Goal: Register for event/course: Register for event/course

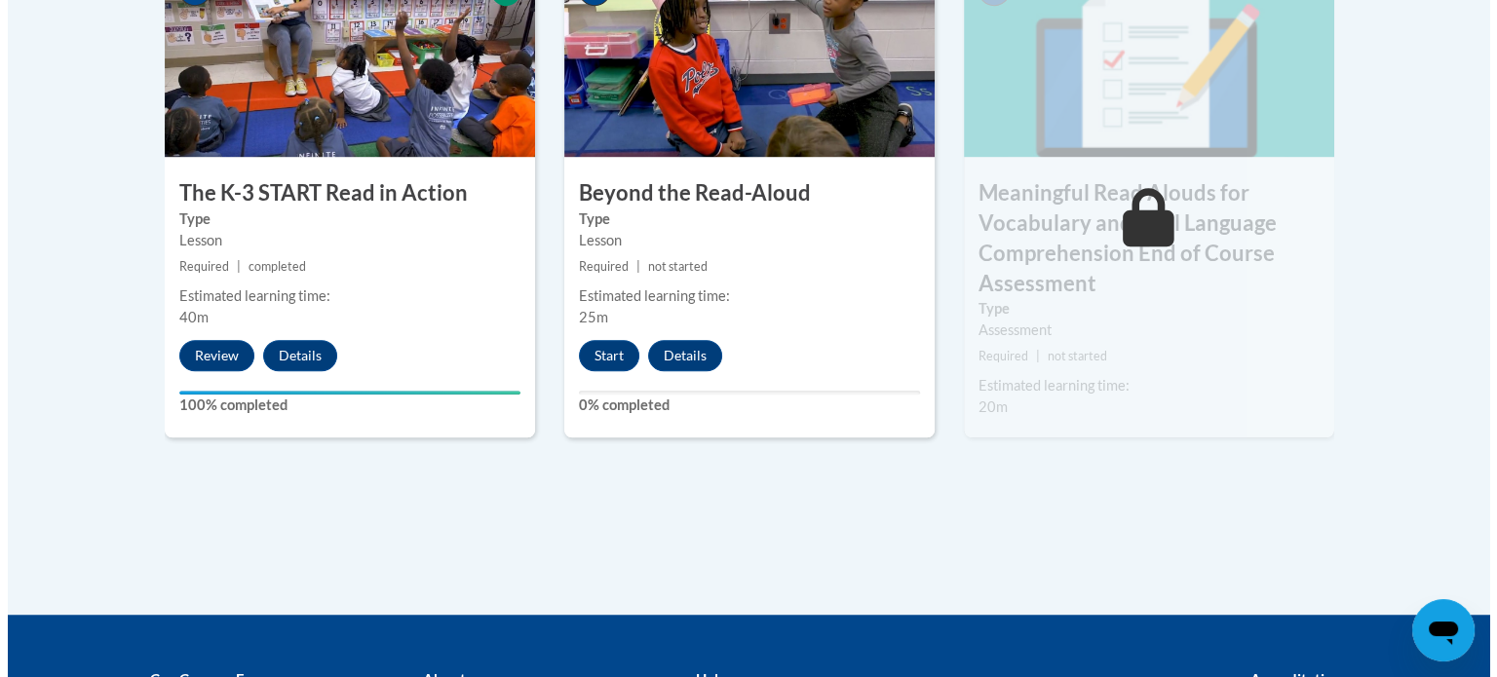
scroll to position [1304, 0]
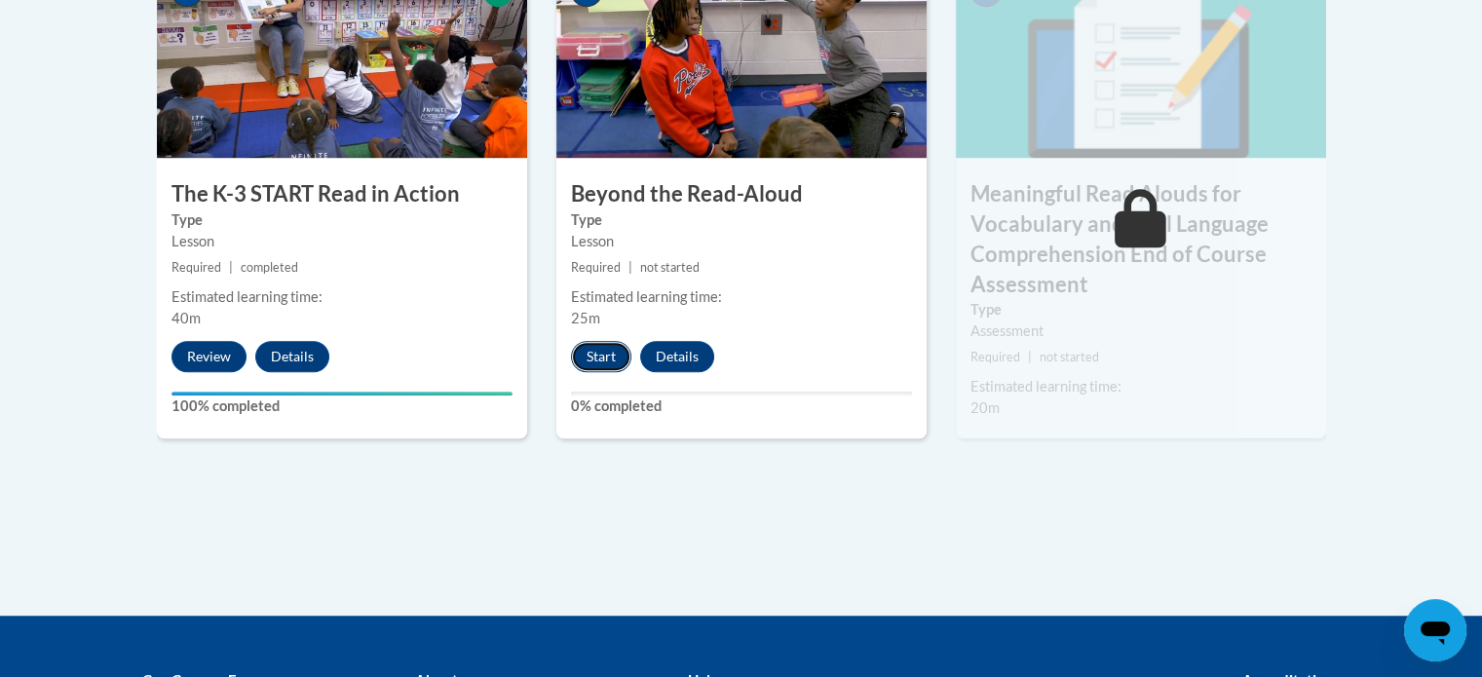
click at [596, 358] on button "Start" at bounding box center [601, 356] width 60 height 31
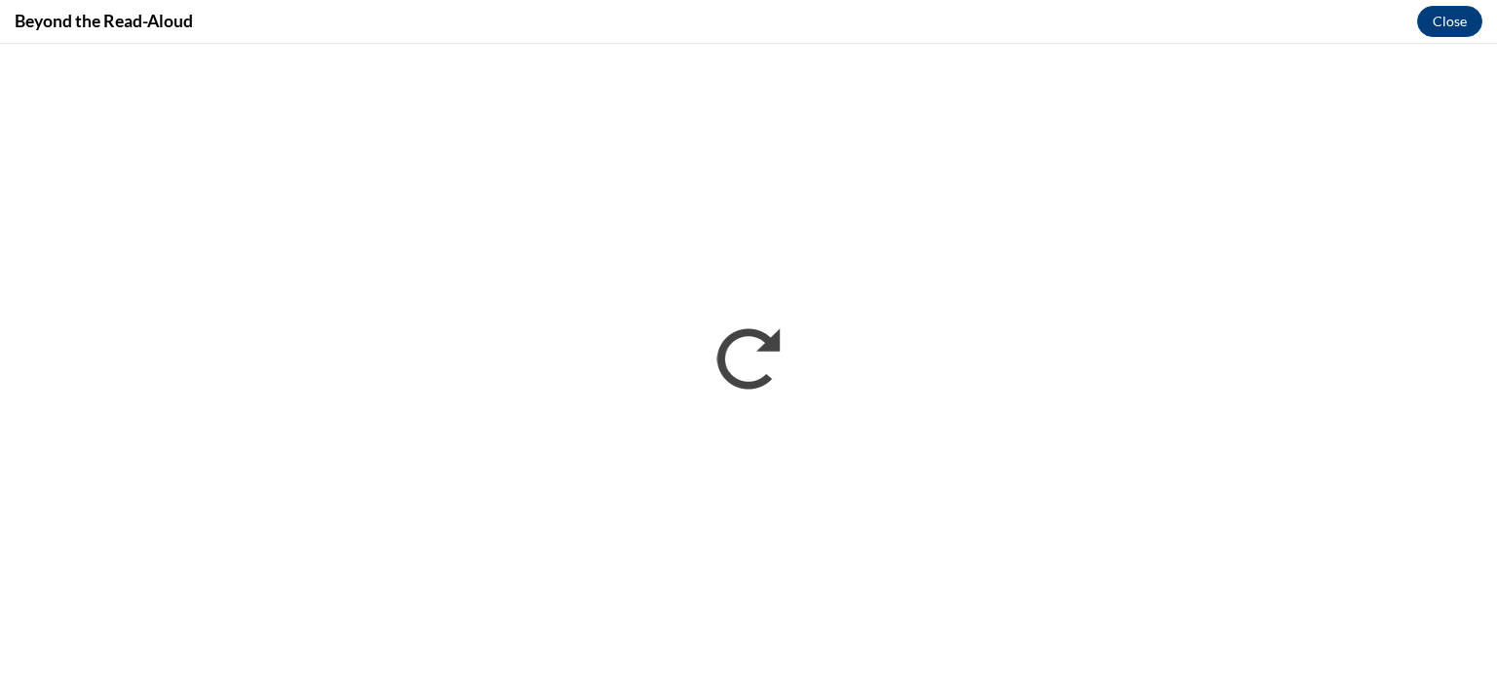
scroll to position [0, 0]
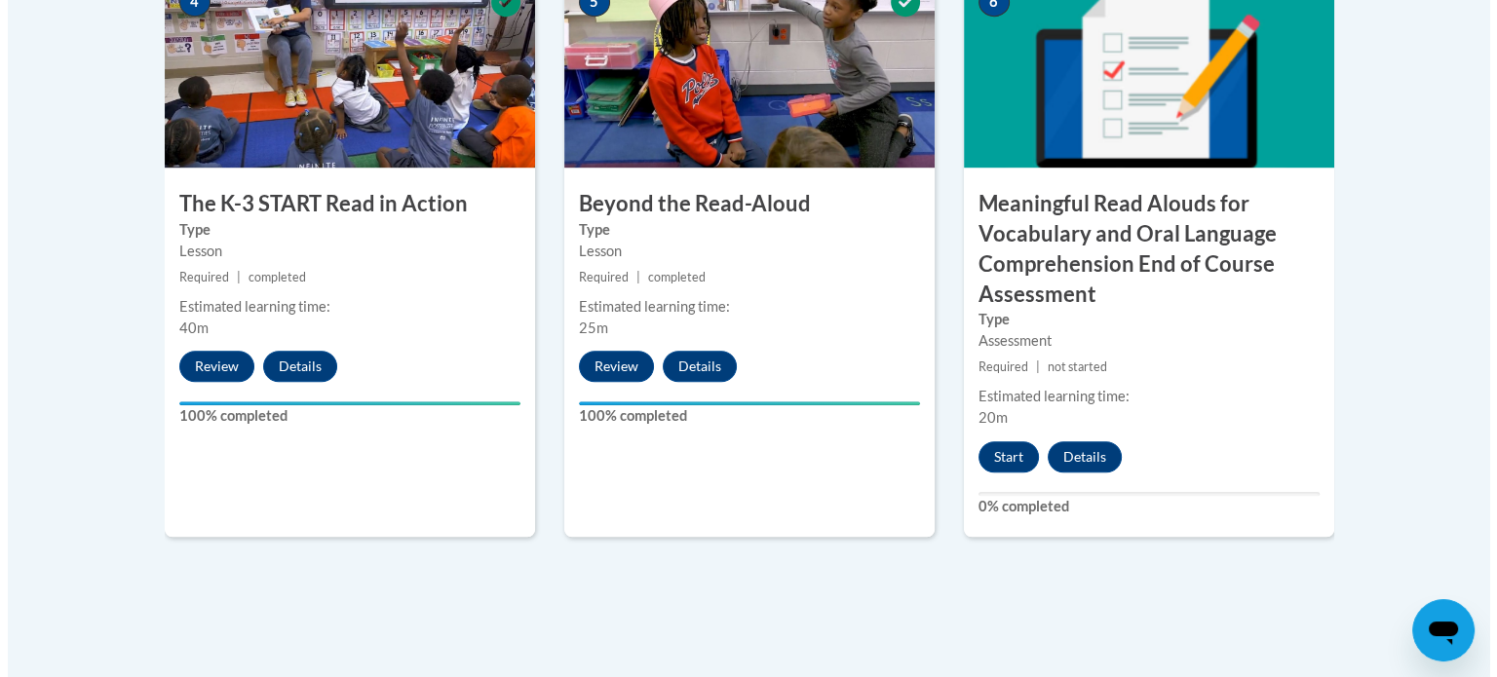
scroll to position [1296, 0]
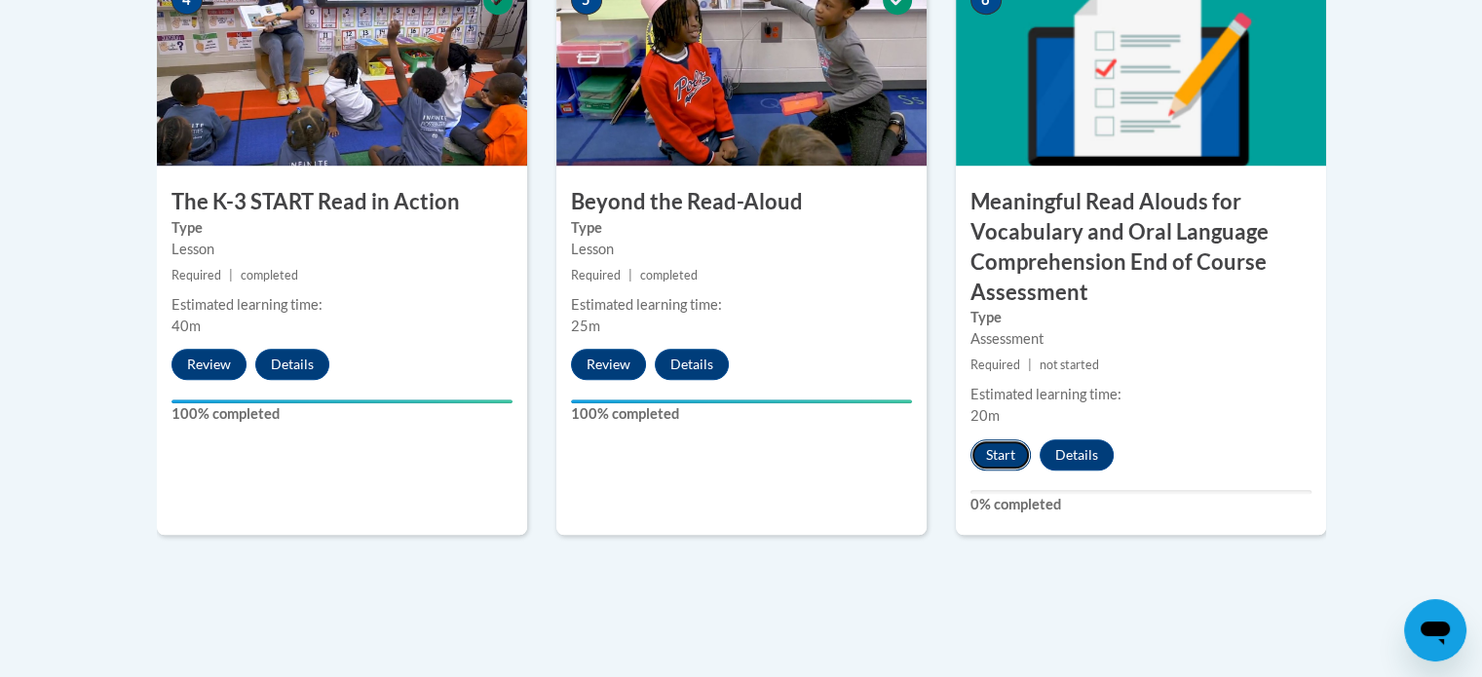
click at [1016, 456] on button "Start" at bounding box center [1001, 455] width 60 height 31
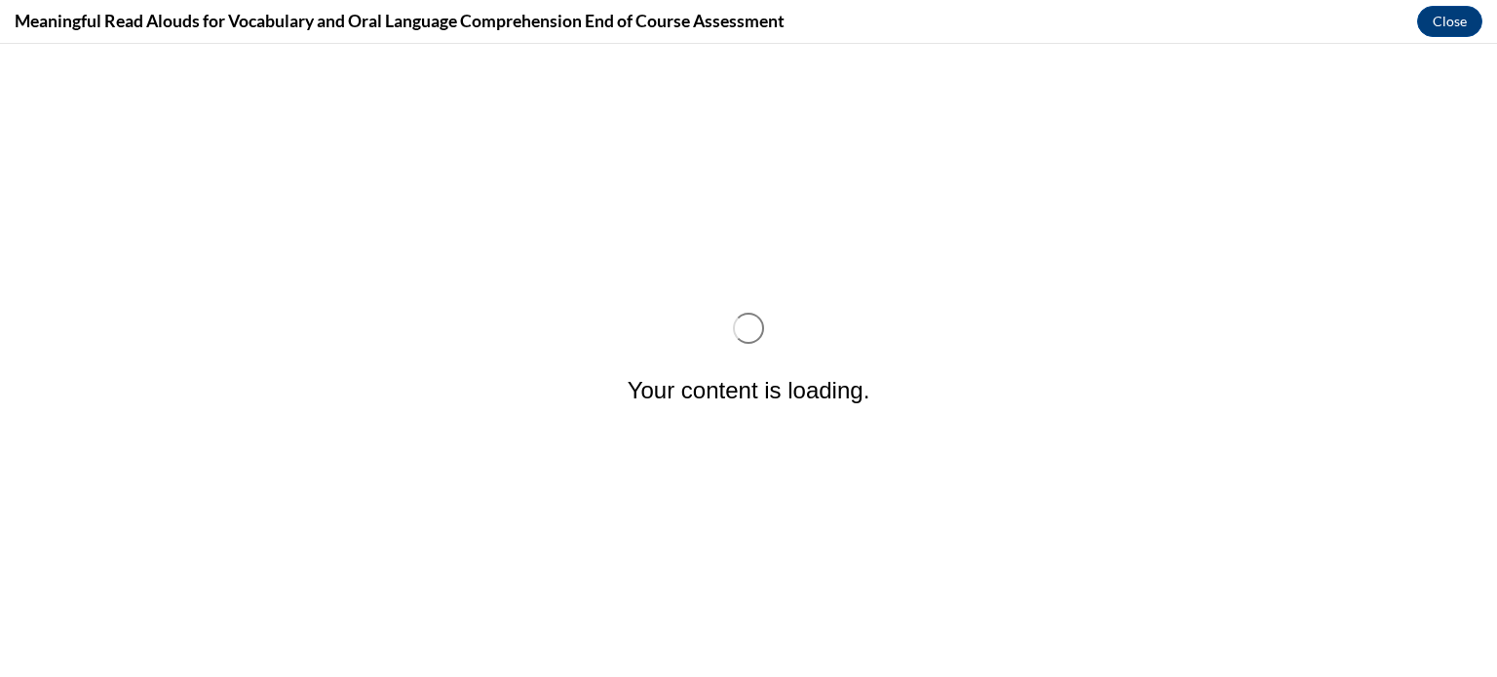
scroll to position [0, 0]
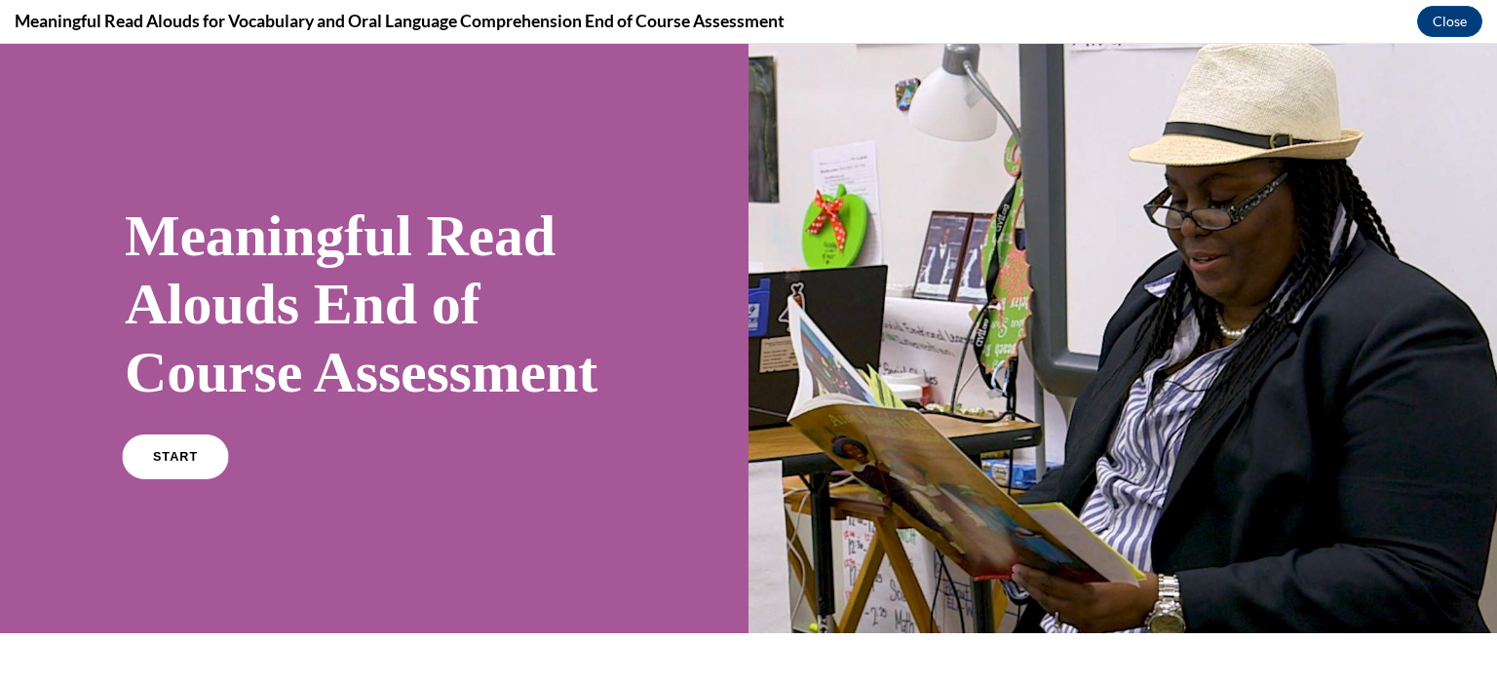
click at [202, 480] on link "START" at bounding box center [175, 457] width 106 height 45
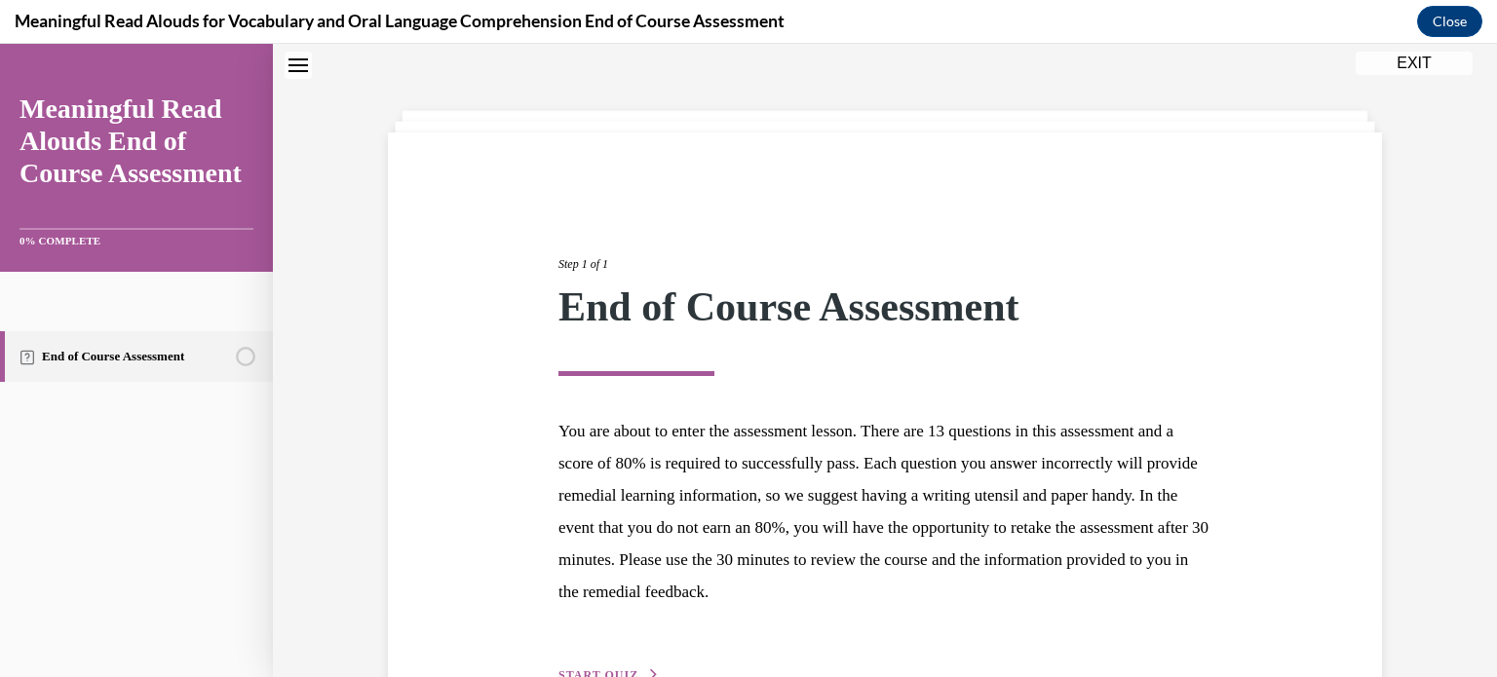
scroll to position [184, 0]
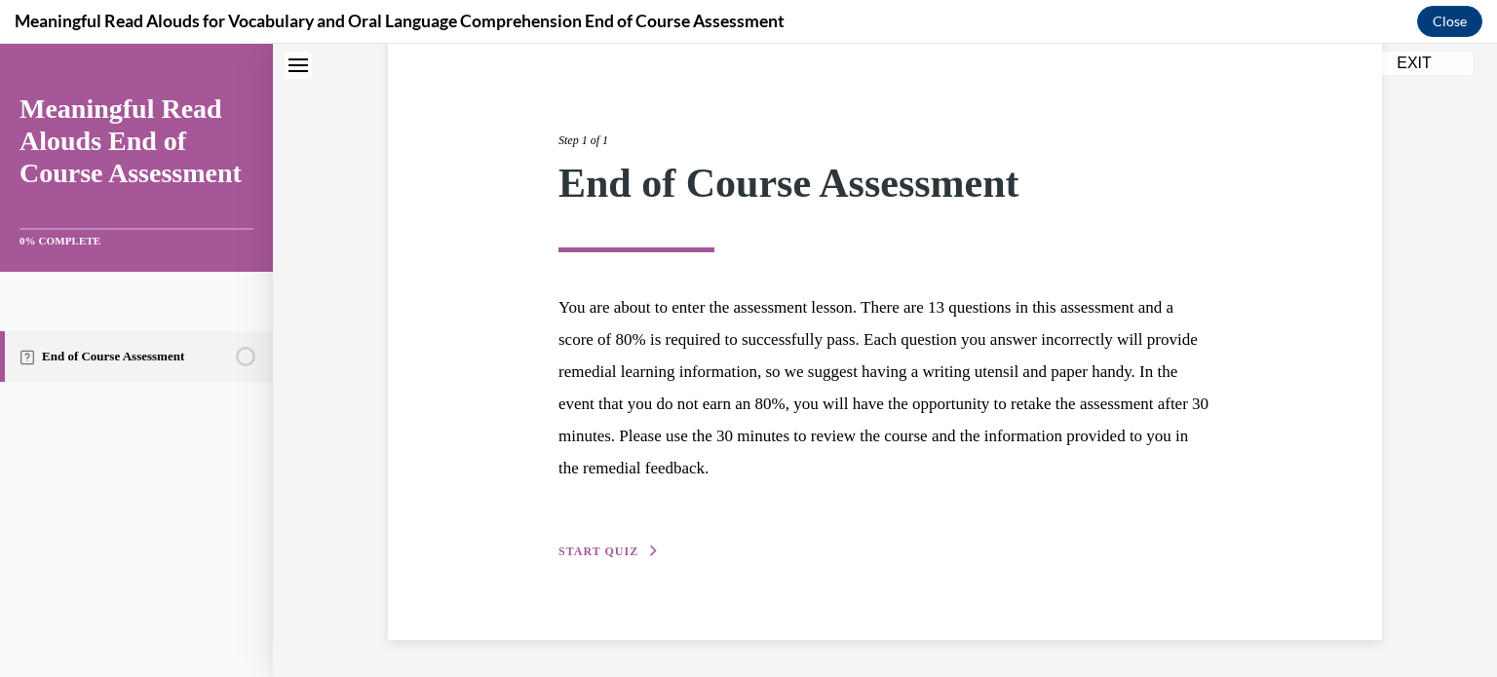
click at [603, 543] on button "START QUIZ" at bounding box center [608, 552] width 101 height 18
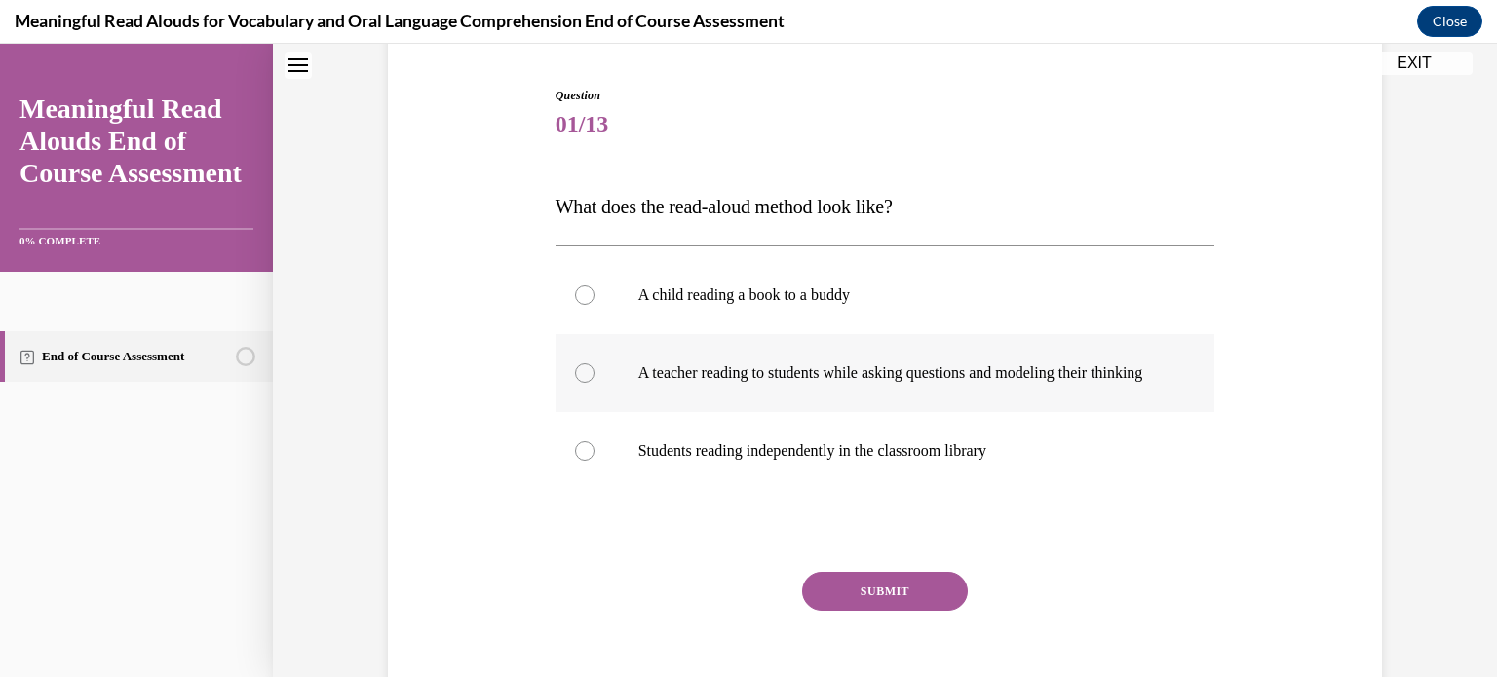
click at [582, 379] on div at bounding box center [584, 373] width 19 height 19
click at [582, 379] on input "A teacher reading to students while asking questions and modeling their thinking" at bounding box center [584, 373] width 19 height 19
radio input "true"
click at [871, 611] on button "SUBMIT" at bounding box center [885, 591] width 166 height 39
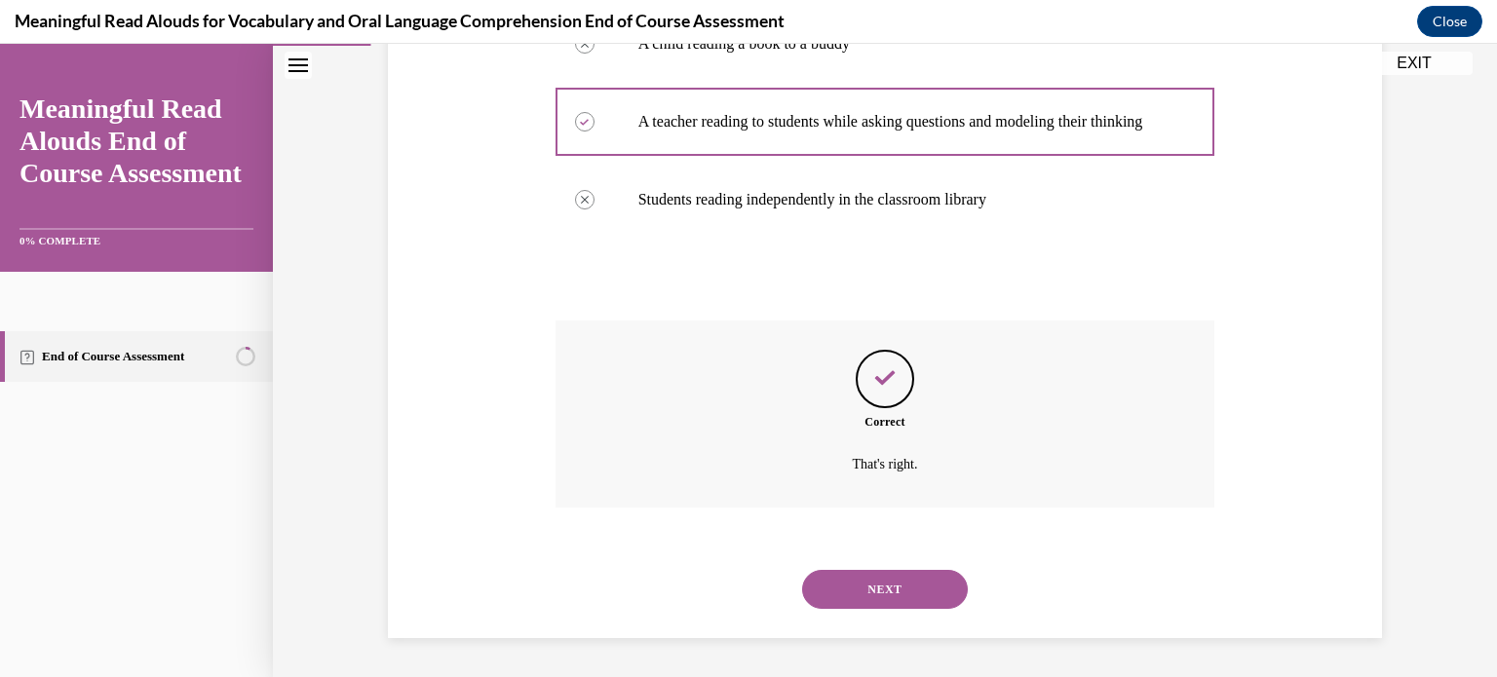
scroll to position [454, 0]
click at [881, 589] on button "NEXT" at bounding box center [885, 589] width 166 height 39
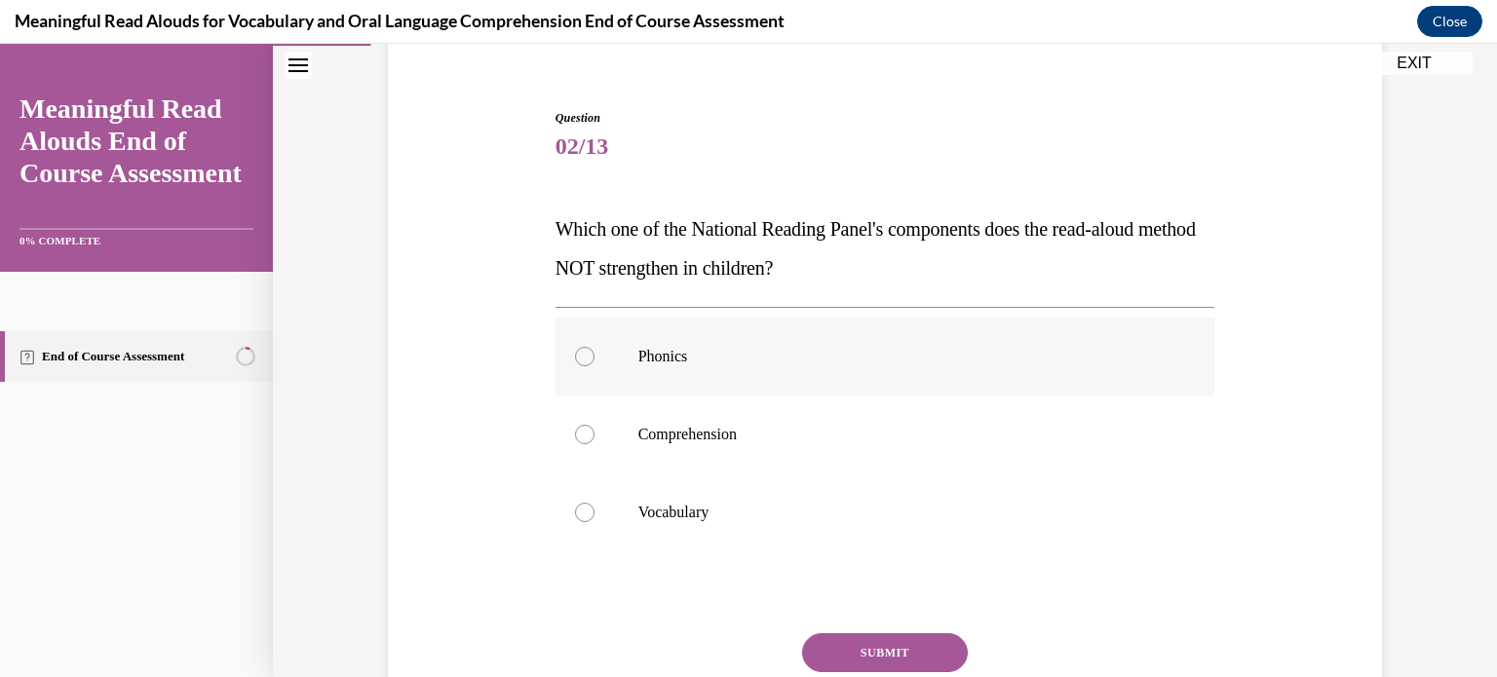
scroll to position [164, 0]
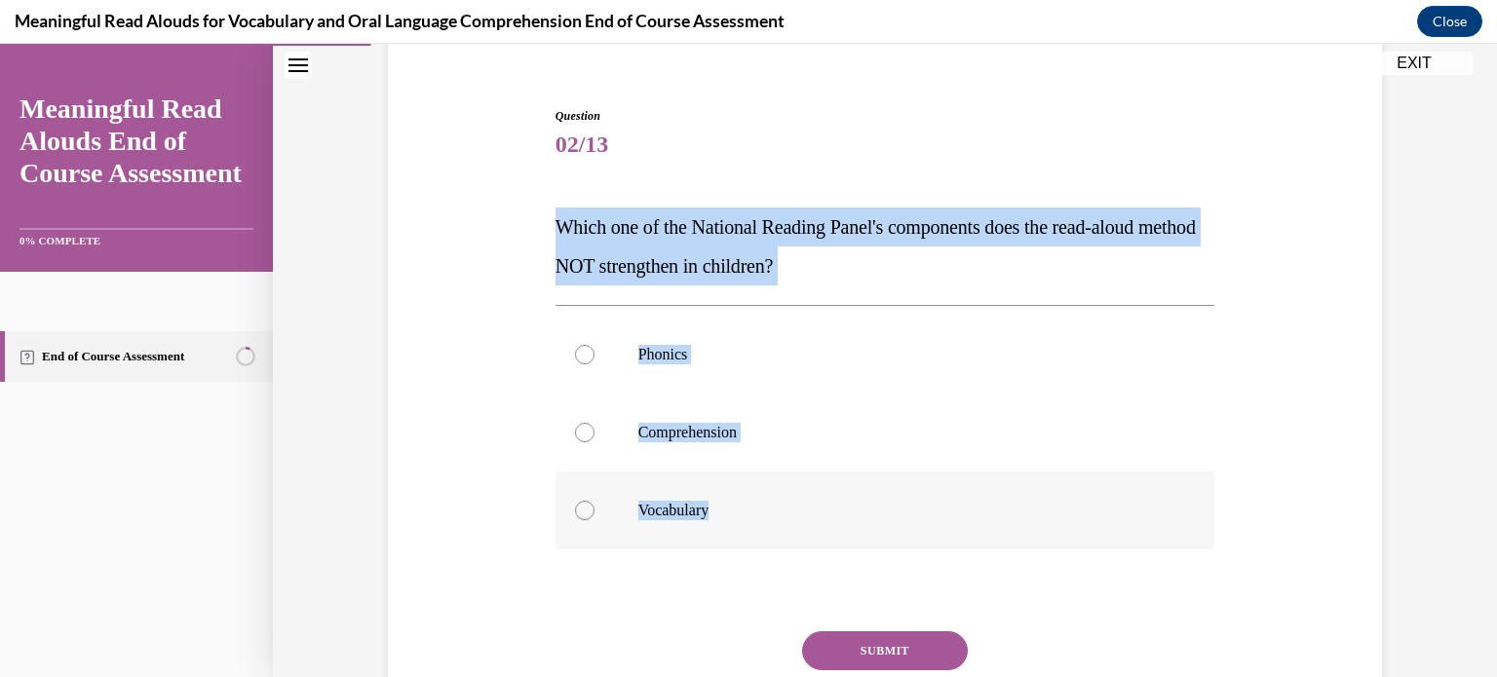
drag, startPoint x: 543, startPoint y: 221, endPoint x: 741, endPoint y: 512, distance: 351.4
click at [741, 512] on div "Question 02/13 Which one of the National Reading Panel's components does the re…" at bounding box center [886, 434] width 670 height 713
copy div "Which one of the National Reading Panel's components does the read-aloud method…"
click at [578, 360] on div at bounding box center [584, 354] width 19 height 19
click at [578, 360] on input "Phonics" at bounding box center [584, 354] width 19 height 19
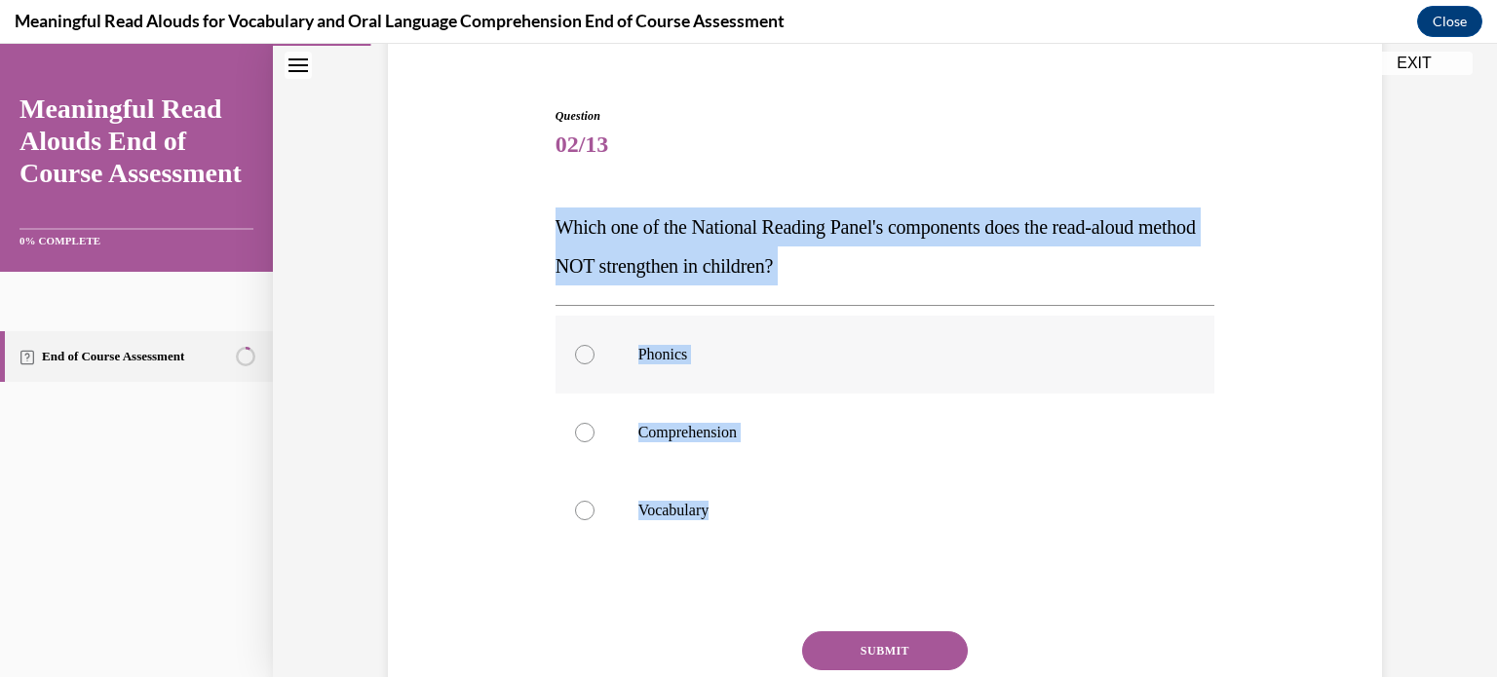
radio input "true"
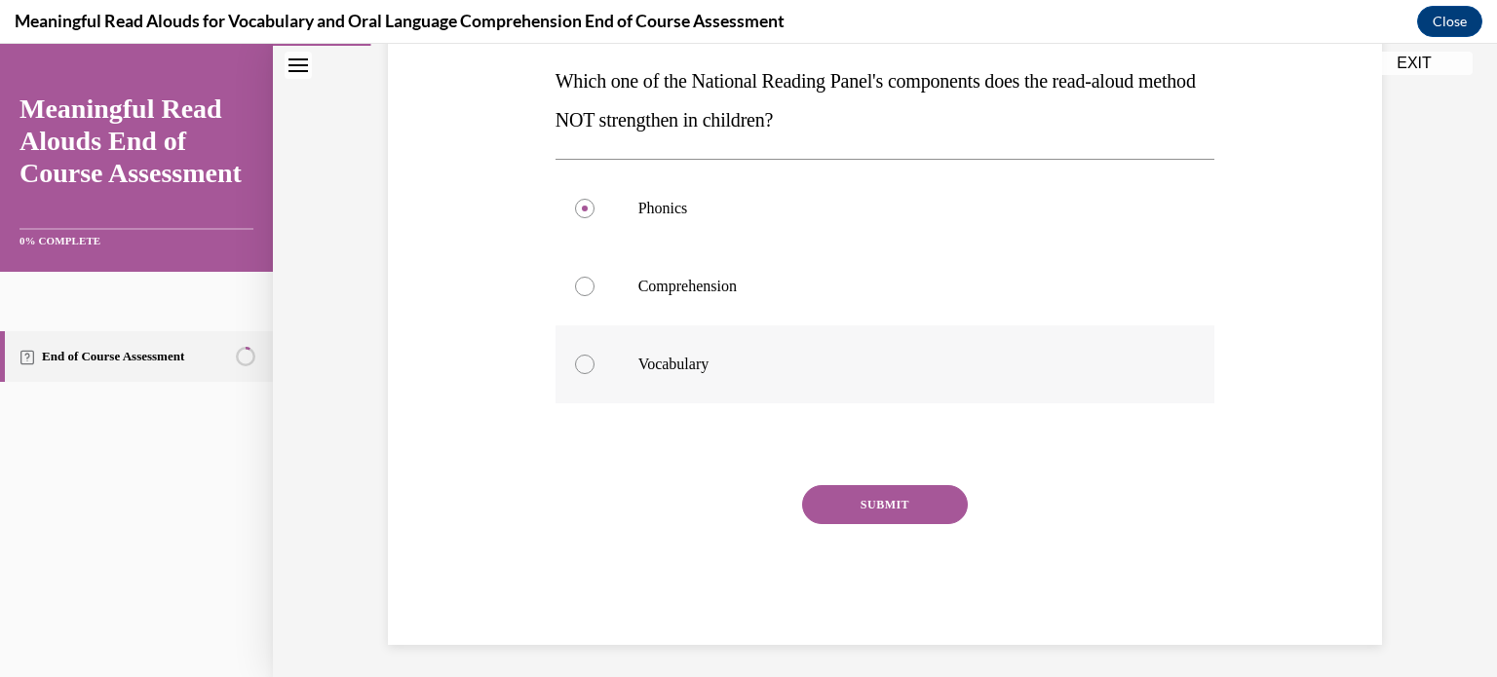
scroll to position [312, 0]
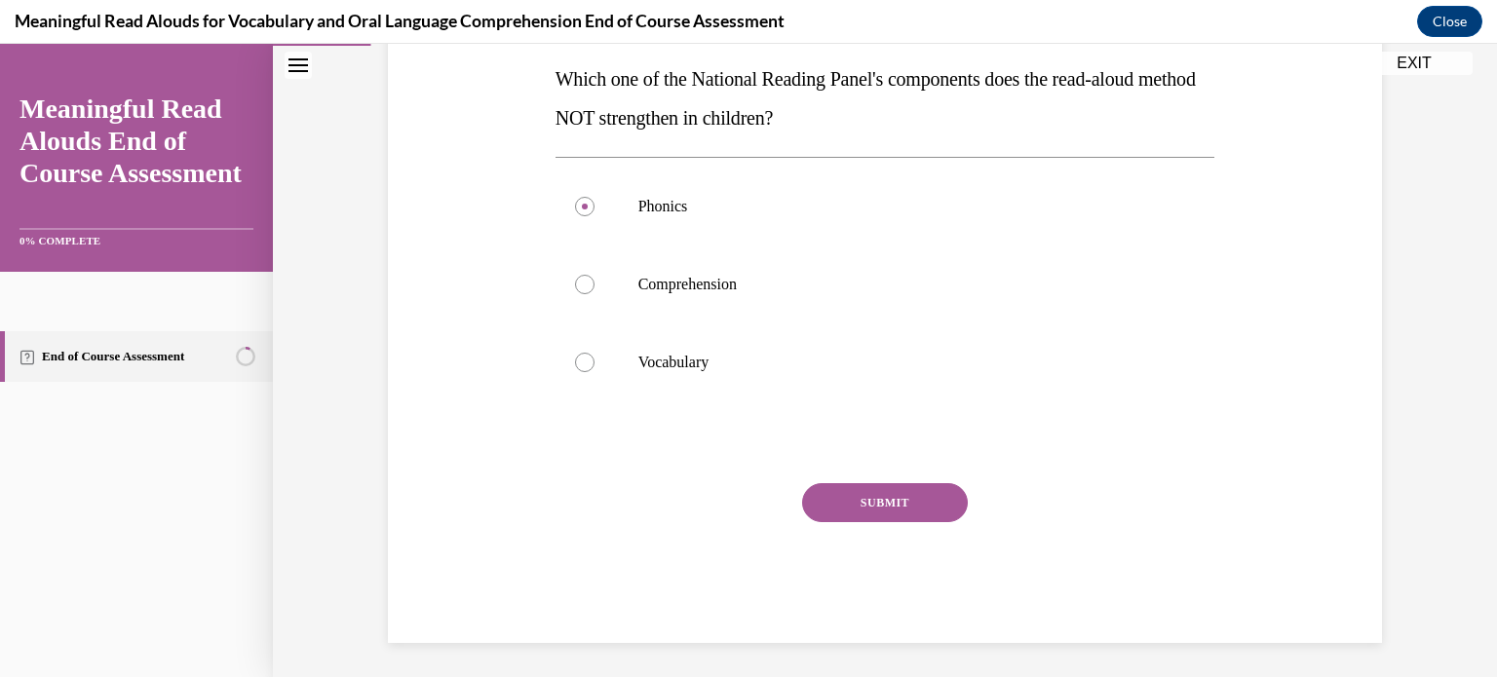
click at [879, 502] on button "SUBMIT" at bounding box center [885, 502] width 166 height 39
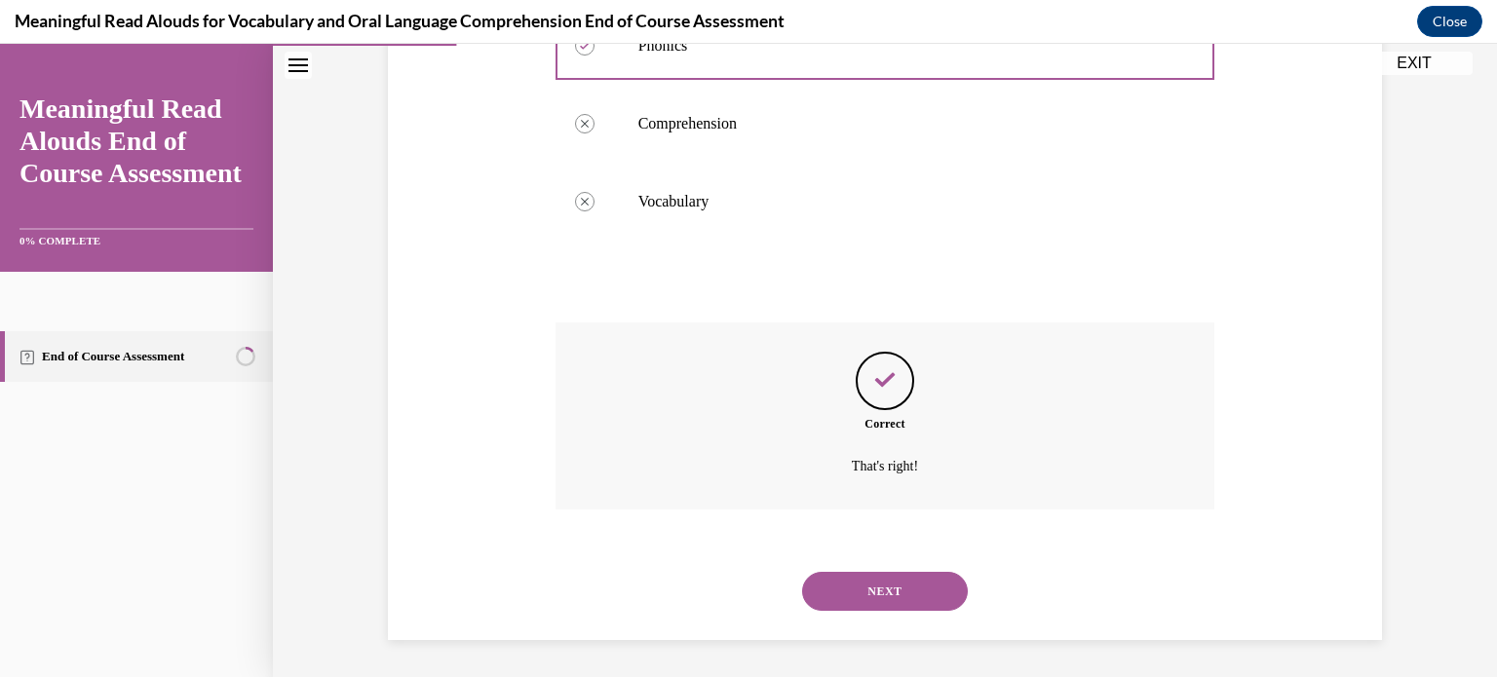
scroll to position [474, 0]
click at [885, 600] on button "NEXT" at bounding box center [885, 590] width 166 height 39
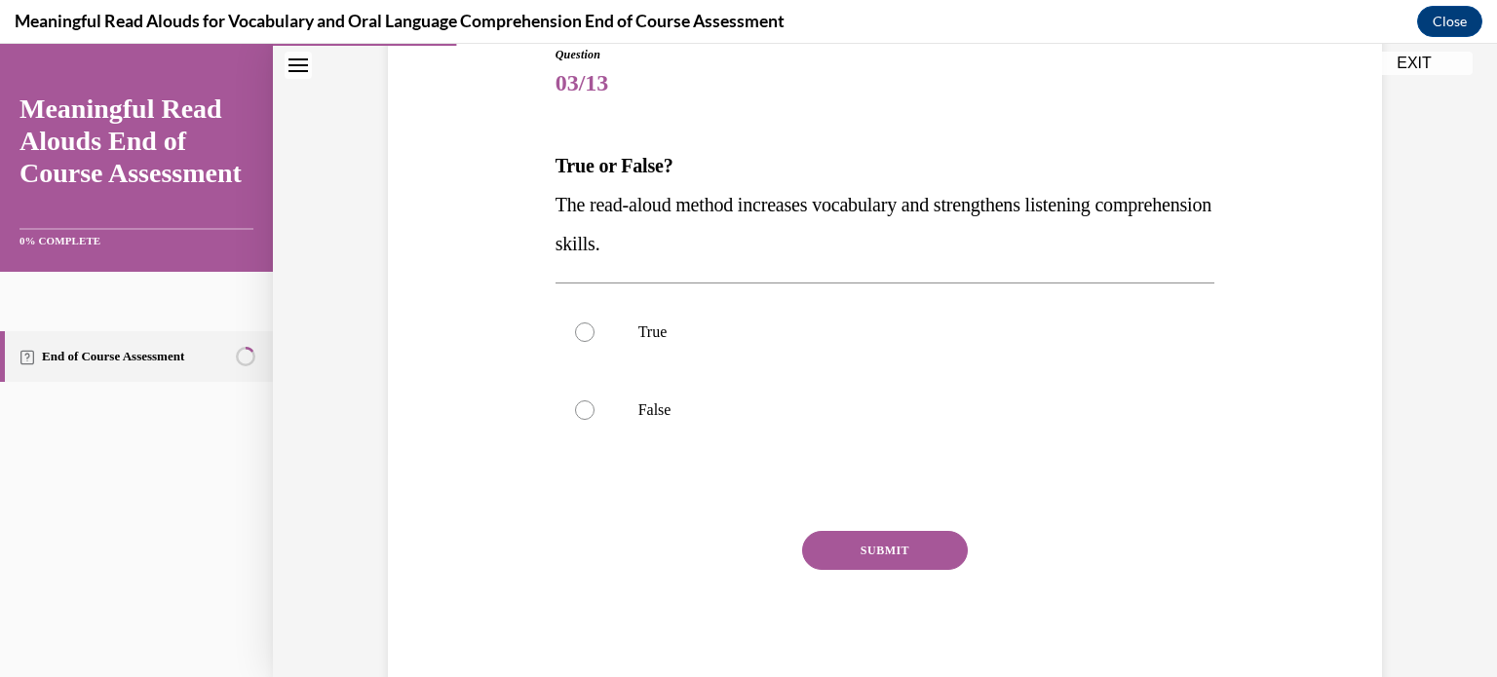
scroll to position [226, 0]
click at [585, 325] on label "True" at bounding box center [886, 331] width 660 height 78
click at [585, 325] on input "True" at bounding box center [584, 331] width 19 height 19
radio input "true"
click at [858, 551] on button "SUBMIT" at bounding box center [885, 549] width 166 height 39
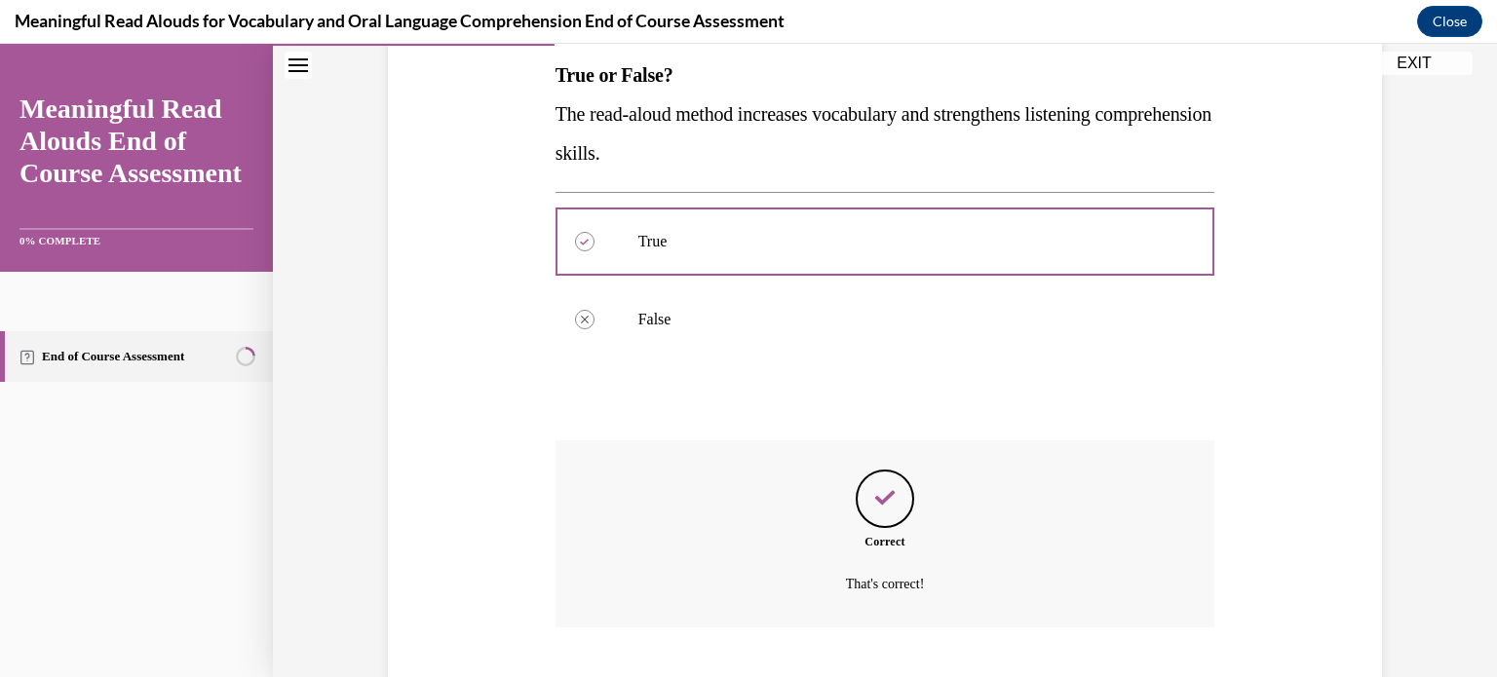
scroll to position [435, 0]
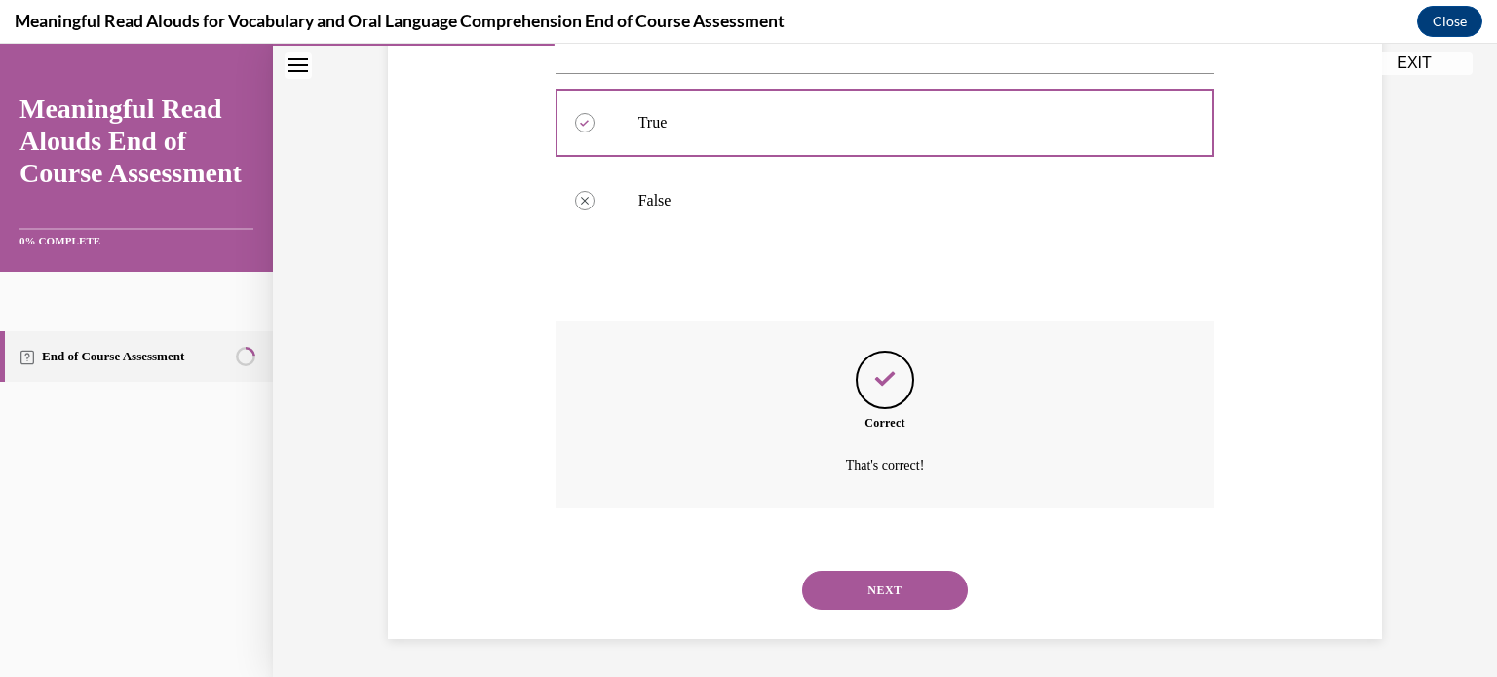
click at [905, 589] on button "NEXT" at bounding box center [885, 590] width 166 height 39
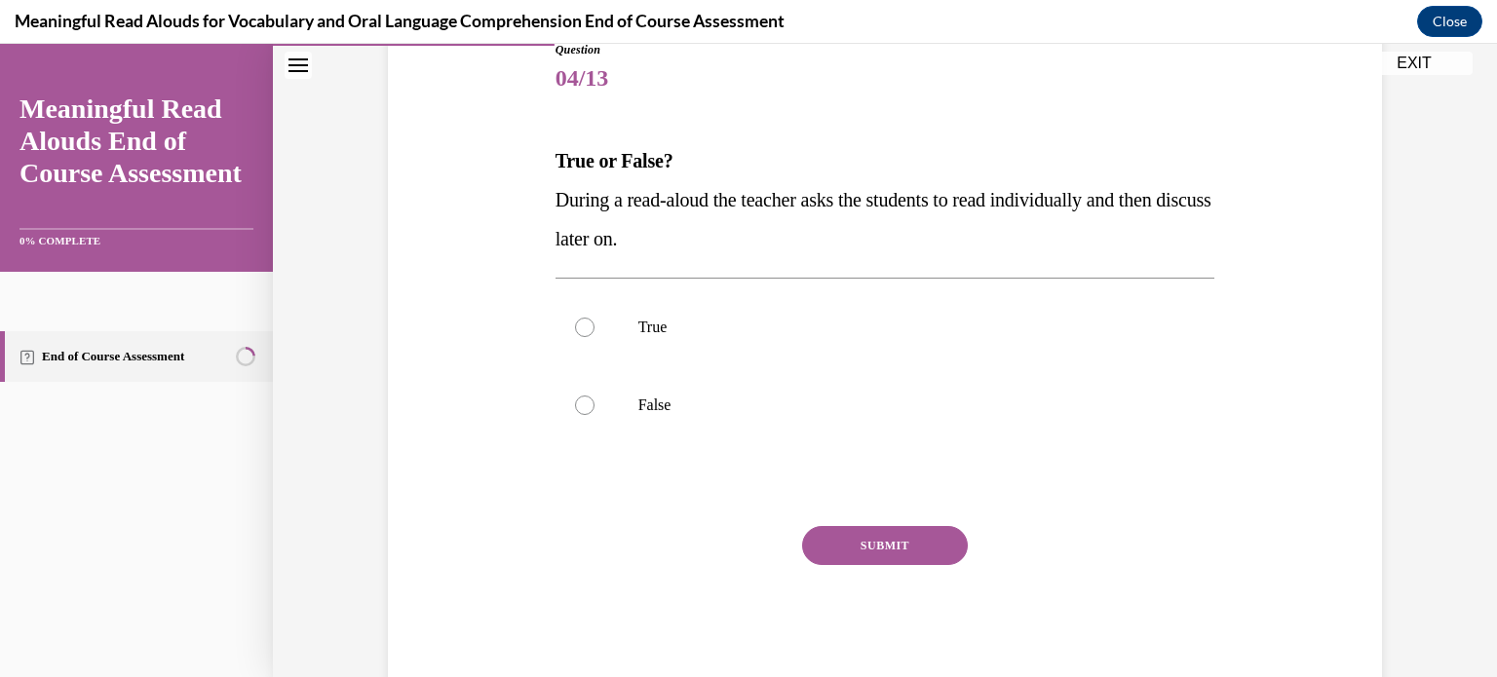
scroll to position [230, 0]
click at [577, 399] on div at bounding box center [584, 405] width 19 height 19
click at [577, 399] on input "False" at bounding box center [584, 405] width 19 height 19
radio input "true"
click at [582, 404] on circle at bounding box center [585, 406] width 6 height 6
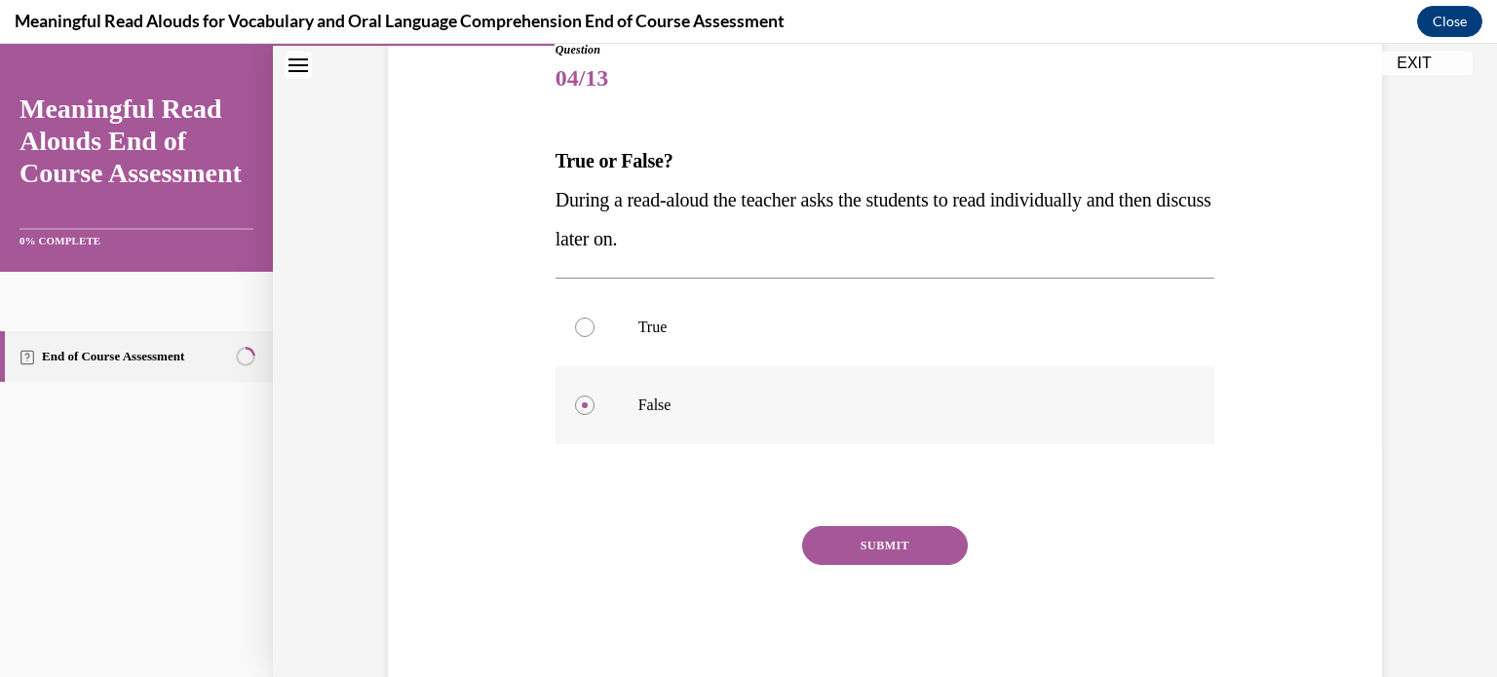
click at [579, 404] on input "False" at bounding box center [584, 405] width 19 height 19
drag, startPoint x: 866, startPoint y: 554, endPoint x: 834, endPoint y: 544, distance: 33.6
click at [834, 544] on button "SUBMIT" at bounding box center [885, 545] width 166 height 39
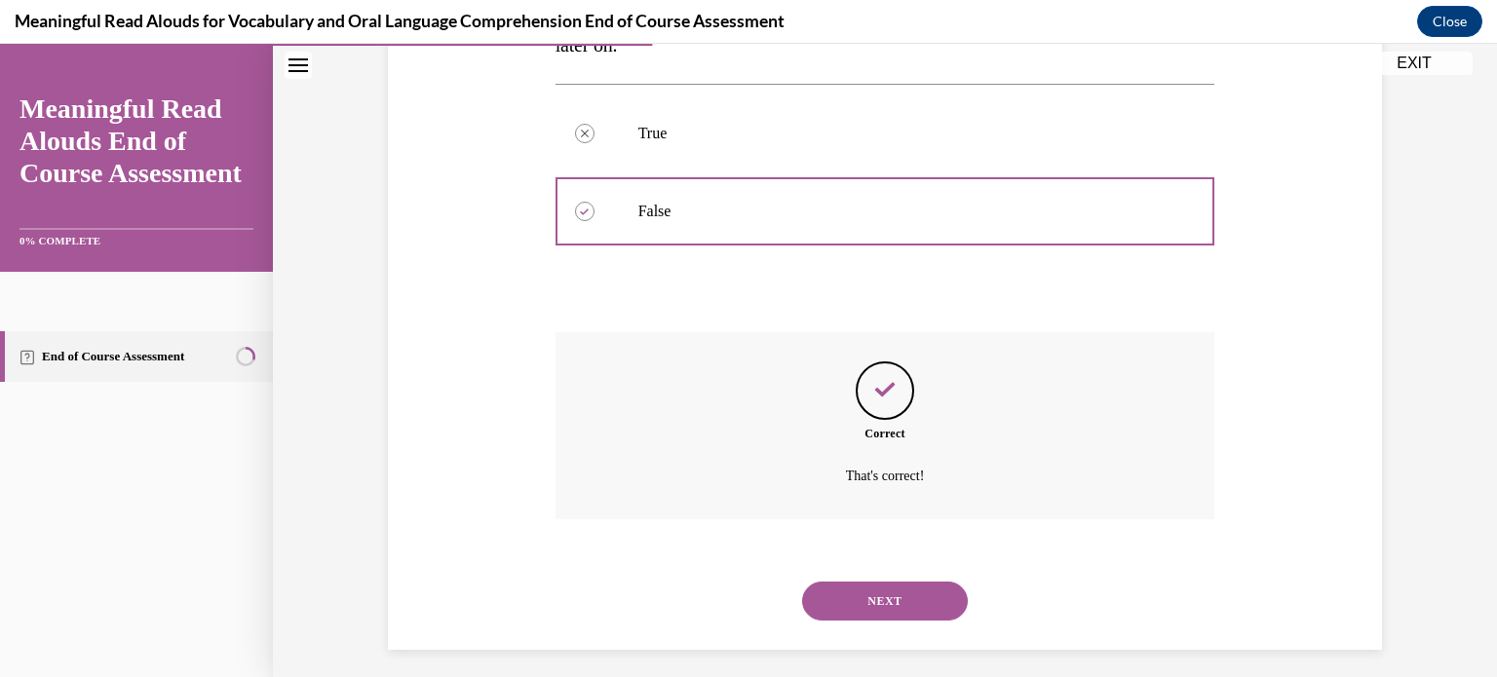
scroll to position [435, 0]
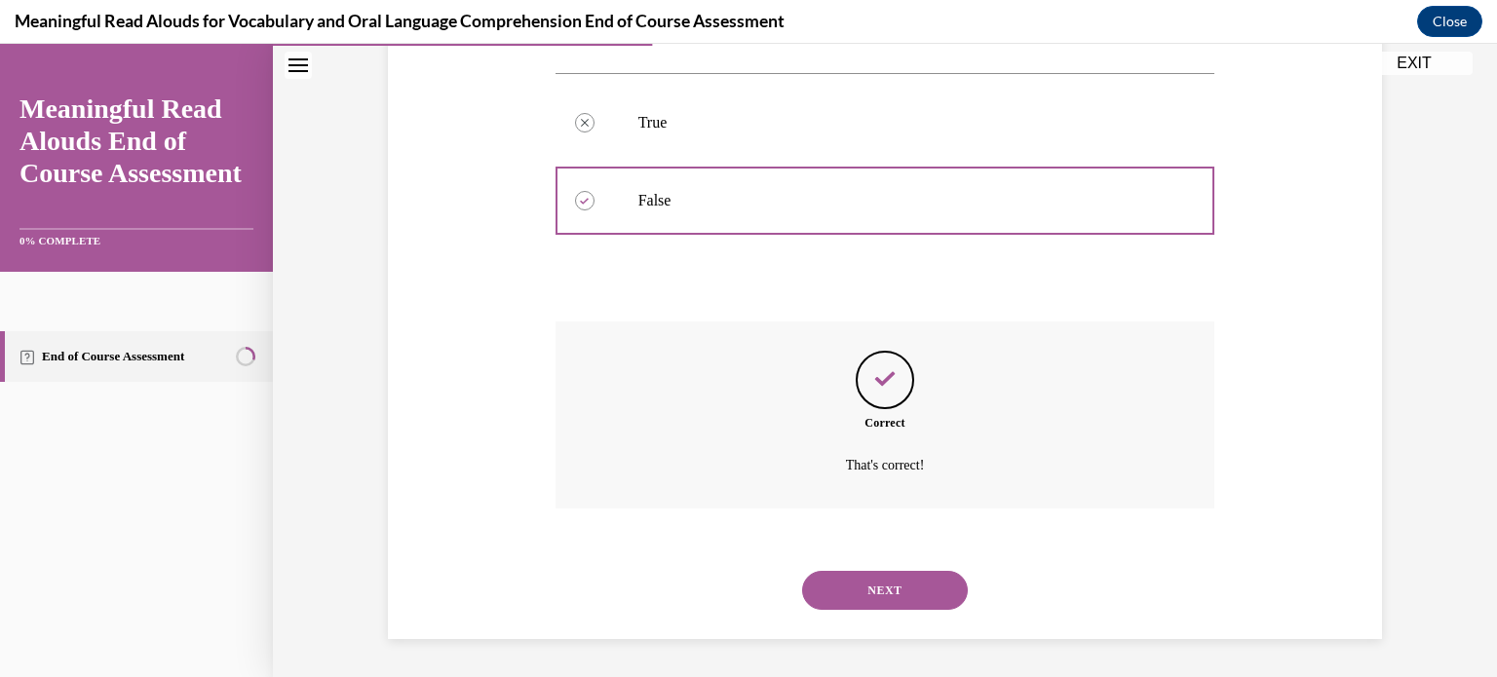
click at [869, 583] on button "NEXT" at bounding box center [885, 590] width 166 height 39
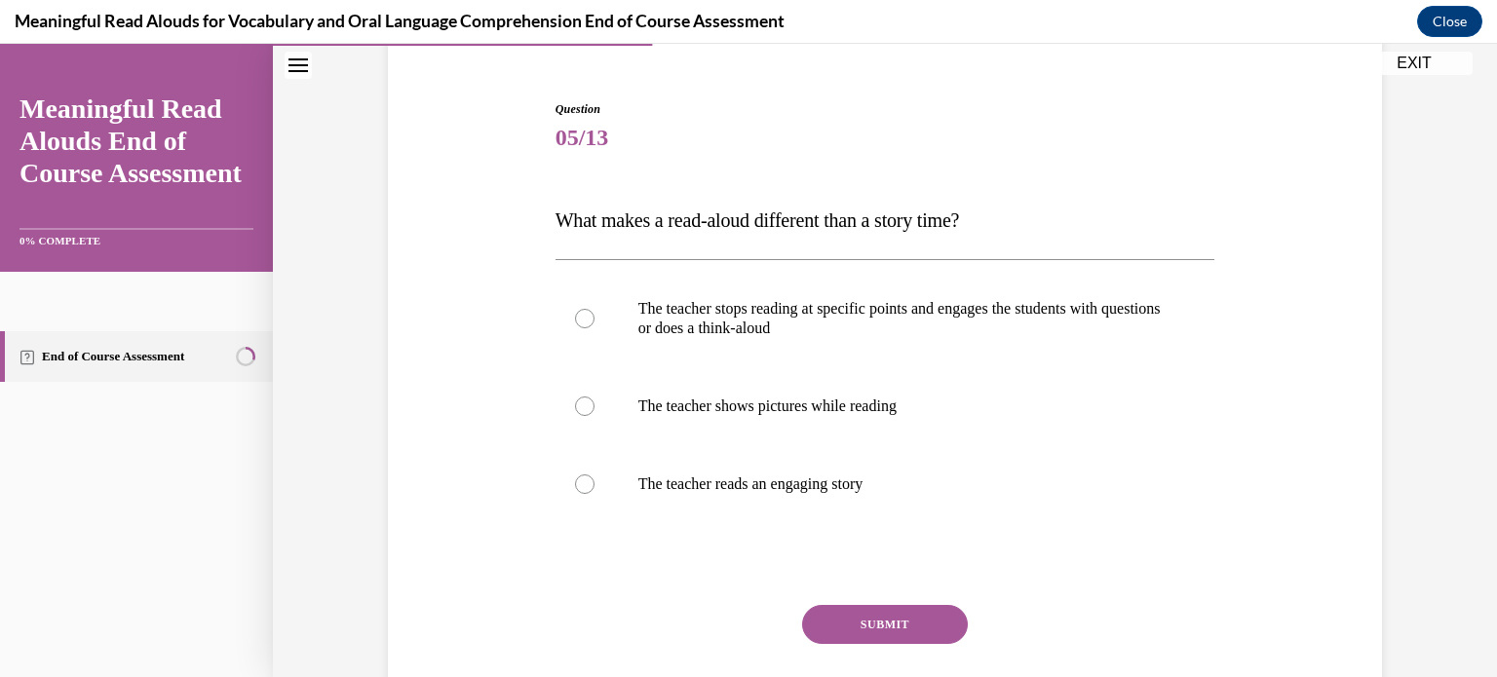
scroll to position [172, 0]
click at [575, 314] on div at bounding box center [584, 317] width 19 height 19
click at [575, 314] on input "The teacher stops reading at specific points and engages the students with ques…" at bounding box center [584, 317] width 19 height 19
radio input "true"
click at [892, 629] on button "SUBMIT" at bounding box center [885, 623] width 166 height 39
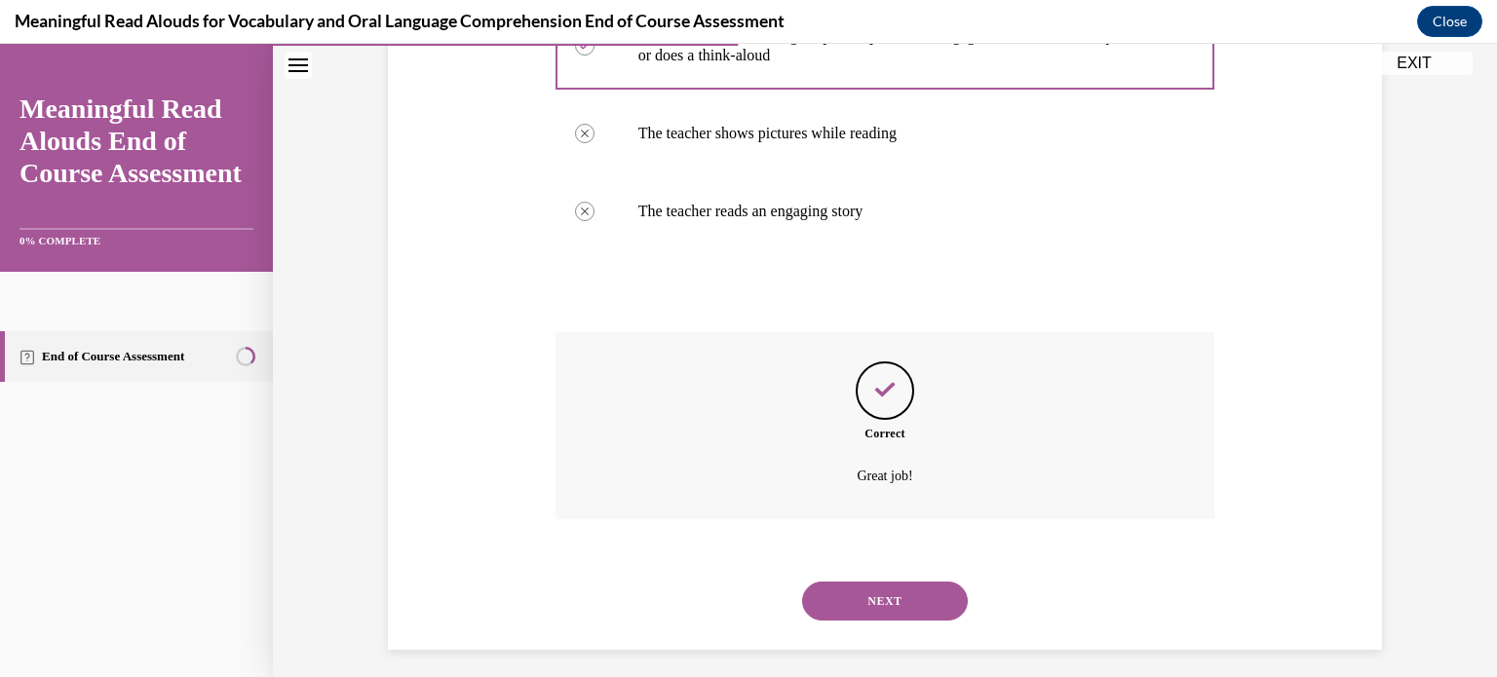
scroll to position [454, 0]
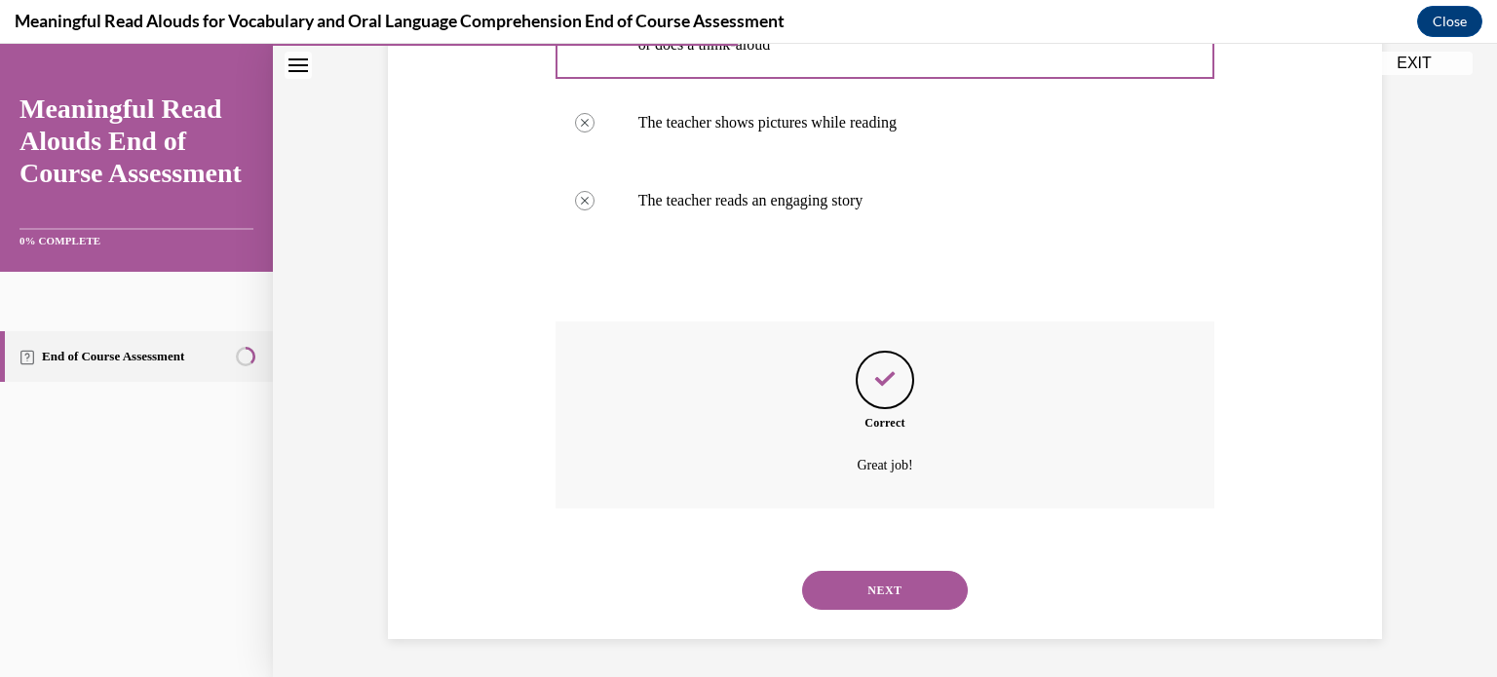
click at [873, 589] on button "NEXT" at bounding box center [885, 590] width 166 height 39
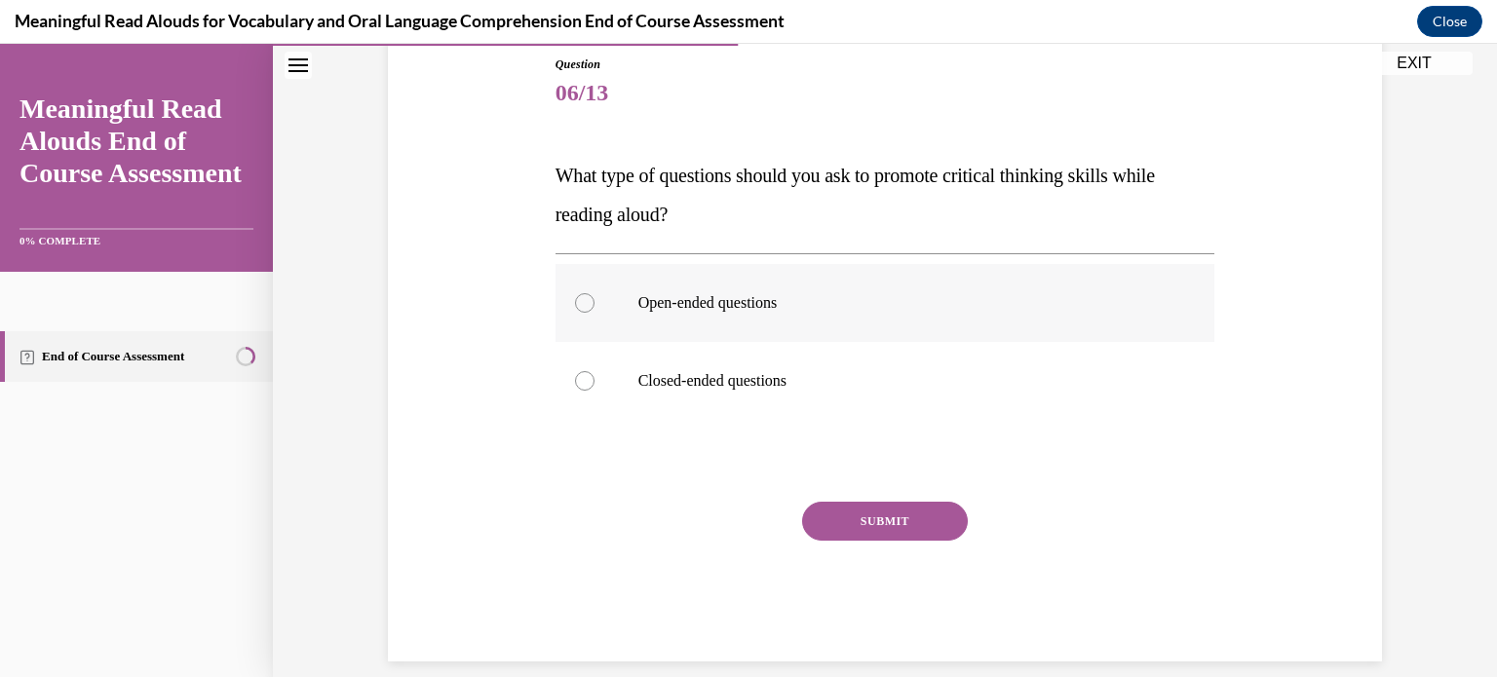
click at [580, 300] on div at bounding box center [584, 302] width 19 height 19
click at [580, 300] on input "Open-ended questions" at bounding box center [584, 302] width 19 height 19
radio input "true"
click at [866, 518] on button "SUBMIT" at bounding box center [885, 521] width 166 height 39
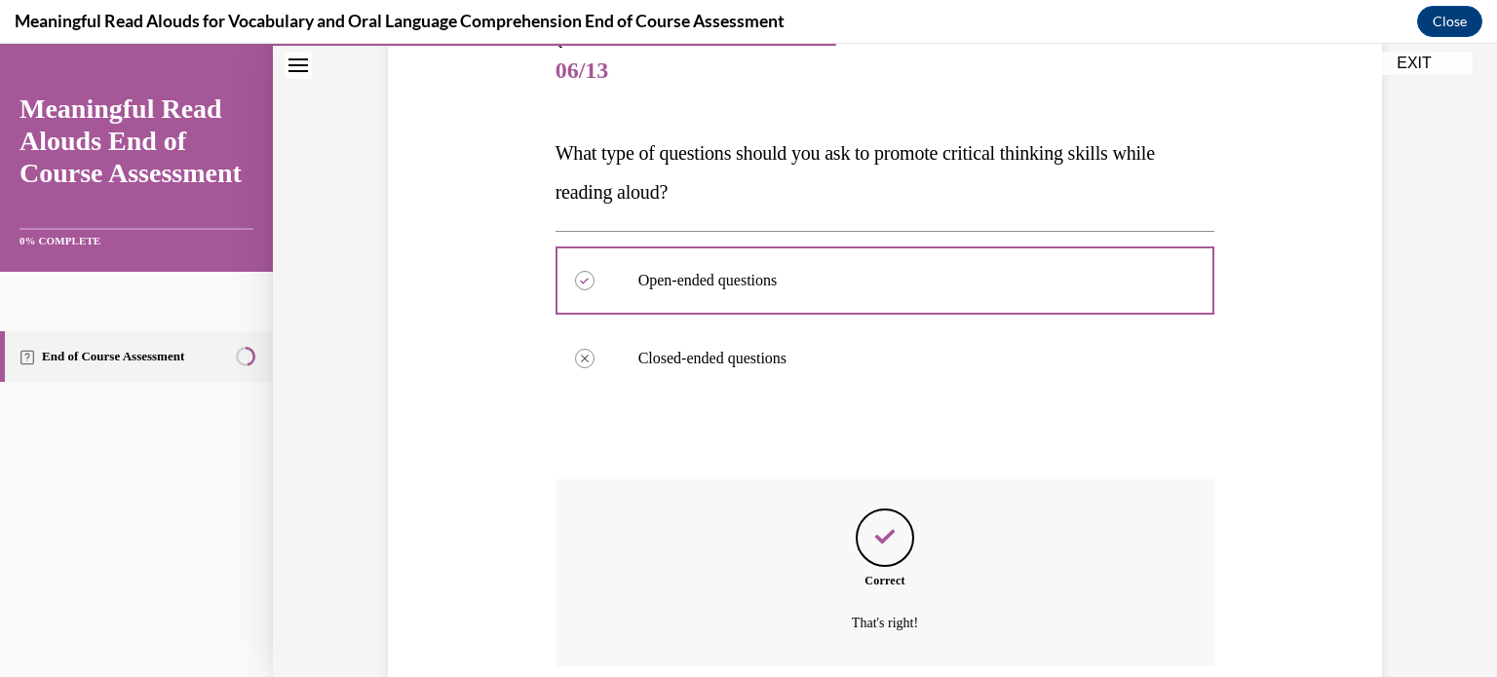
scroll to position [396, 0]
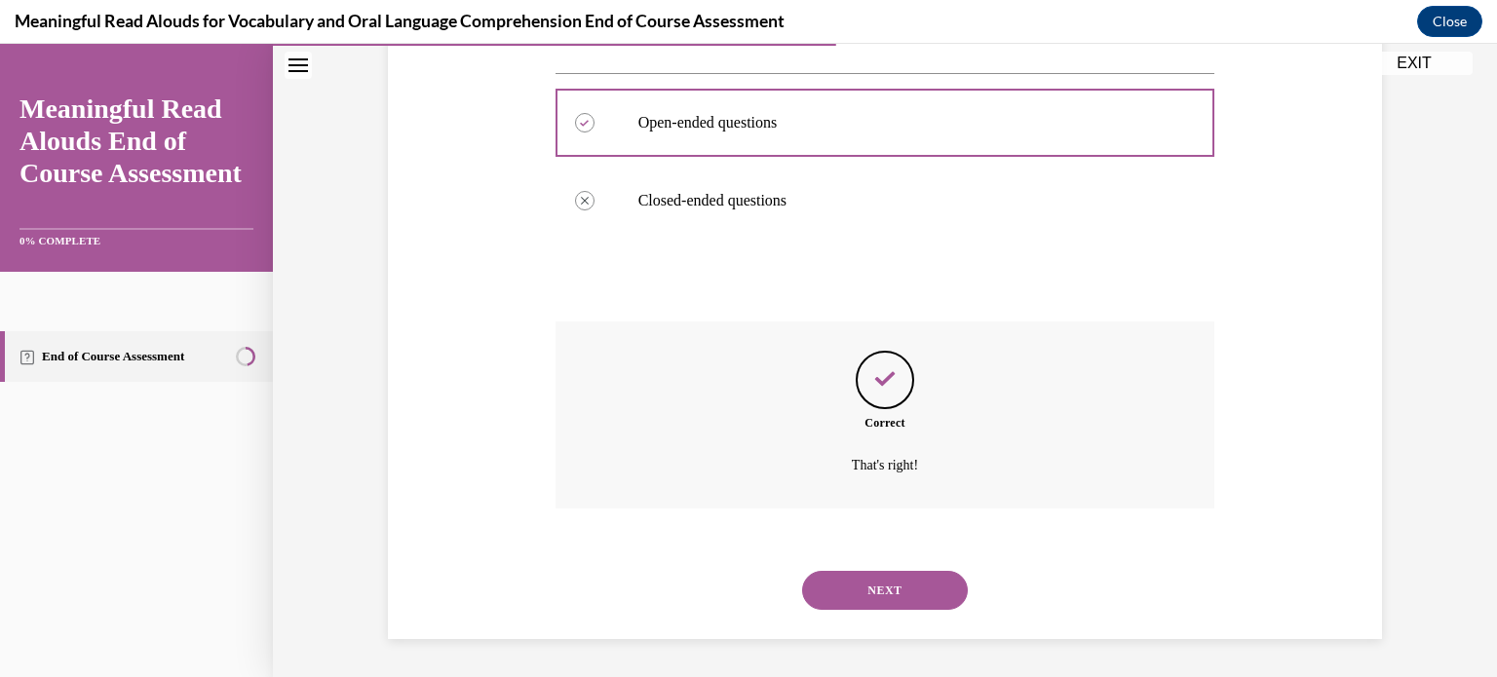
click at [890, 589] on button "NEXT" at bounding box center [885, 590] width 166 height 39
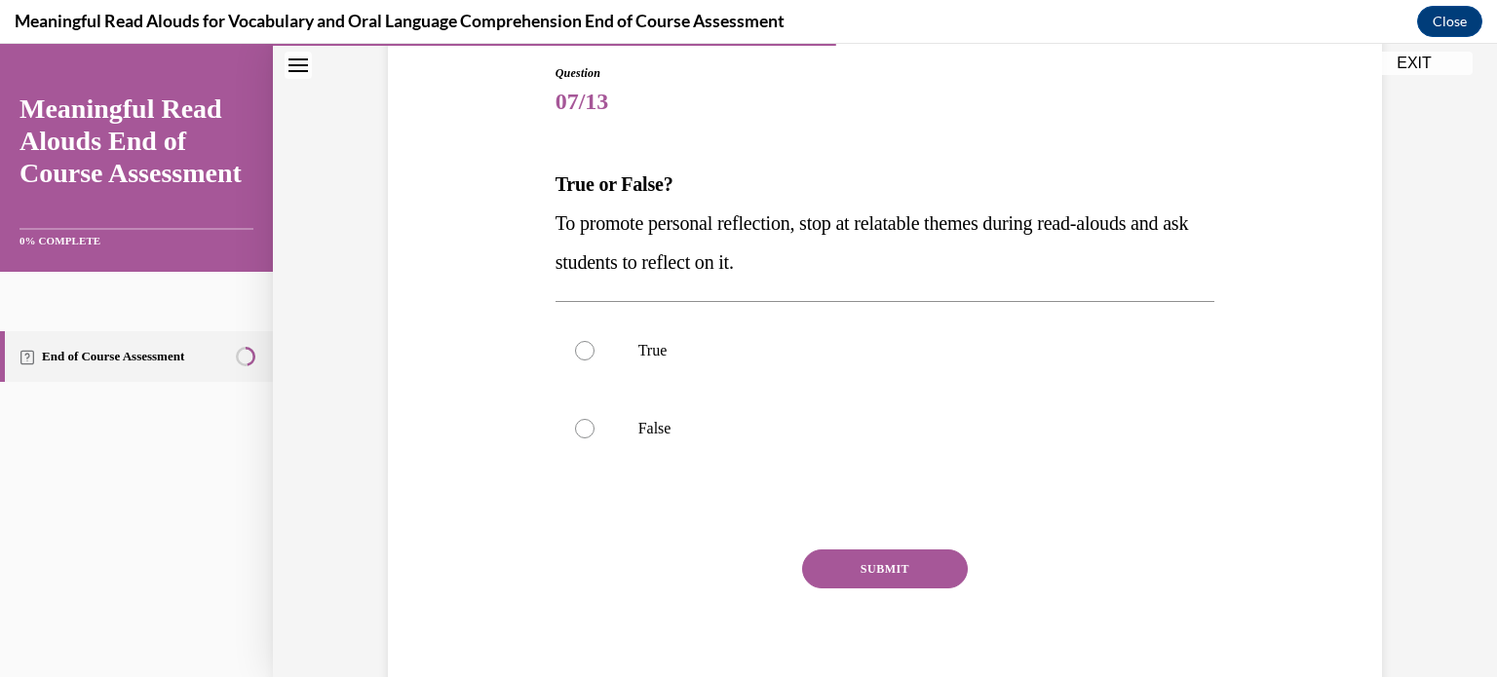
scroll to position [209, 0]
click at [581, 349] on div at bounding box center [584, 348] width 19 height 19
click at [581, 349] on input "True" at bounding box center [584, 348] width 19 height 19
radio input "true"
click at [893, 575] on button "SUBMIT" at bounding box center [885, 567] width 166 height 39
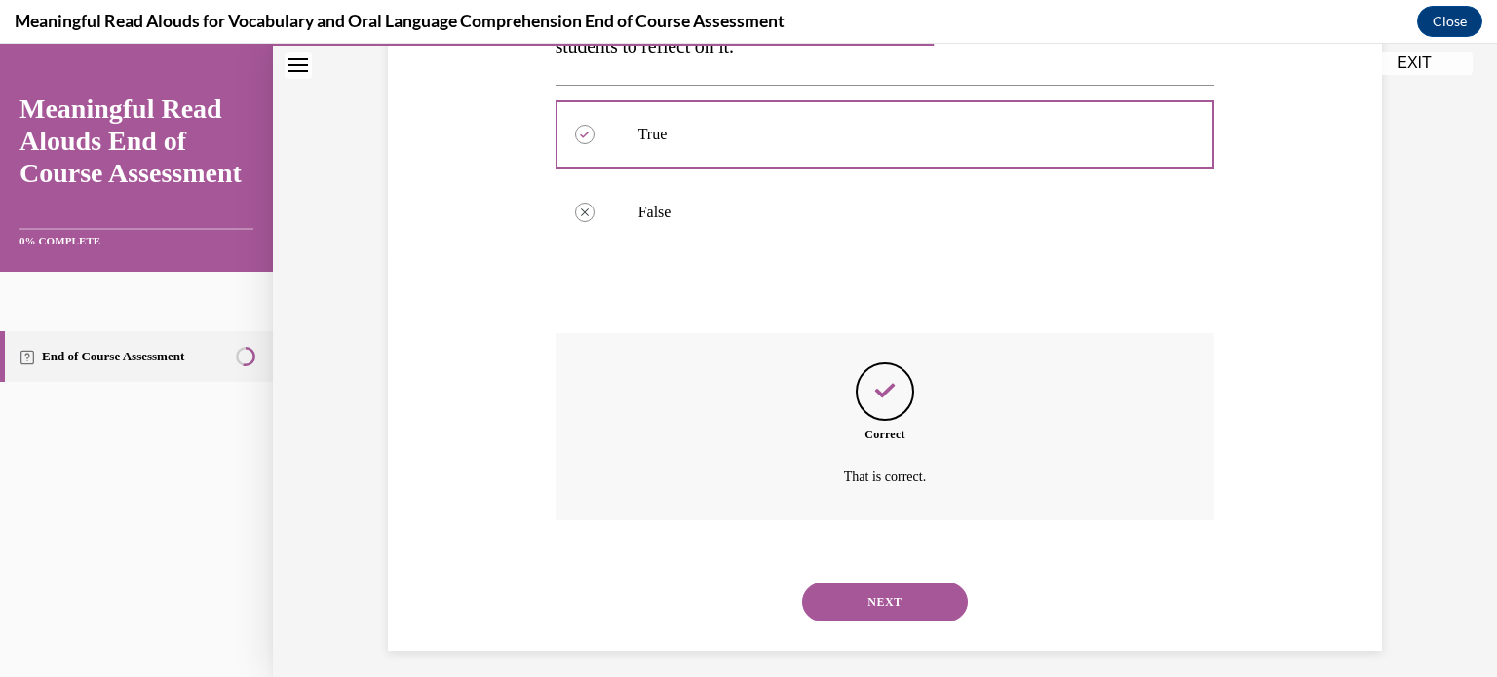
scroll to position [435, 0]
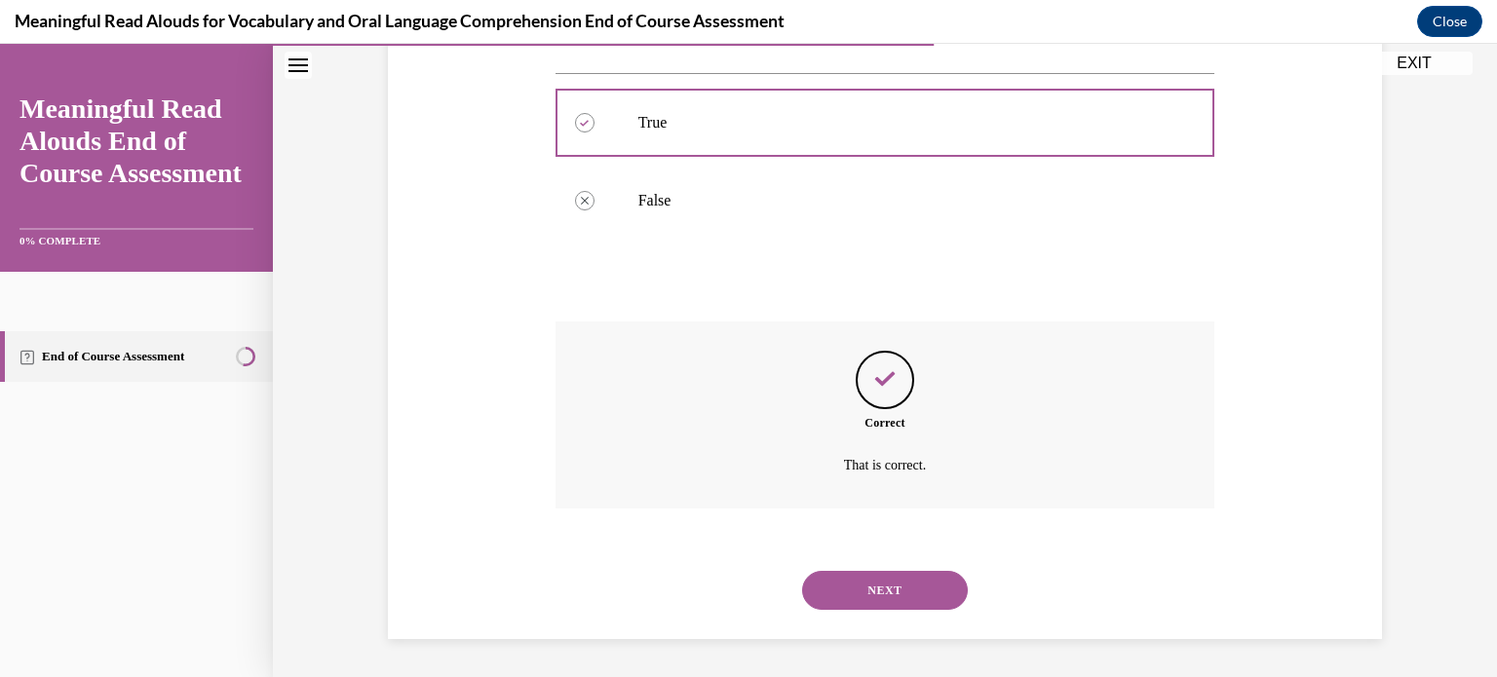
click at [879, 593] on button "NEXT" at bounding box center [885, 590] width 166 height 39
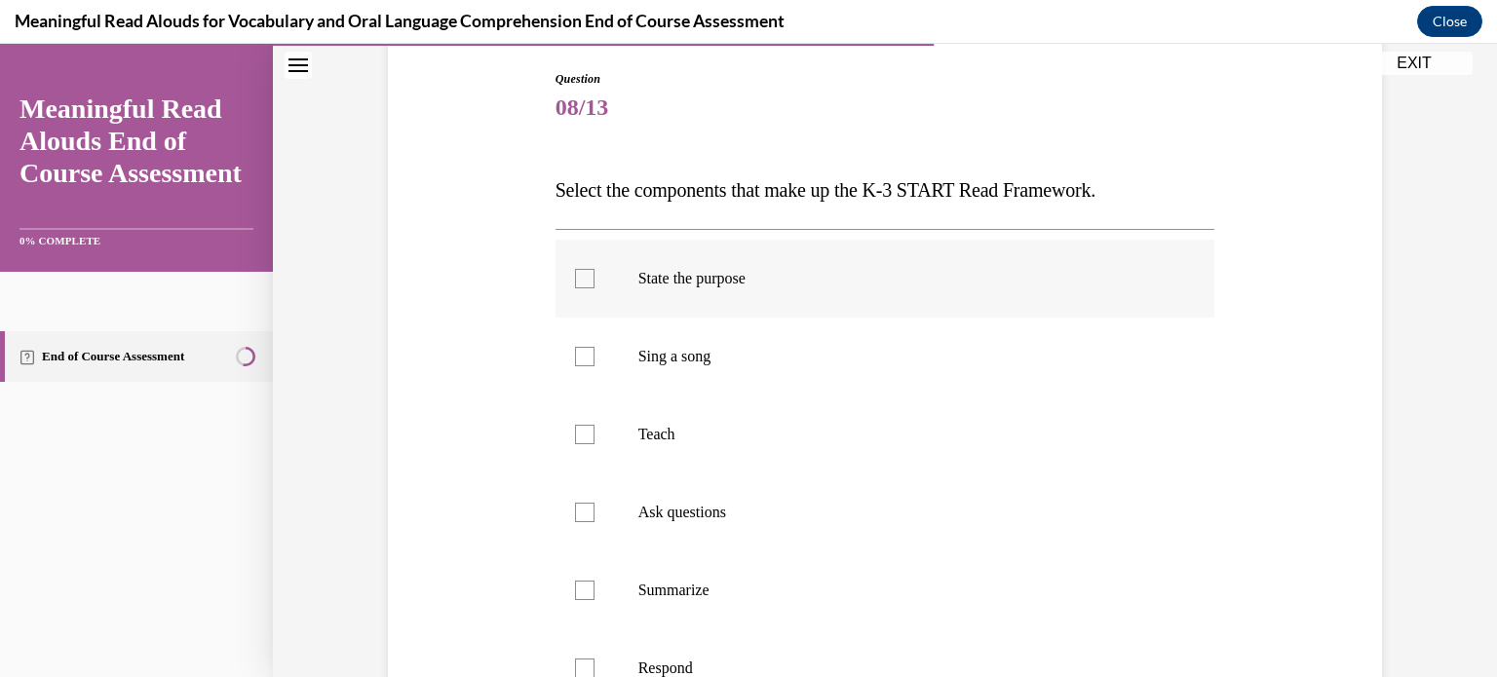
scroll to position [202, 0]
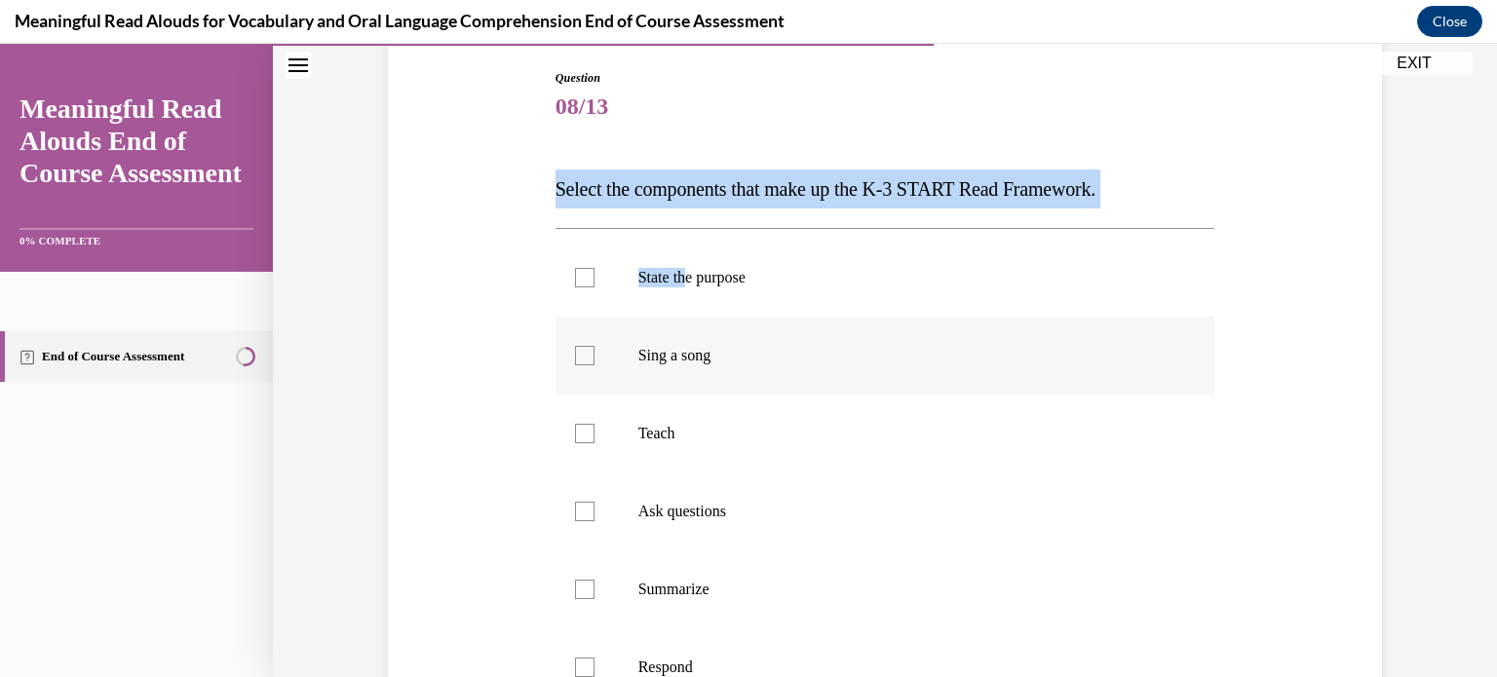
drag, startPoint x: 546, startPoint y: 183, endPoint x: 717, endPoint y: 319, distance: 218.6
click at [681, 296] on div "Question 08/13 Select the components that make up the K-3 START Read Framework.…" at bounding box center [886, 533] width 670 height 986
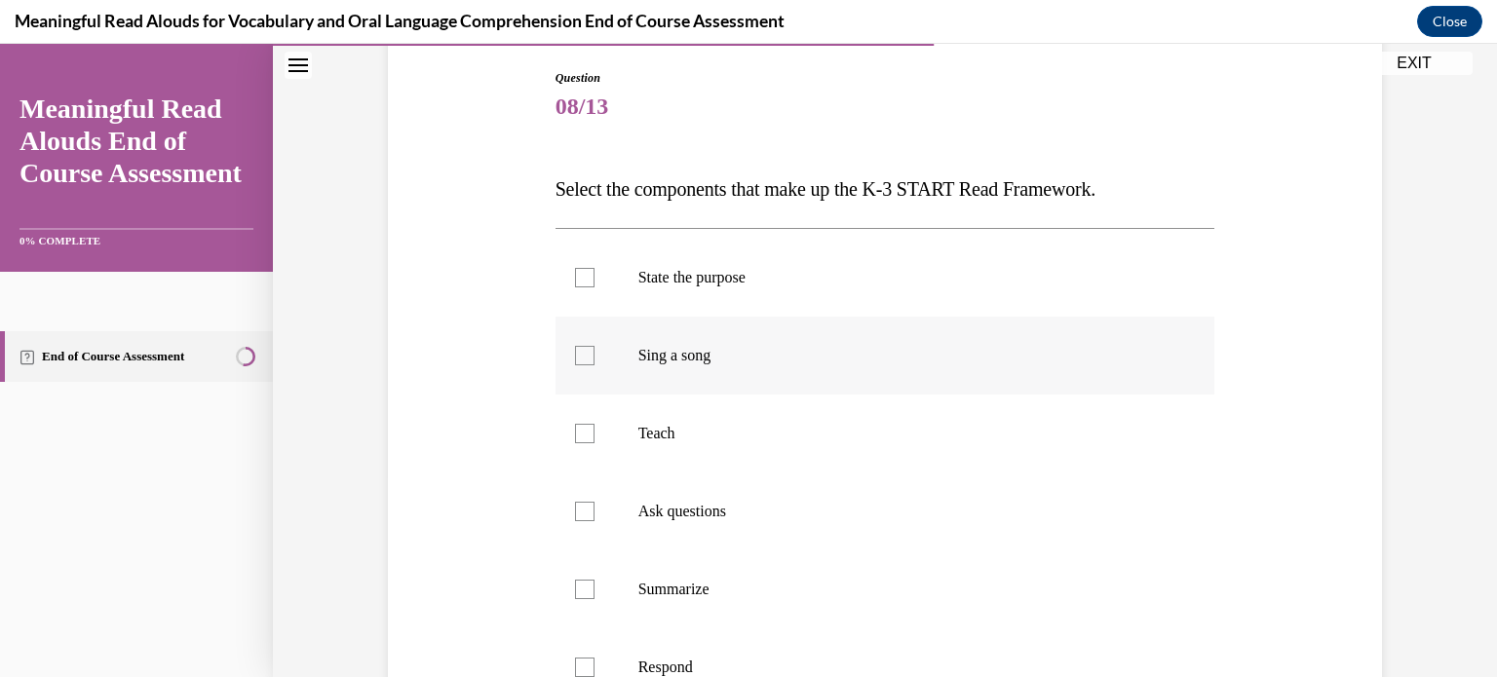
click at [714, 319] on label "Sing a song" at bounding box center [886, 356] width 660 height 78
click at [595, 346] on input "Sing a song" at bounding box center [584, 355] width 19 height 19
click at [580, 355] on icon at bounding box center [584, 356] width 9 height 7
click at [577, 355] on input "Sing a song" at bounding box center [584, 355] width 19 height 19
checkbox input "false"
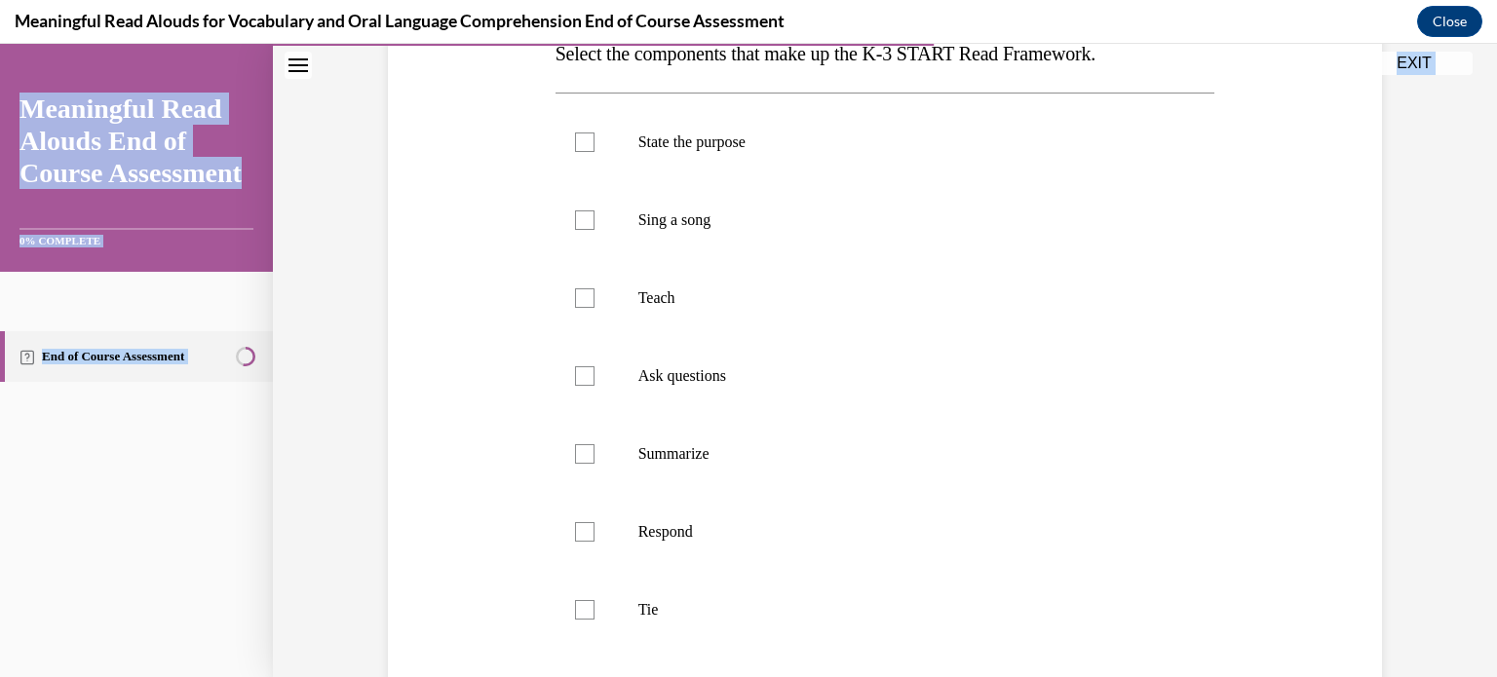
scroll to position [589, 0]
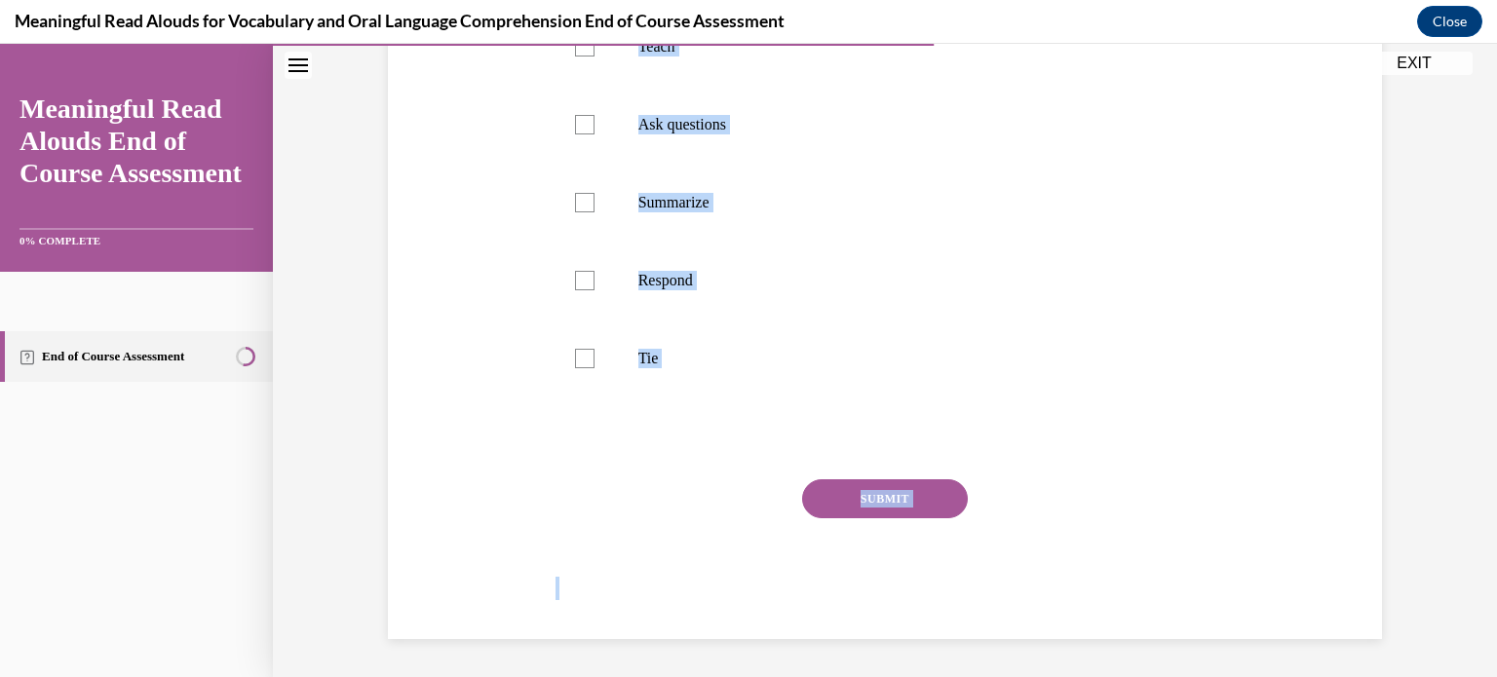
drag, startPoint x: 541, startPoint y: 179, endPoint x: 1095, endPoint y: 626, distance: 711.2
click at [1095, 626] on div "Question 08/13 Select the components that make up the K-3 START Read Framework.…" at bounding box center [885, 132] width 1004 height 1016
copy div "Select the components that make up the K-3 START Read Framework. State the purp…"
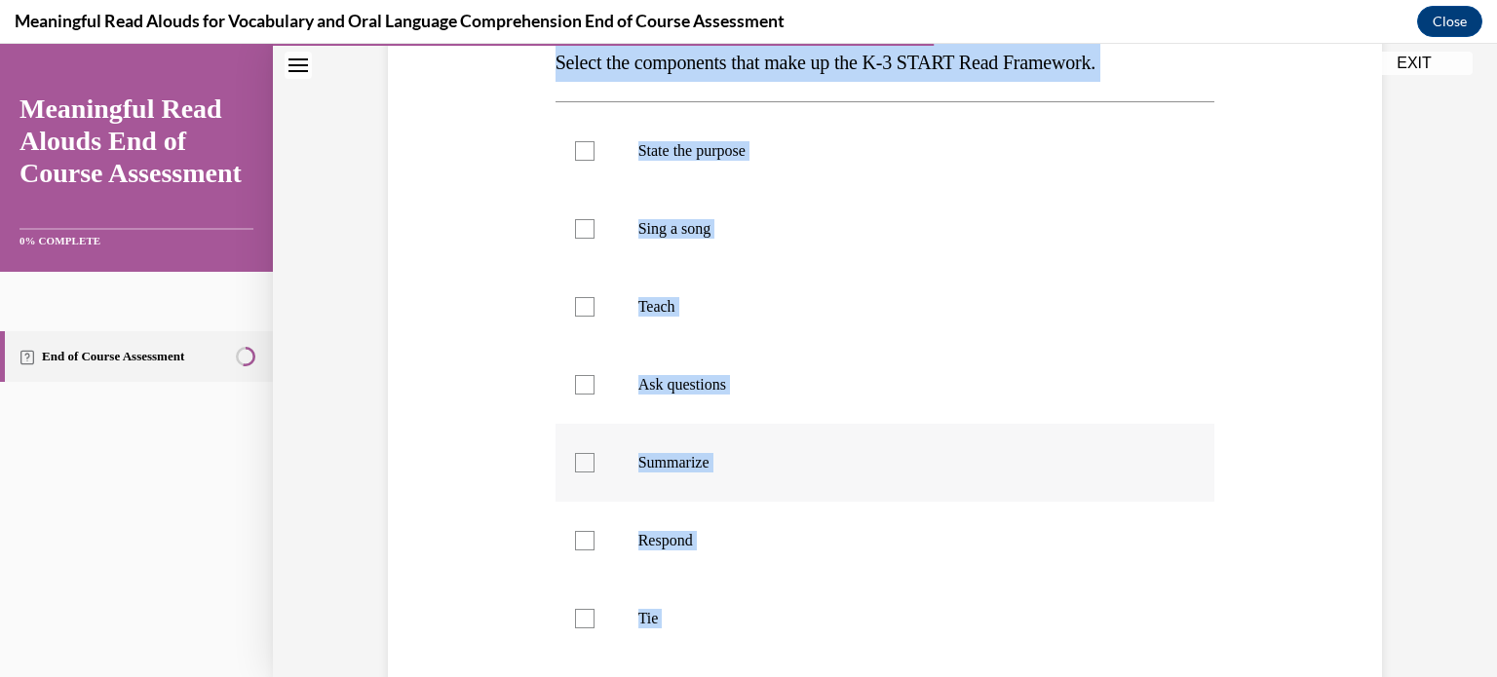
scroll to position [322, 0]
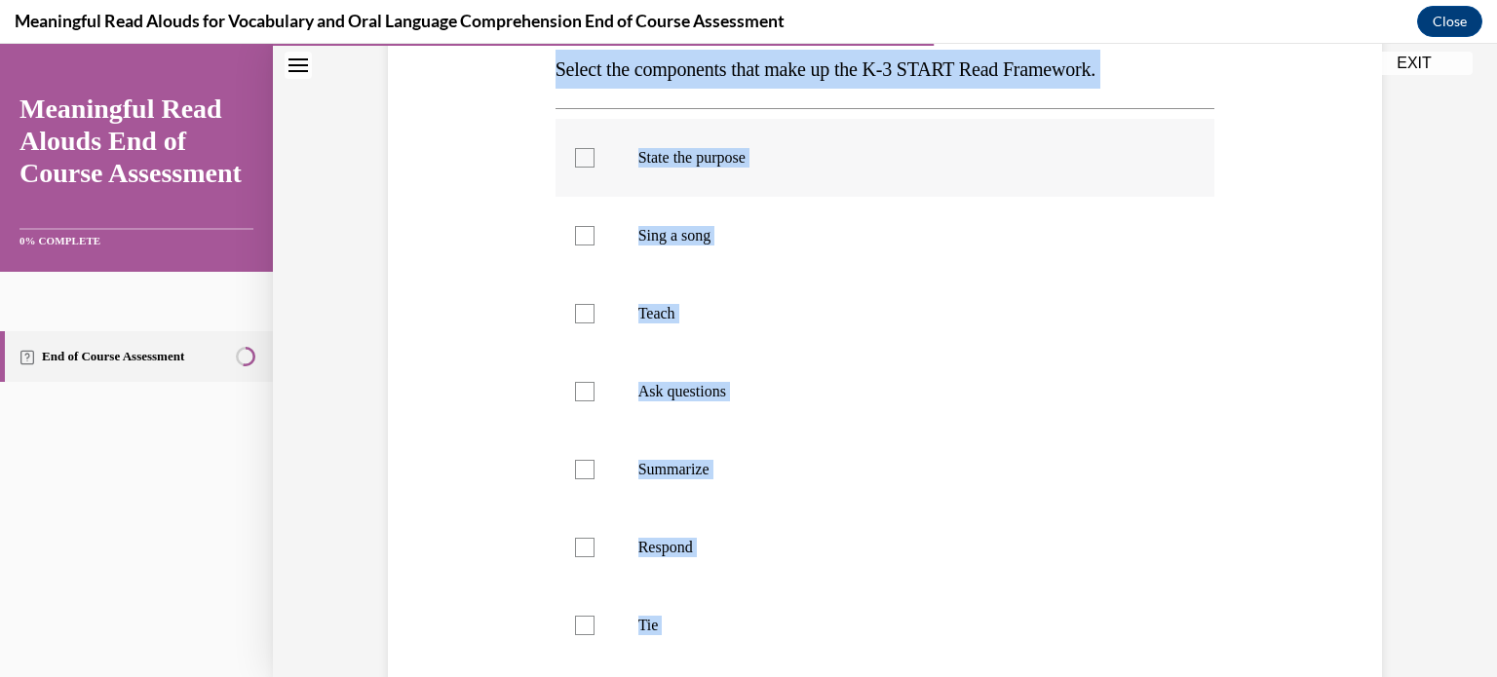
click at [575, 156] on div at bounding box center [584, 157] width 19 height 19
click at [575, 156] on input "State the purpose" at bounding box center [584, 157] width 19 height 19
checkbox input "true"
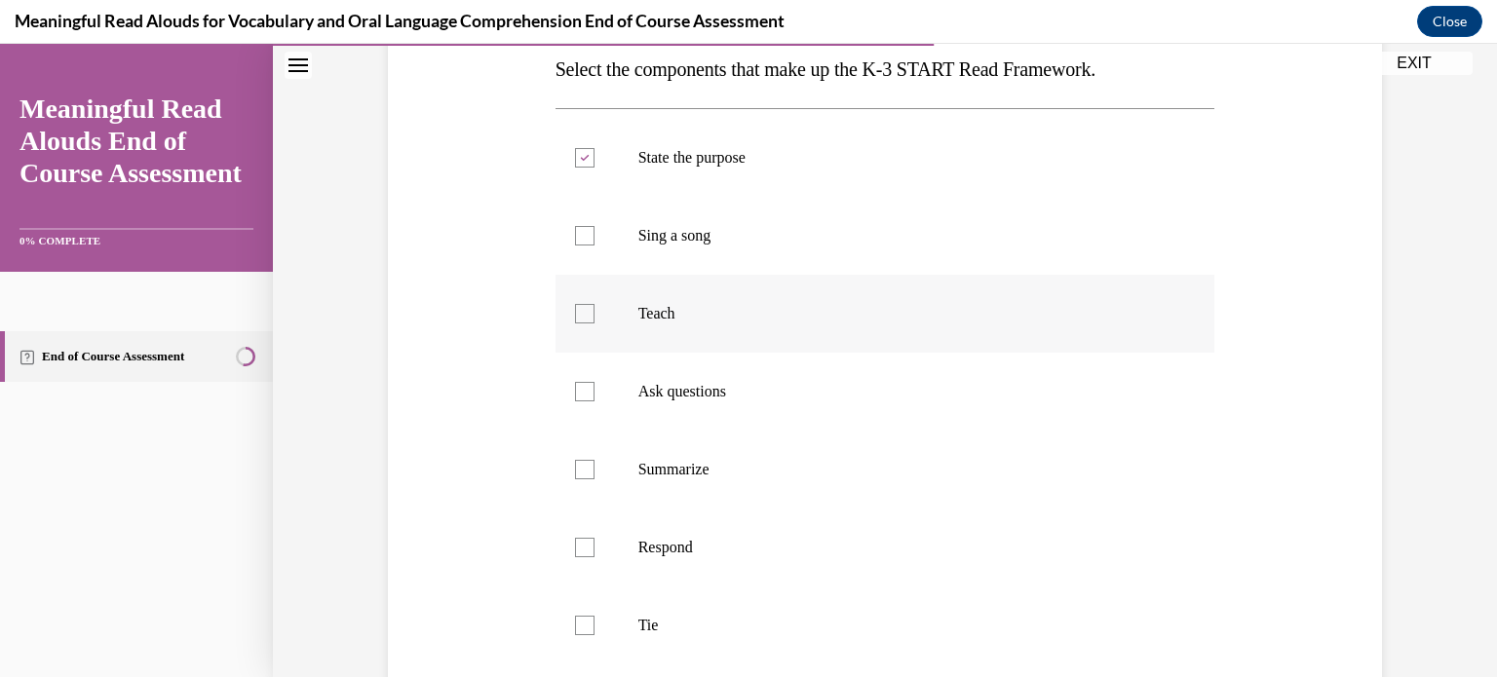
click at [579, 317] on div at bounding box center [584, 313] width 19 height 19
click at [579, 317] on input "Teach" at bounding box center [584, 313] width 19 height 19
checkbox input "true"
click at [575, 391] on div at bounding box center [584, 391] width 19 height 19
click at [575, 391] on input "Ask questions" at bounding box center [584, 391] width 19 height 19
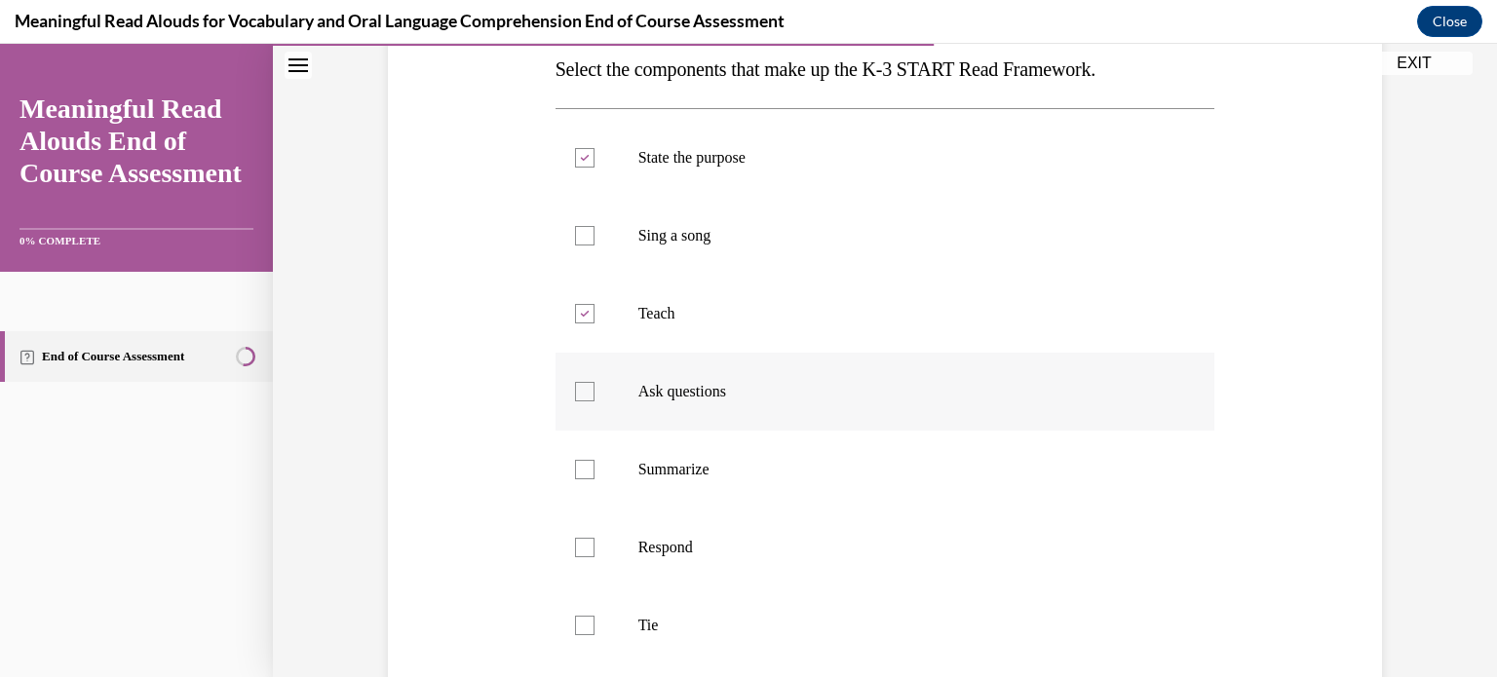
checkbox input "true"
click at [575, 545] on div at bounding box center [584, 547] width 19 height 19
click at [575, 545] on input "Respond" at bounding box center [584, 547] width 19 height 19
checkbox input "true"
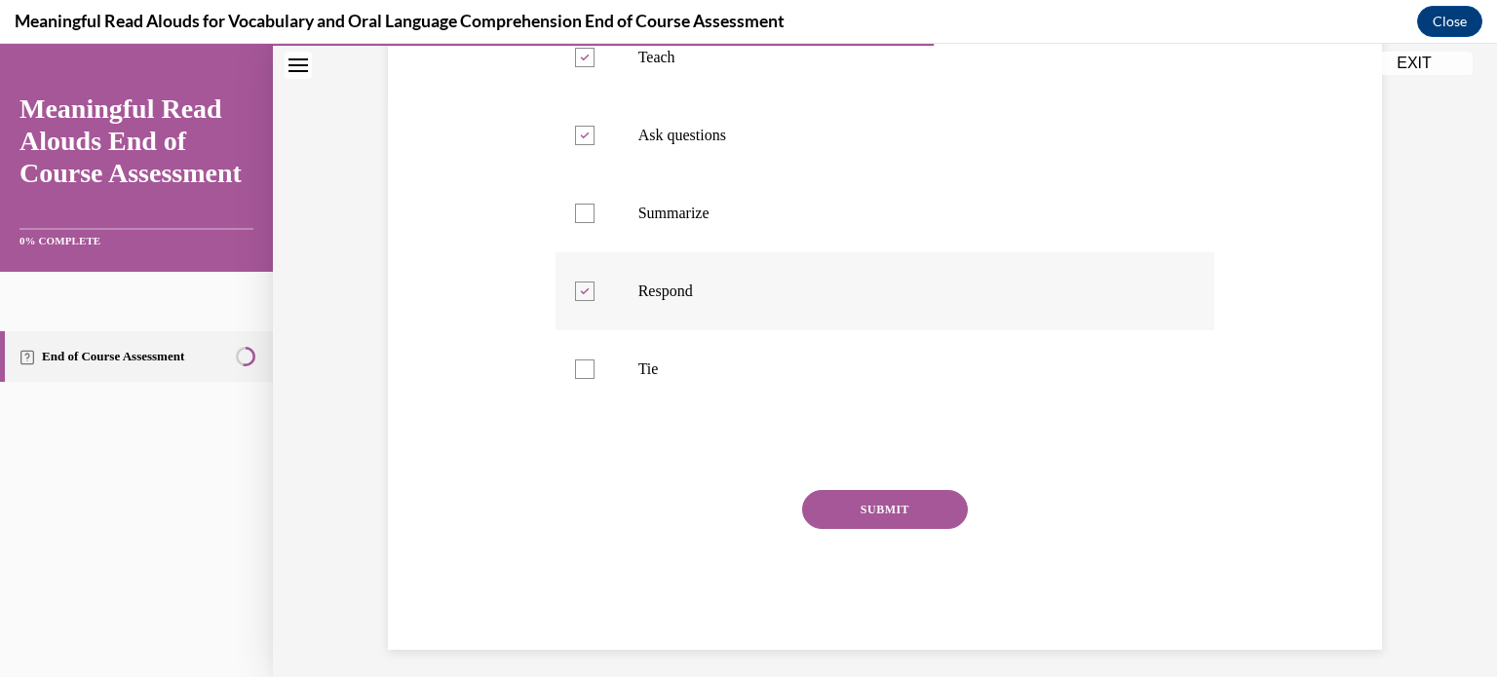
scroll to position [589, 0]
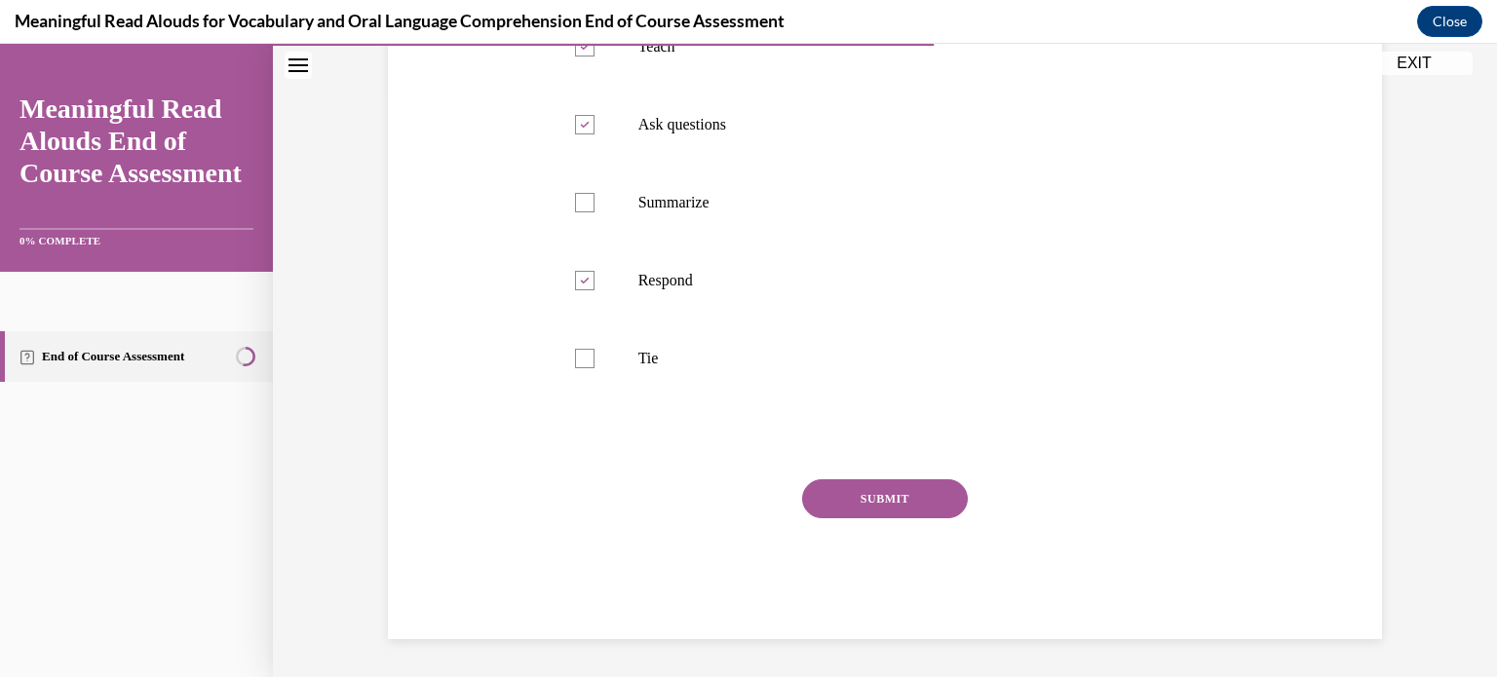
click at [874, 495] on button "SUBMIT" at bounding box center [885, 499] width 166 height 39
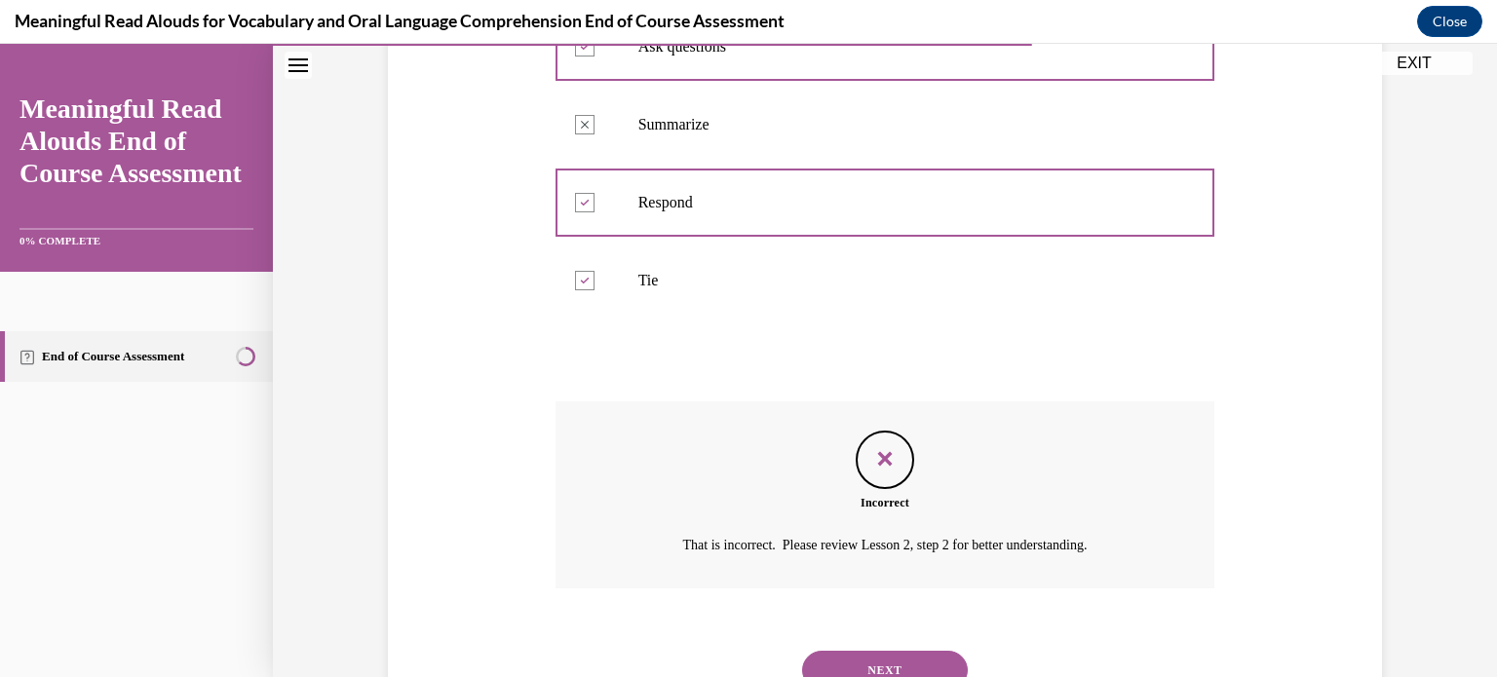
scroll to position [747, 0]
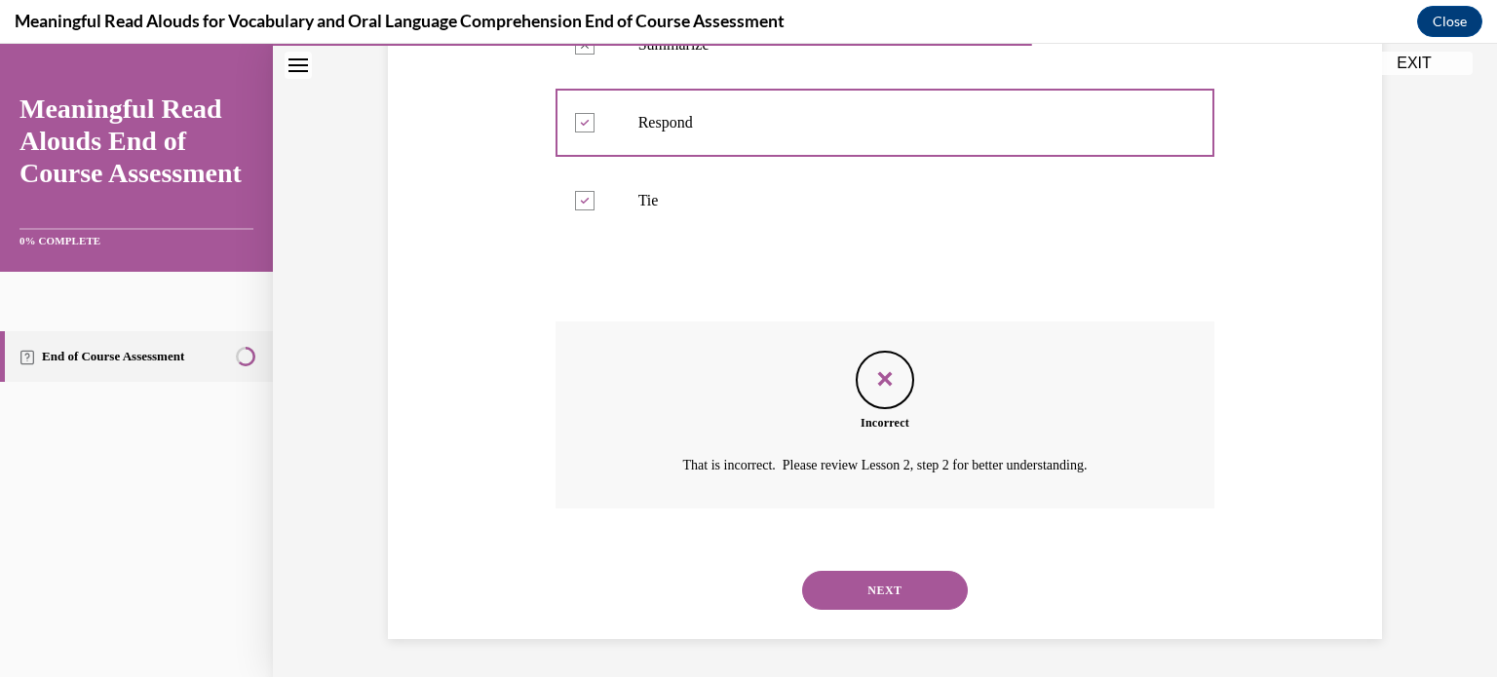
click at [860, 588] on button "NEXT" at bounding box center [885, 590] width 166 height 39
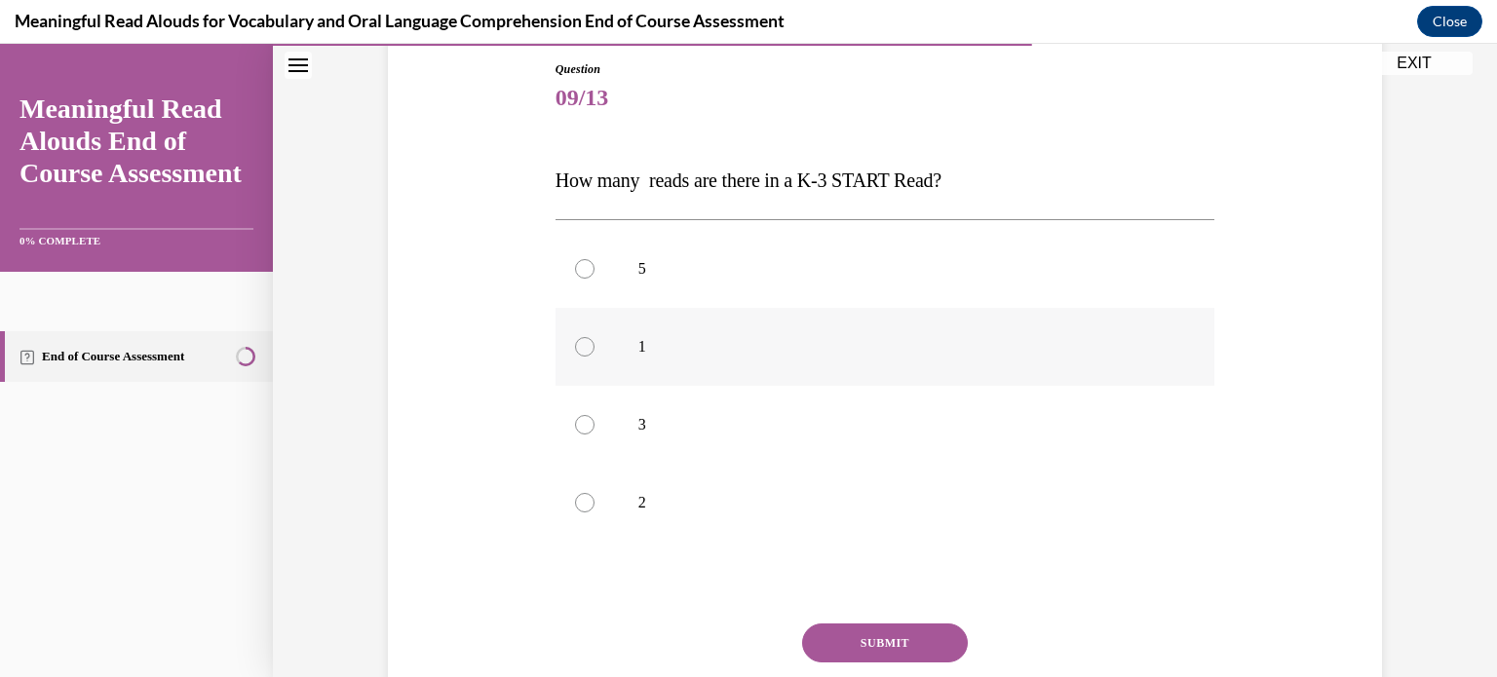
scroll to position [210, 0]
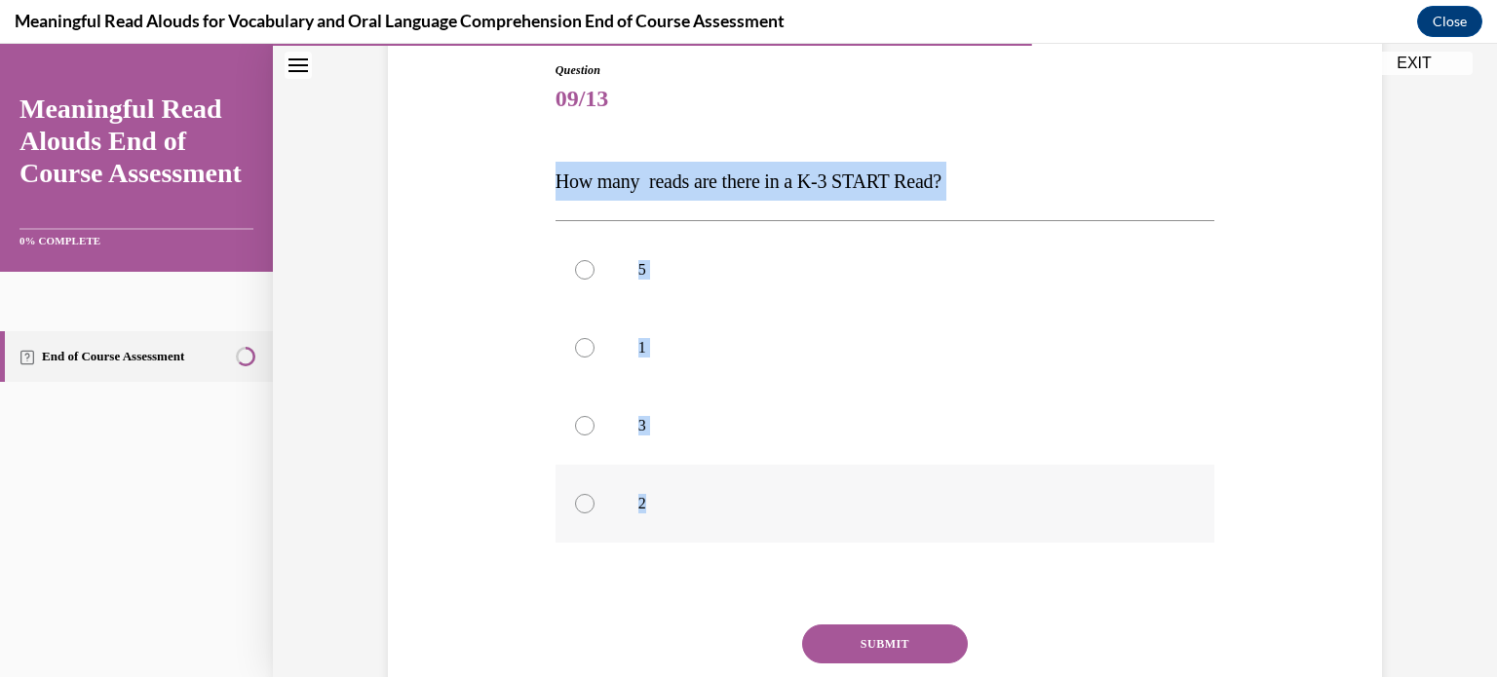
drag, startPoint x: 539, startPoint y: 178, endPoint x: 741, endPoint y: 471, distance: 355.2
click at [741, 471] on div "Question 09/13 How many reads are there in a K-3 START Read? 5 1 3 2 Incorrect …" at bounding box center [885, 394] width 1004 height 782
copy div "How many reads are there in a K-3 START Read? 5 1 3 2"
click at [579, 424] on div at bounding box center [584, 425] width 19 height 19
click at [579, 424] on input "3" at bounding box center [584, 425] width 19 height 19
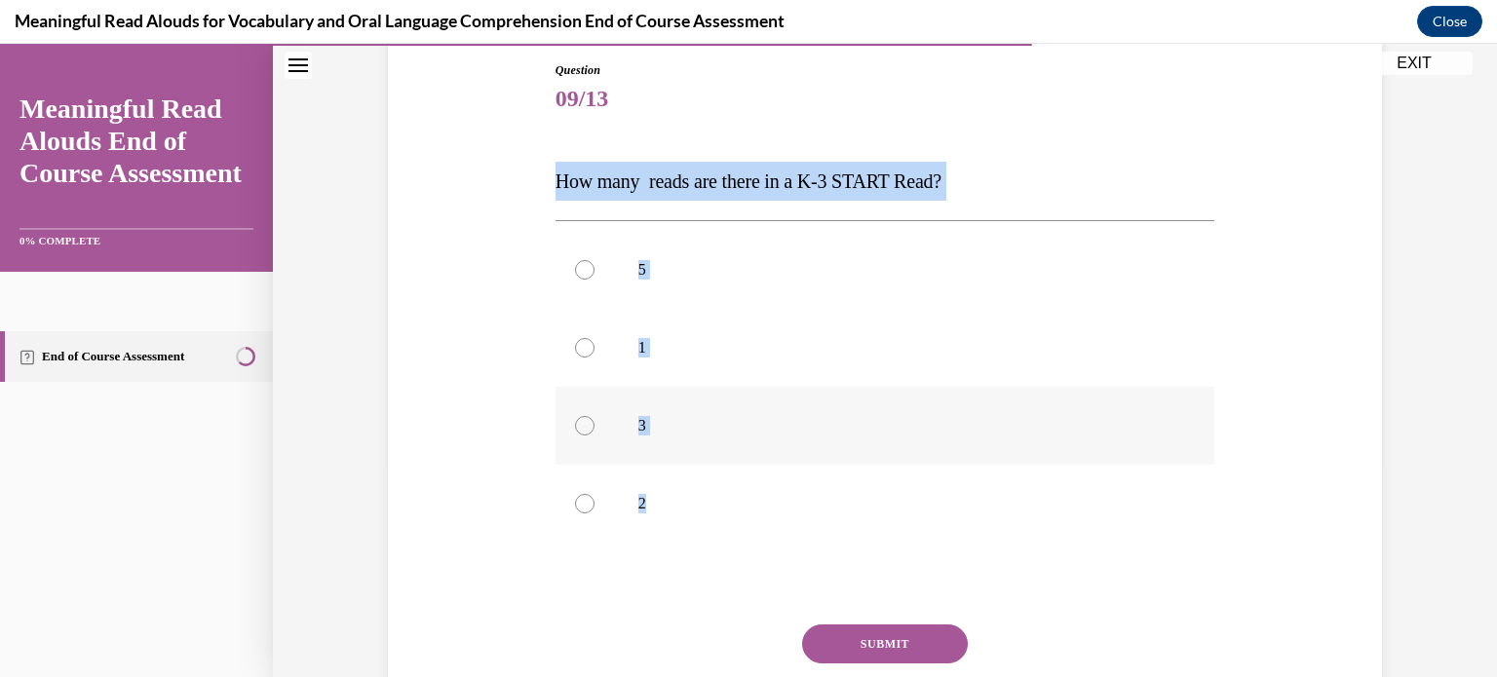
radio input "true"
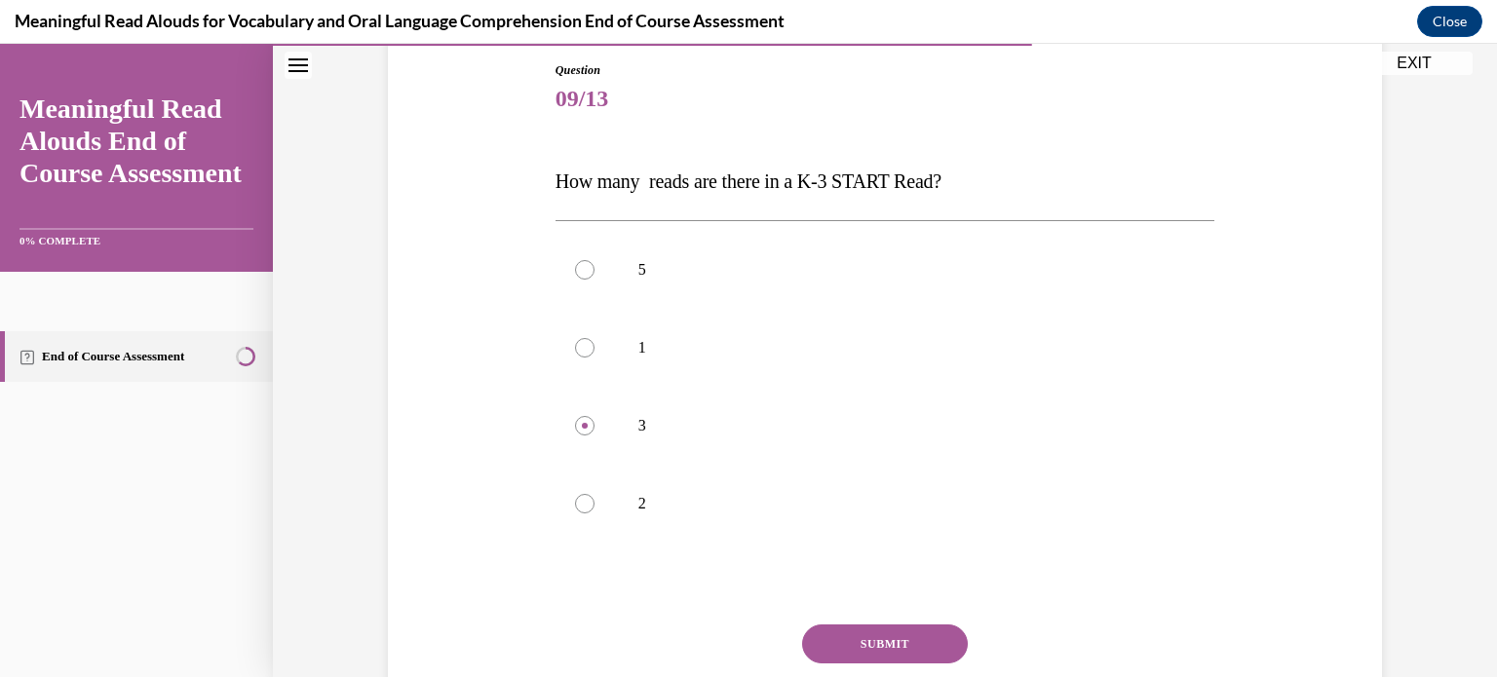
click at [889, 648] on button "SUBMIT" at bounding box center [885, 644] width 166 height 39
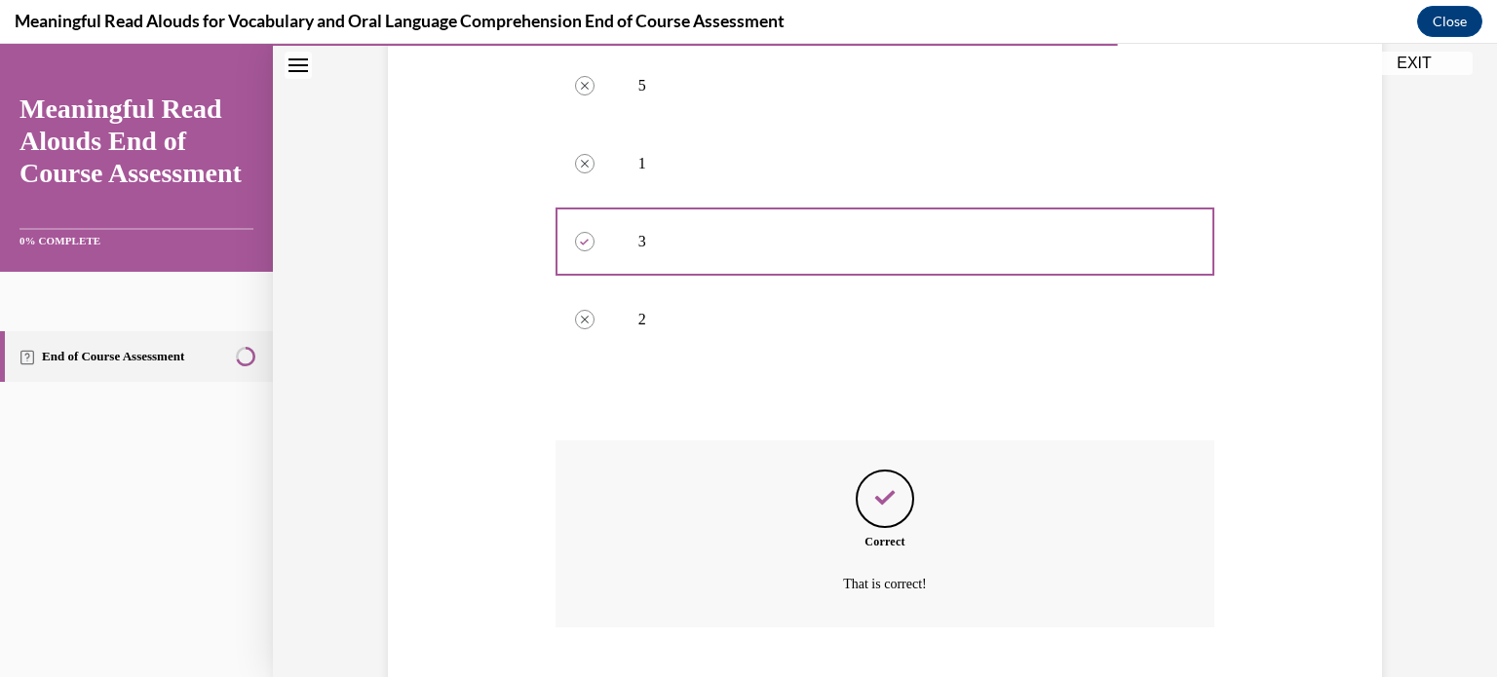
scroll to position [513, 0]
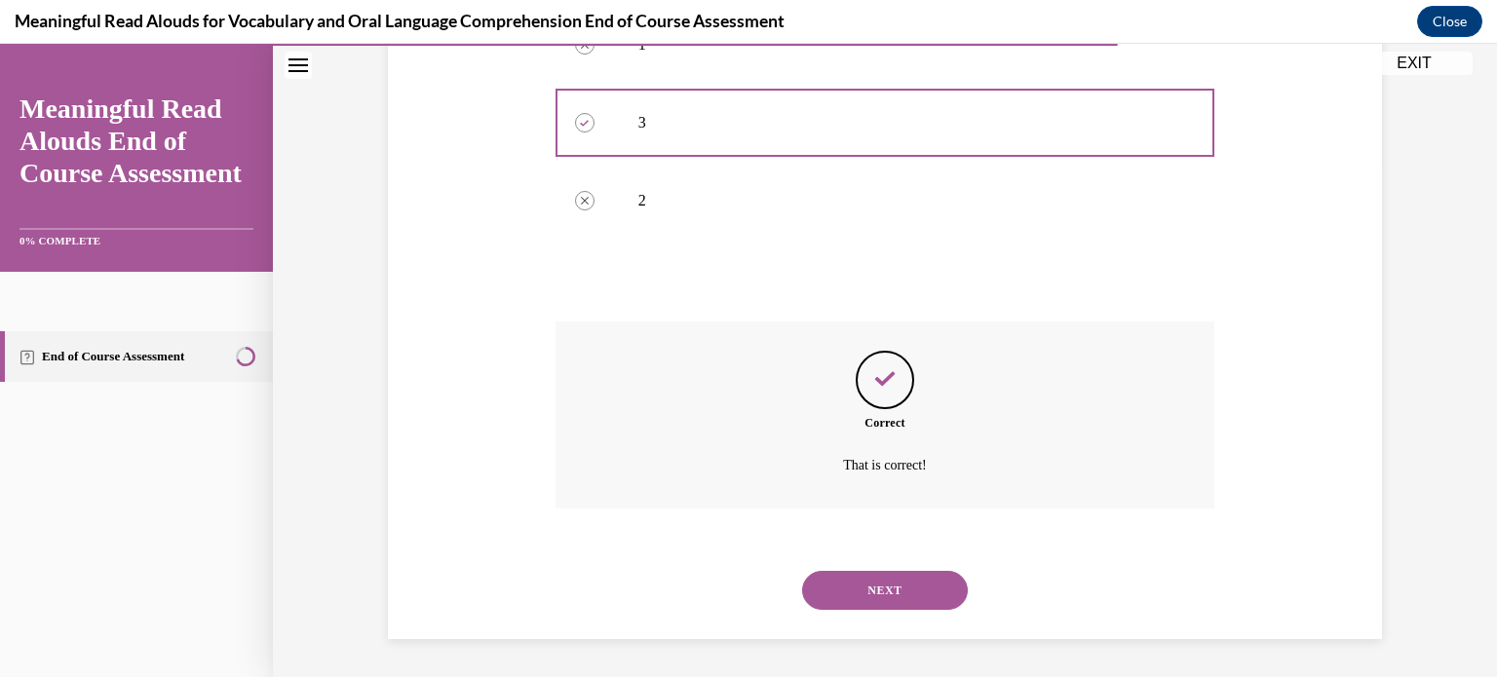
click at [872, 582] on button "NEXT" at bounding box center [885, 590] width 166 height 39
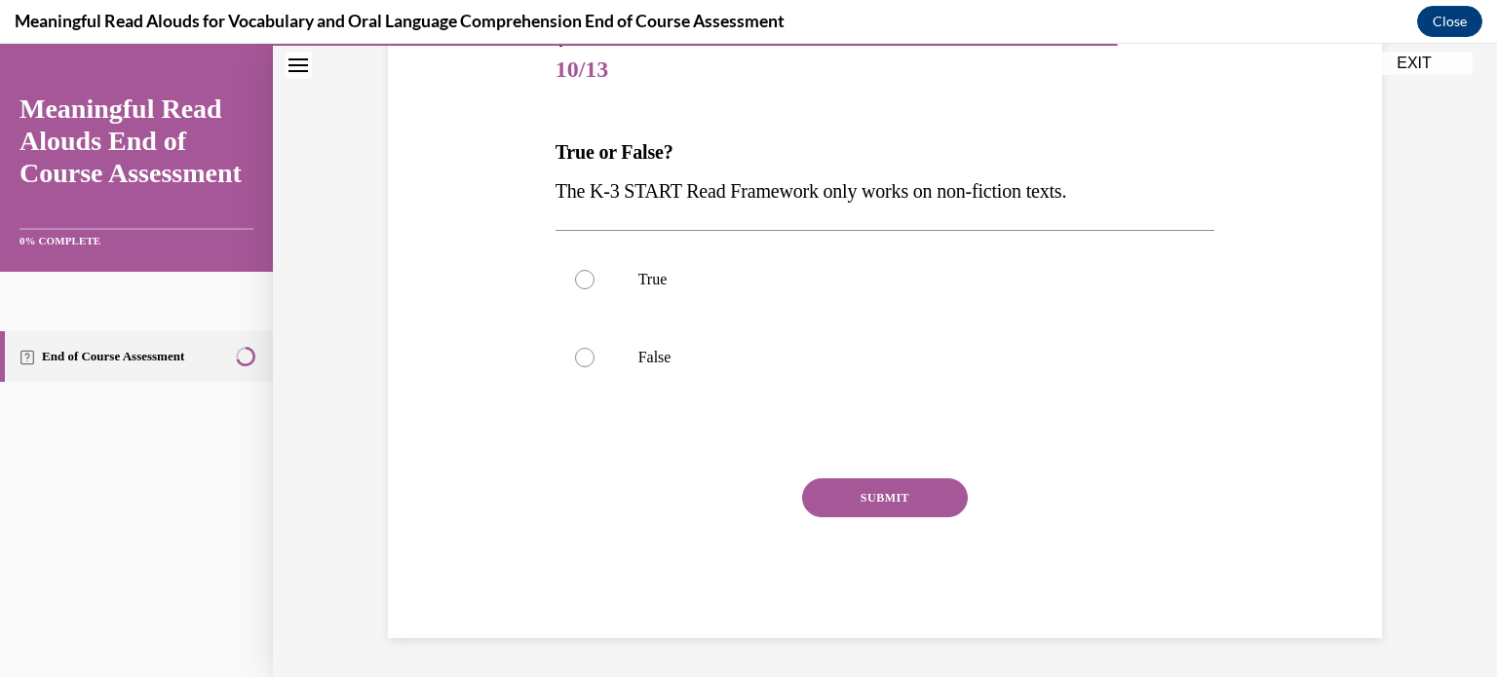
scroll to position [215, 0]
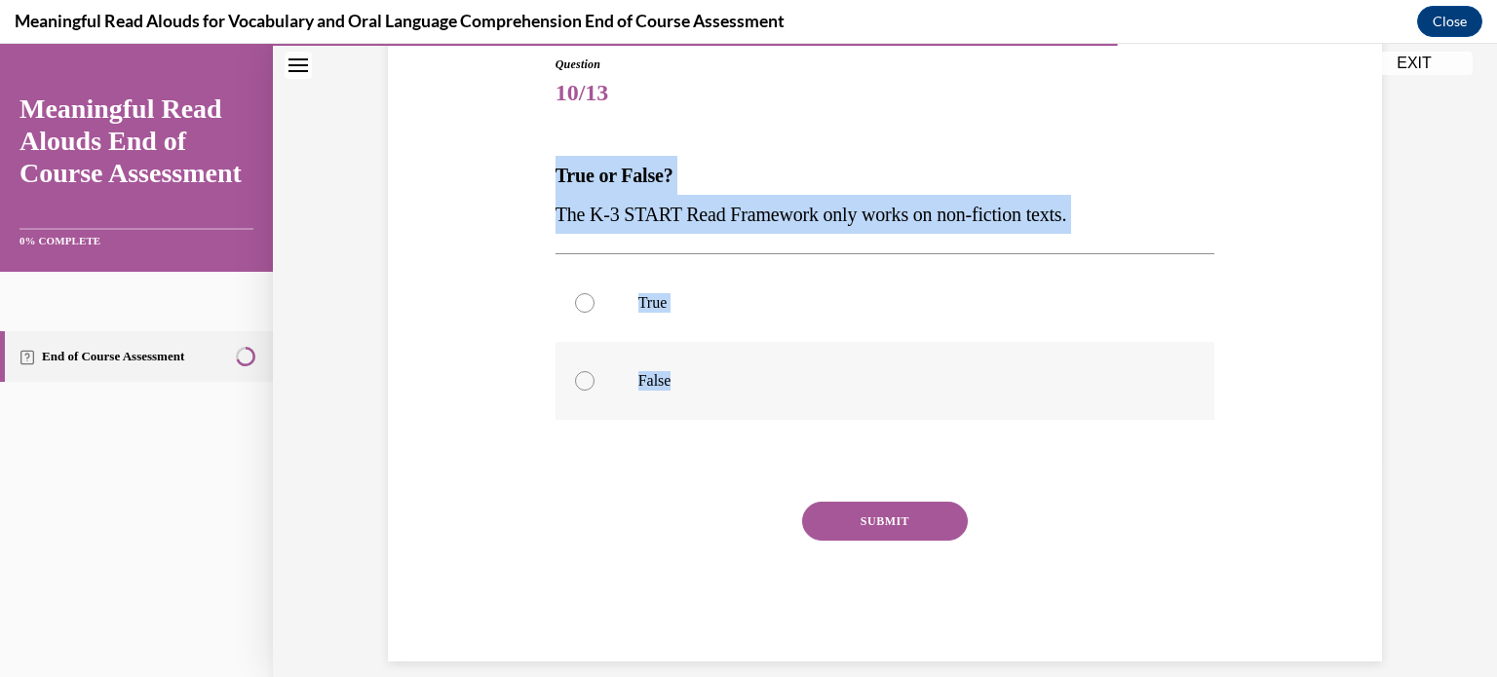
drag, startPoint x: 537, startPoint y: 168, endPoint x: 679, endPoint y: 371, distance: 248.5
click at [679, 371] on div "Question 10/13 True or False? The K-3 START Read Framework only works on non-fi…" at bounding box center [885, 329] width 1004 height 665
copy div "True or False? The K-3 START Read Framework only works on non-fiction texts. Tr…"
click at [576, 380] on div at bounding box center [584, 380] width 19 height 19
click at [576, 380] on input "False" at bounding box center [584, 380] width 19 height 19
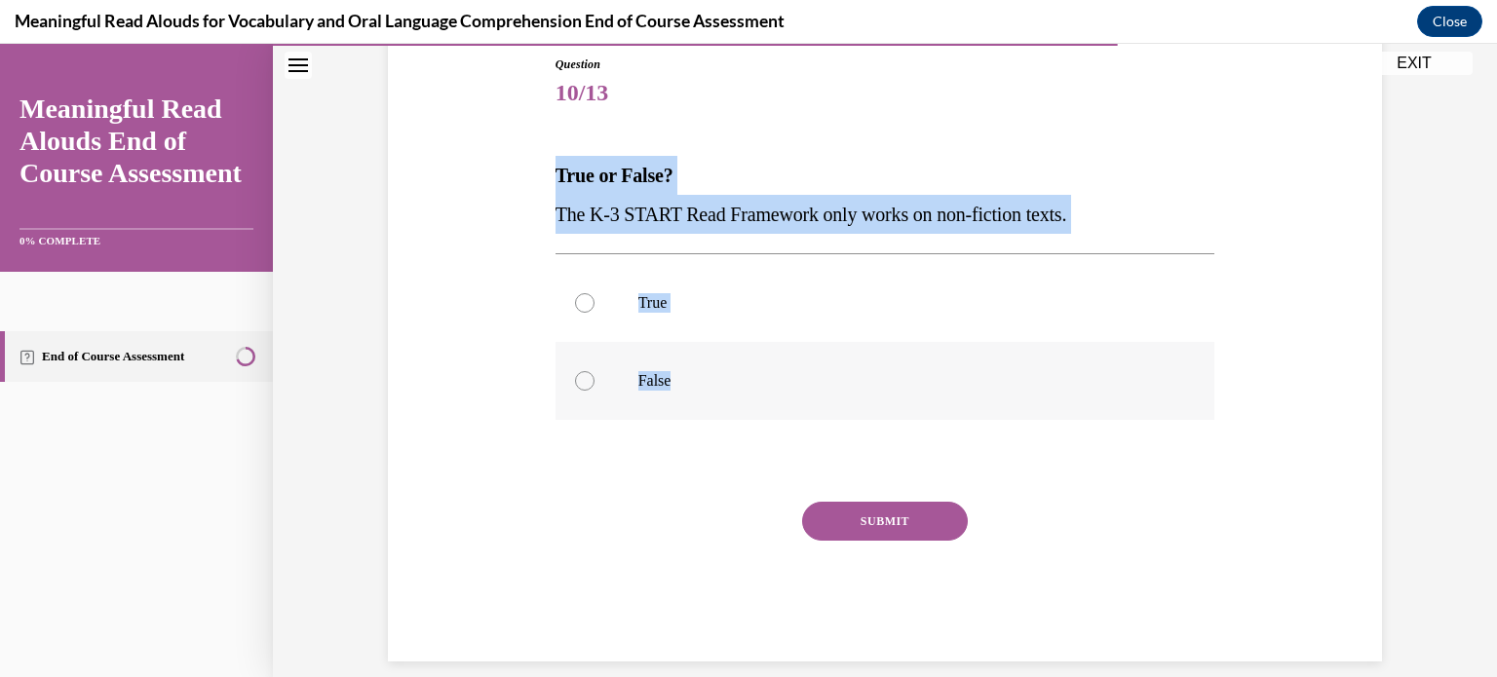
radio input "true"
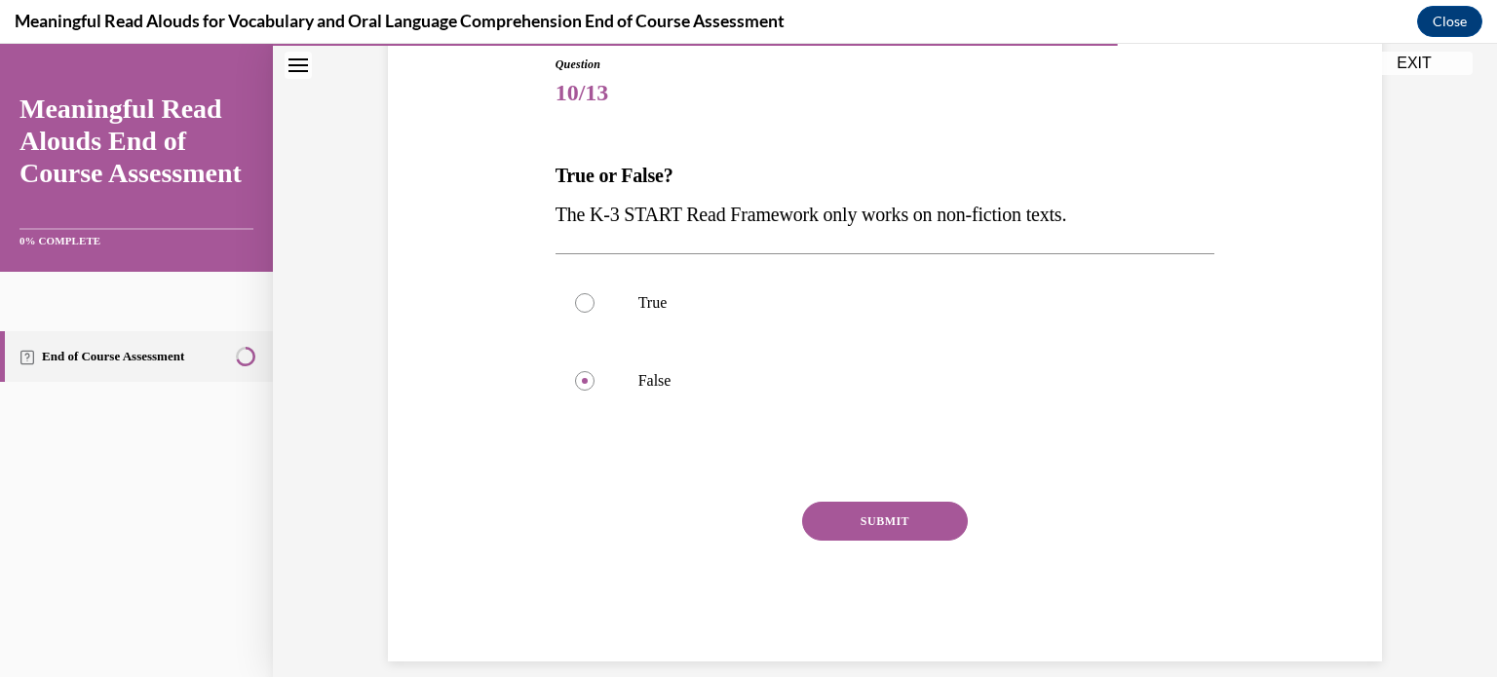
click at [854, 529] on button "SUBMIT" at bounding box center [885, 521] width 166 height 39
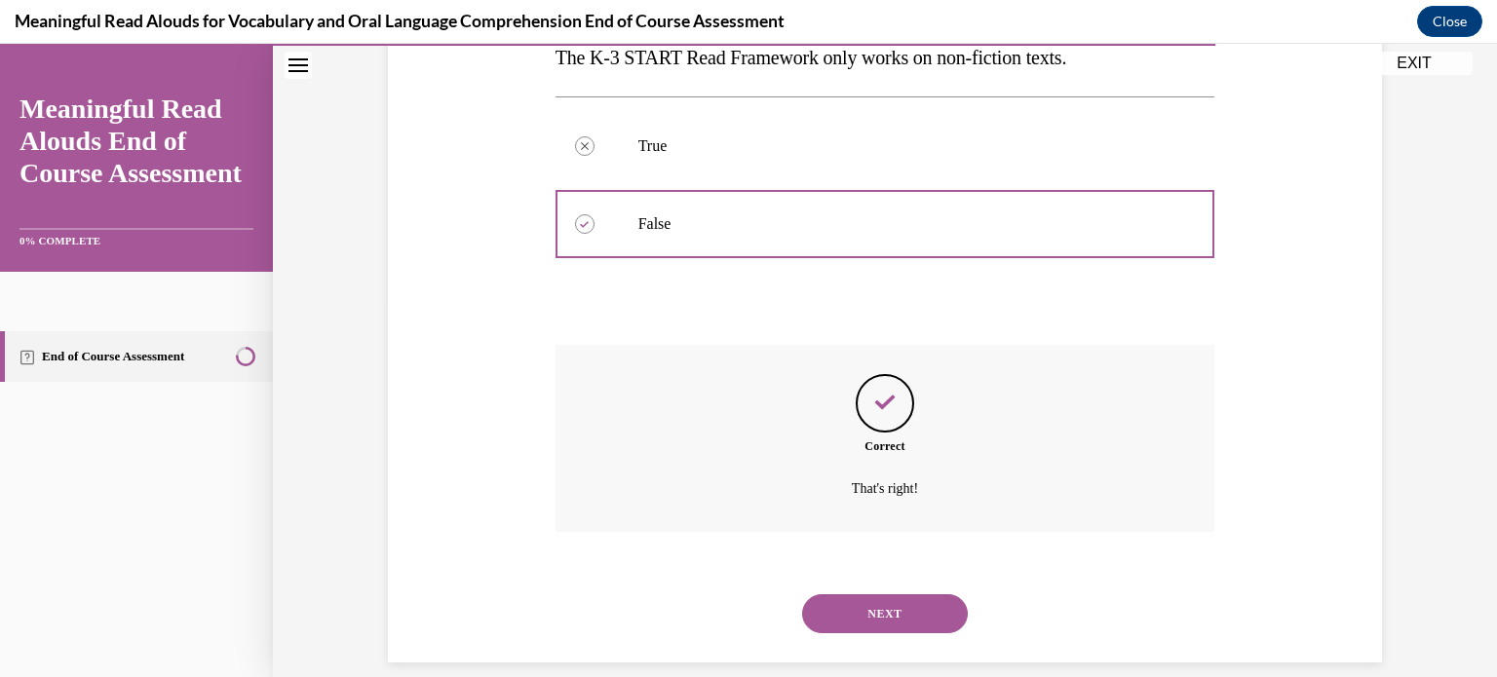
scroll to position [396, 0]
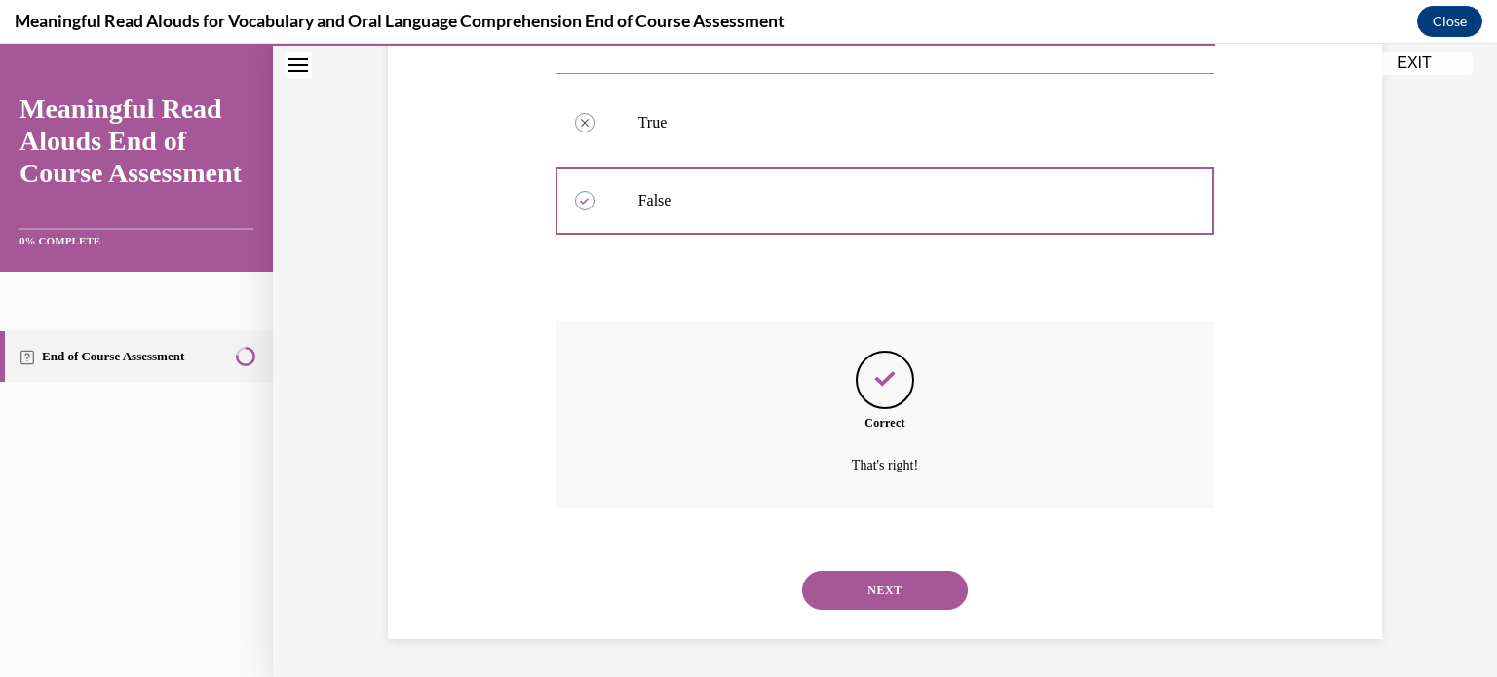
click at [869, 585] on button "NEXT" at bounding box center [885, 590] width 166 height 39
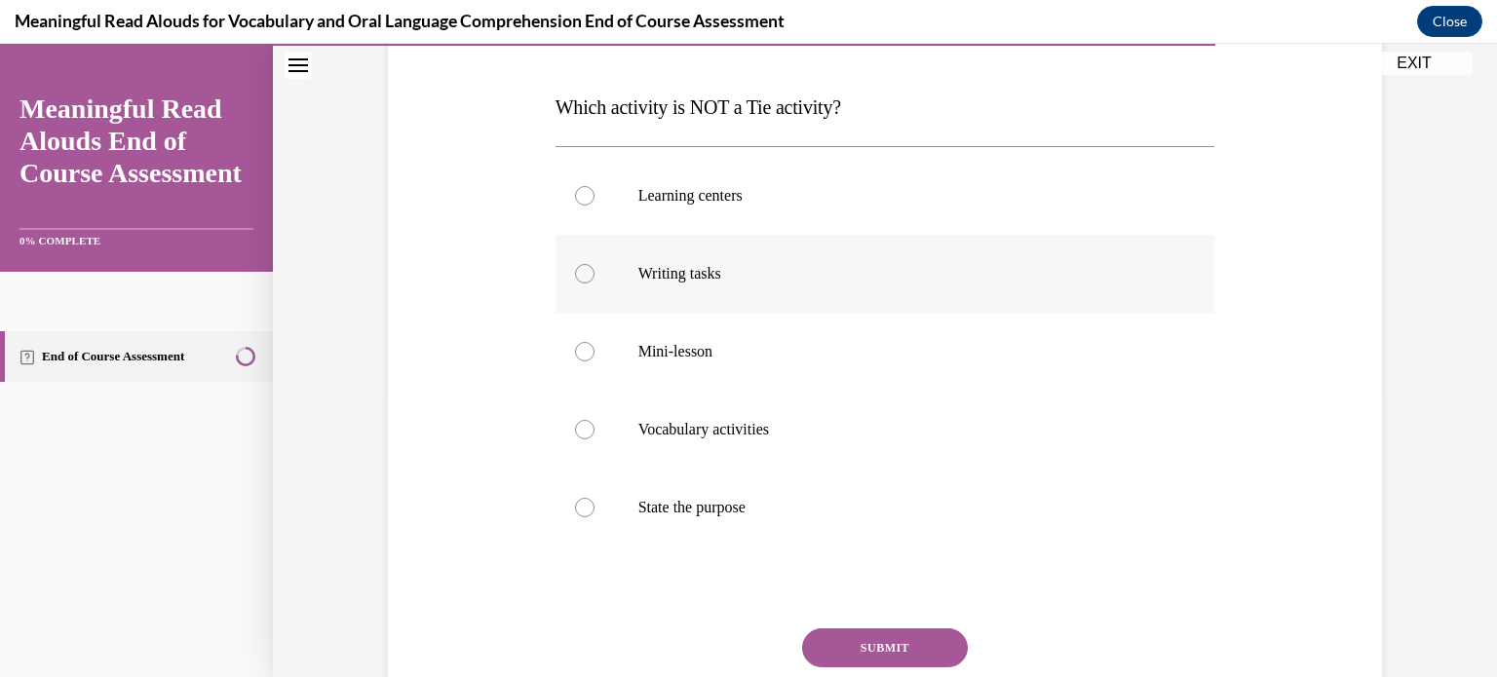
scroll to position [277, 0]
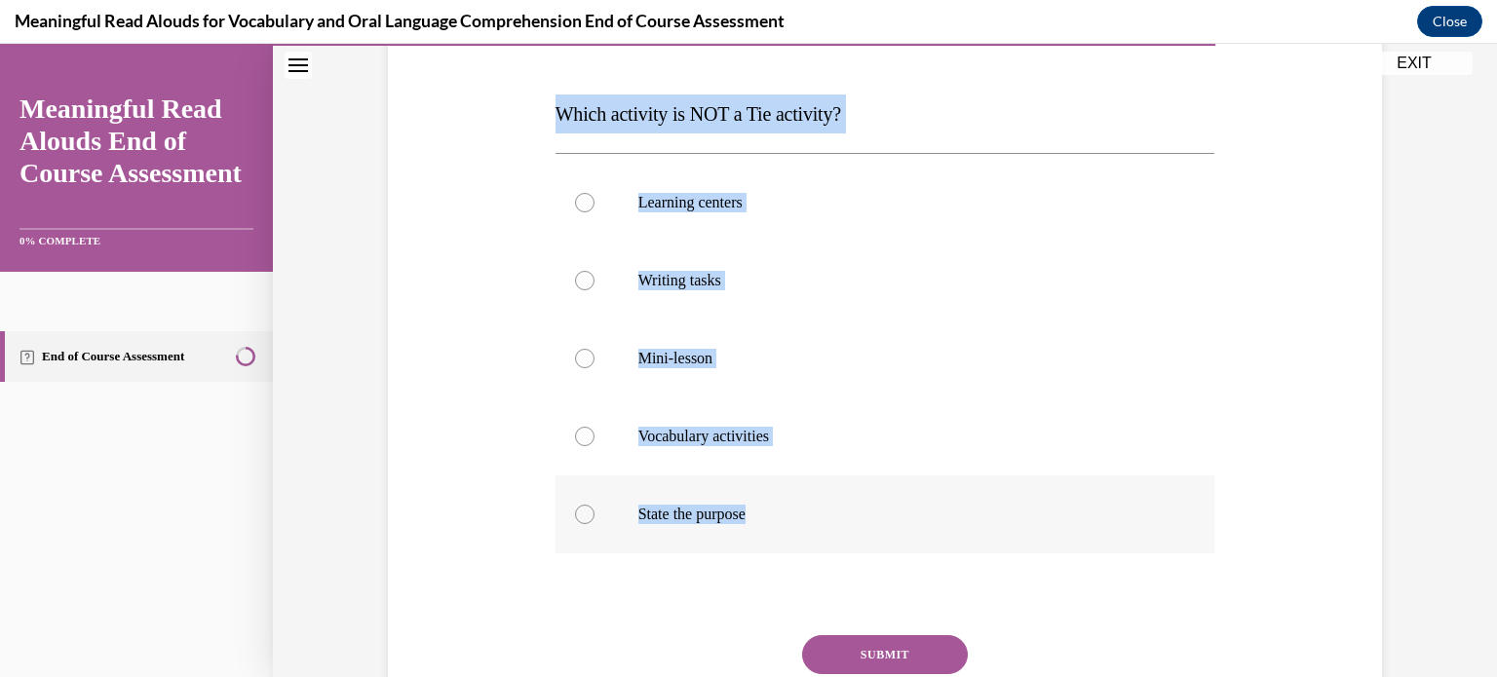
drag, startPoint x: 522, startPoint y: 104, endPoint x: 759, endPoint y: 514, distance: 472.9
click at [759, 514] on div "Question 11/13 Which activity is NOT a Tie activity? Learning centers Writing t…" at bounding box center [885, 366] width 1004 height 860
copy div "Which activity is NOT a Tie activity? Learning centers Writing tasks Mini-lesso…"
click at [575, 516] on div at bounding box center [584, 514] width 19 height 19
click at [575, 516] on input "State the purpose" at bounding box center [584, 514] width 19 height 19
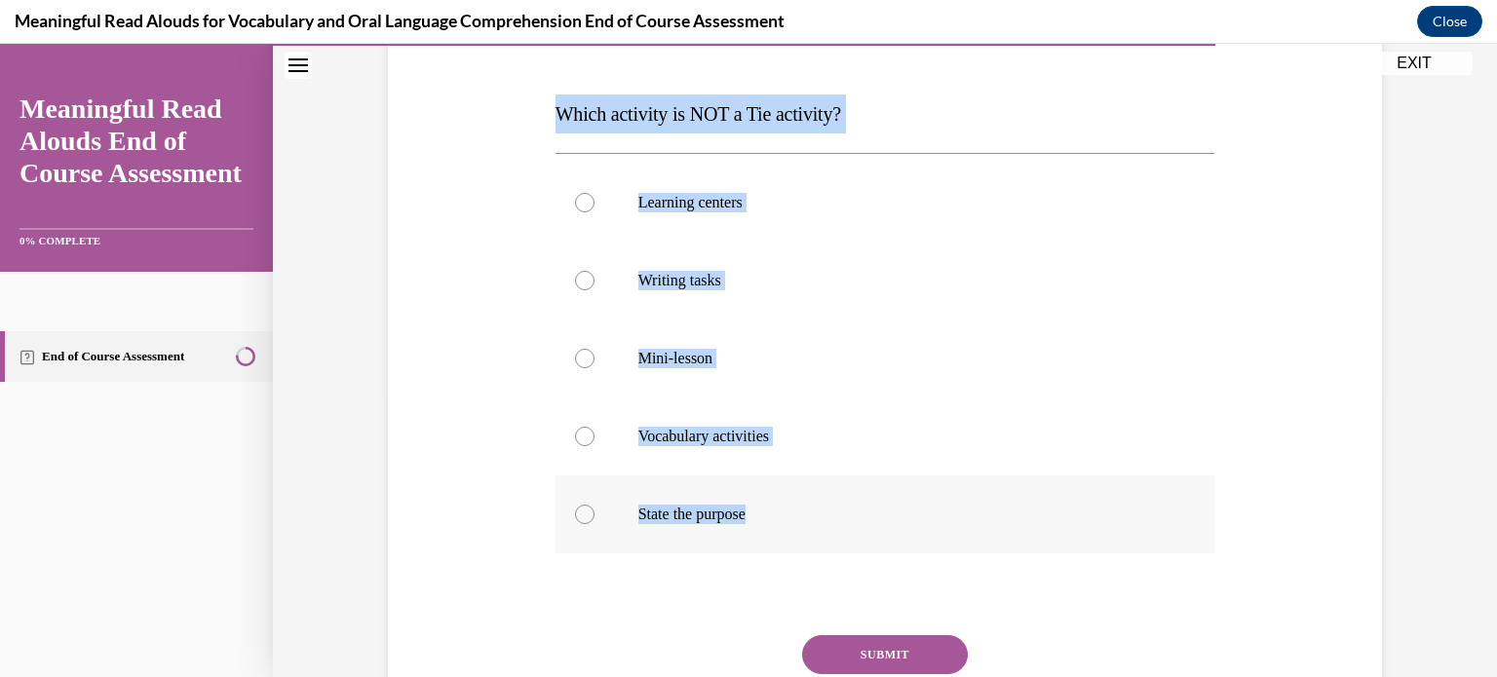
radio input "true"
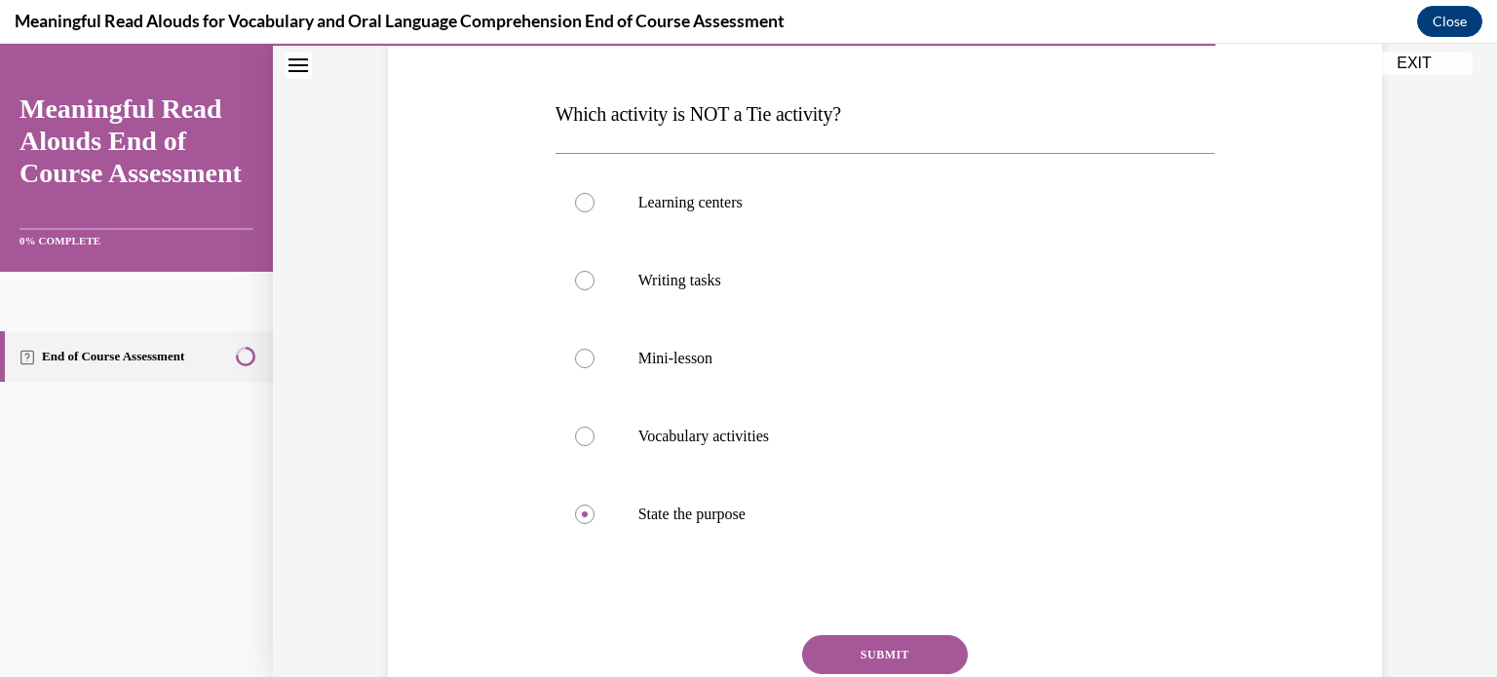
click at [855, 658] on button "SUBMIT" at bounding box center [885, 654] width 166 height 39
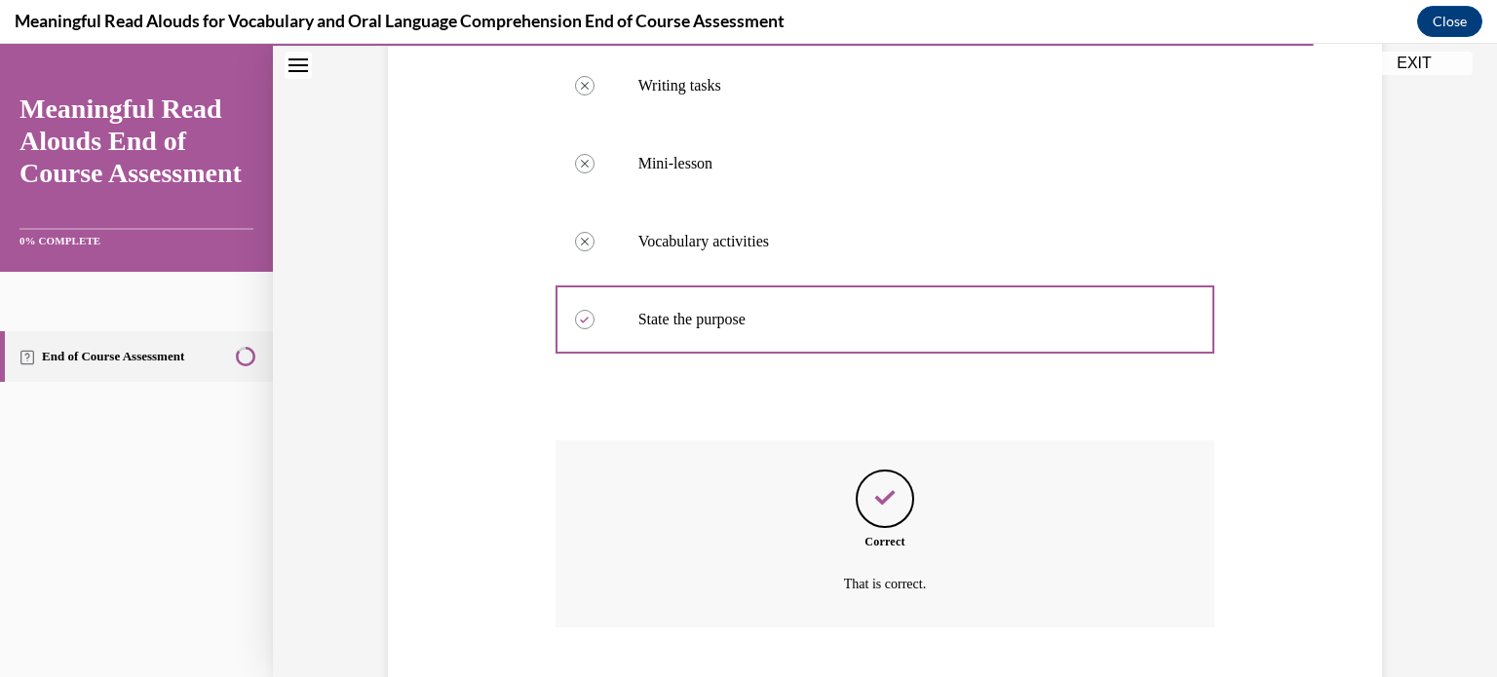
scroll to position [591, 0]
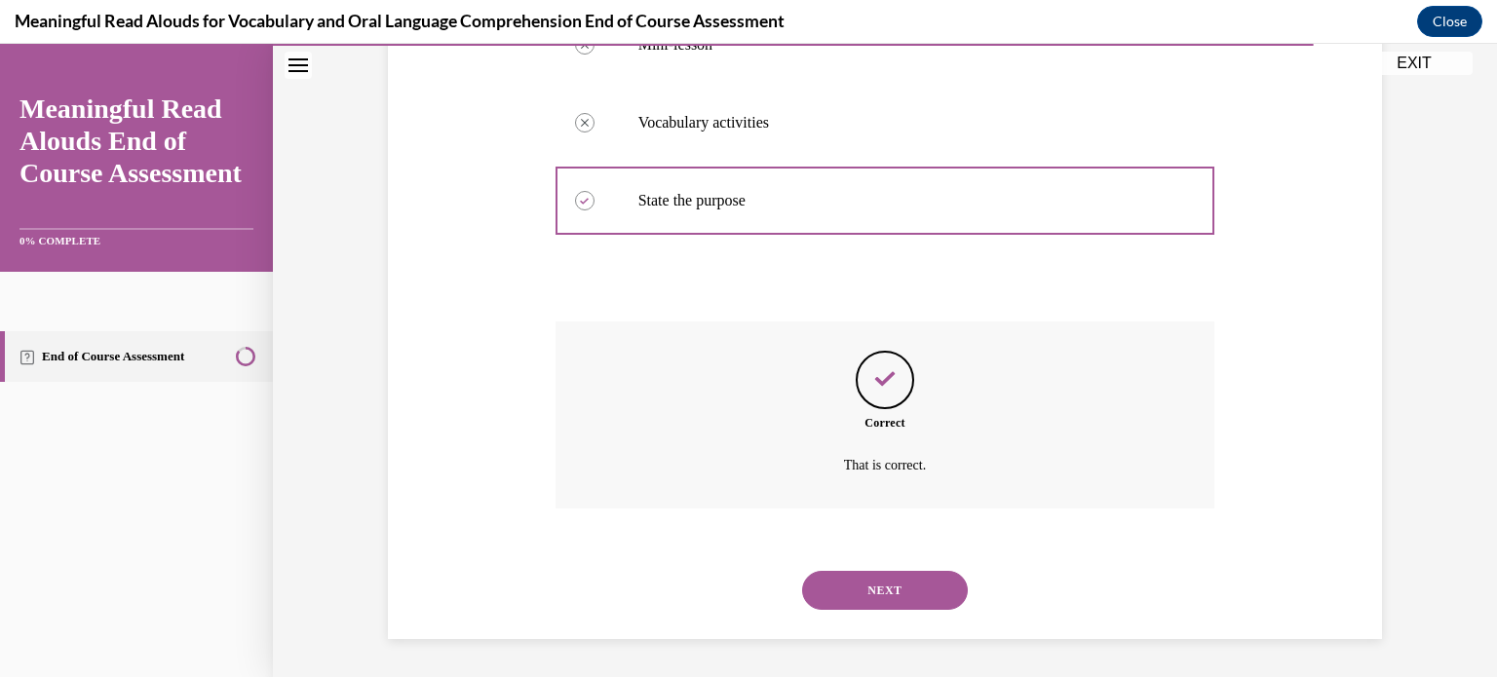
click at [867, 587] on button "NEXT" at bounding box center [885, 590] width 166 height 39
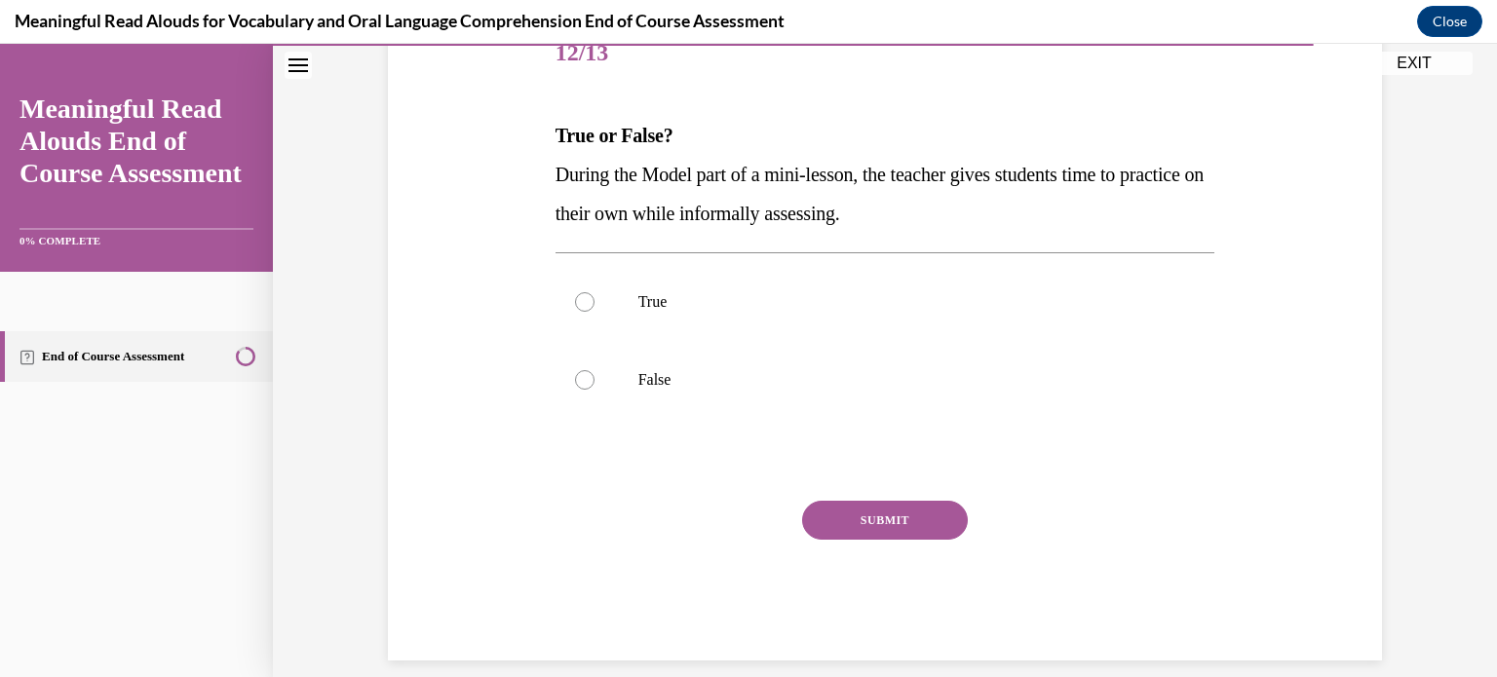
scroll to position [257, 0]
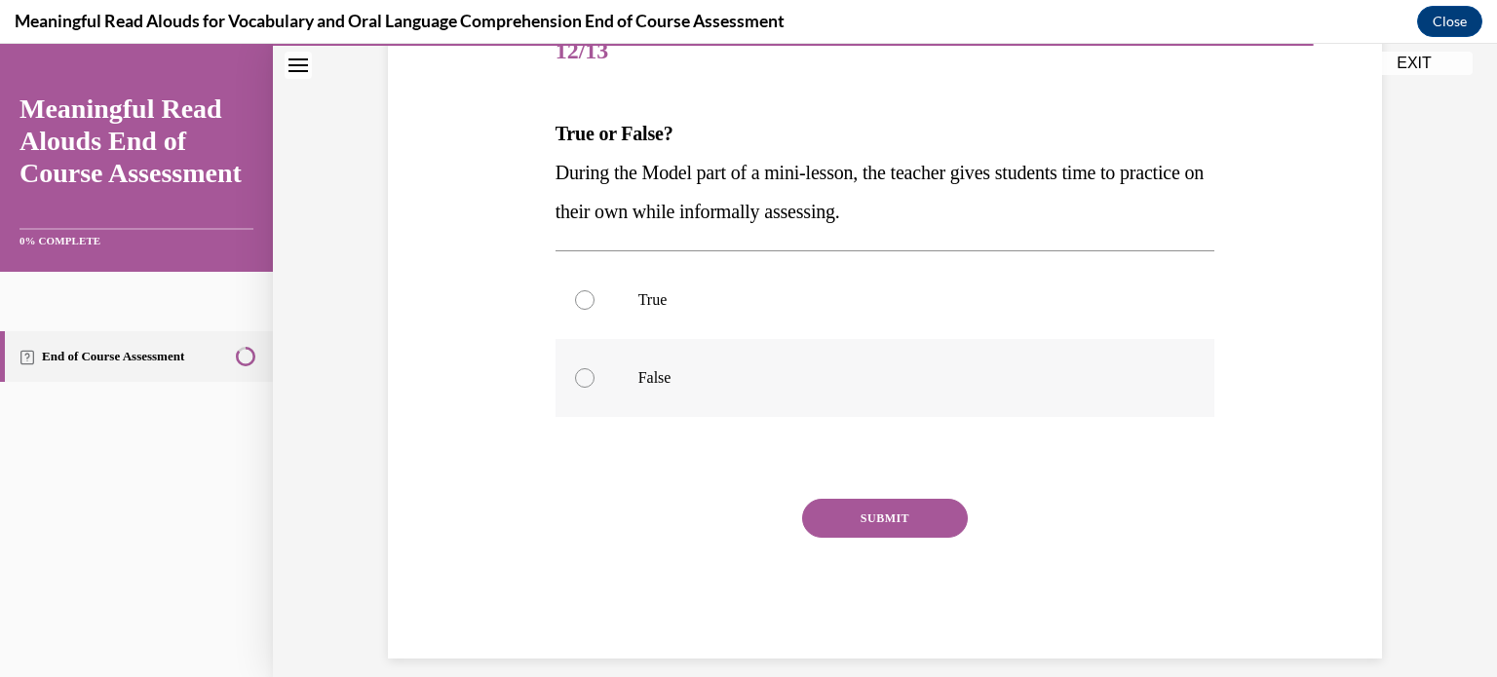
click at [579, 377] on div at bounding box center [584, 377] width 19 height 19
click at [579, 377] on input "False" at bounding box center [584, 377] width 19 height 19
radio input "true"
click at [859, 521] on button "SUBMIT" at bounding box center [885, 518] width 166 height 39
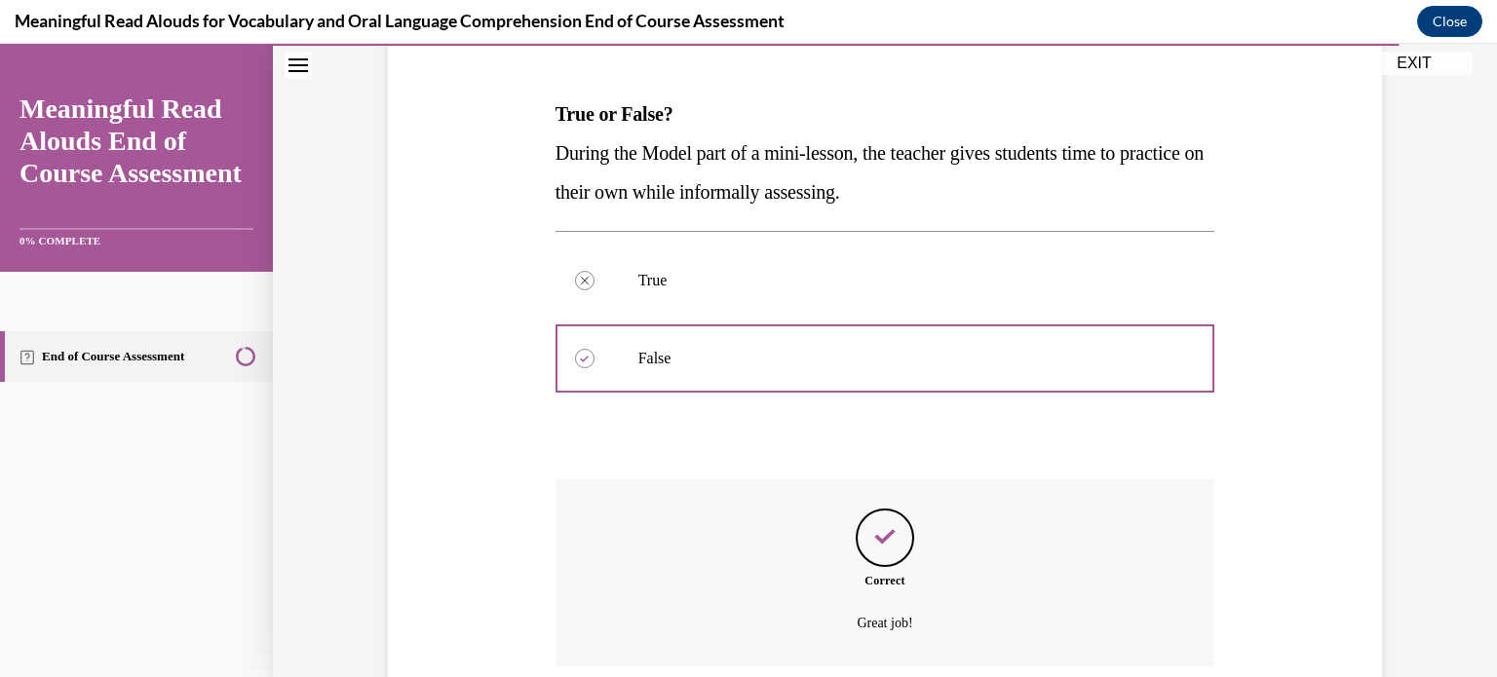
scroll to position [435, 0]
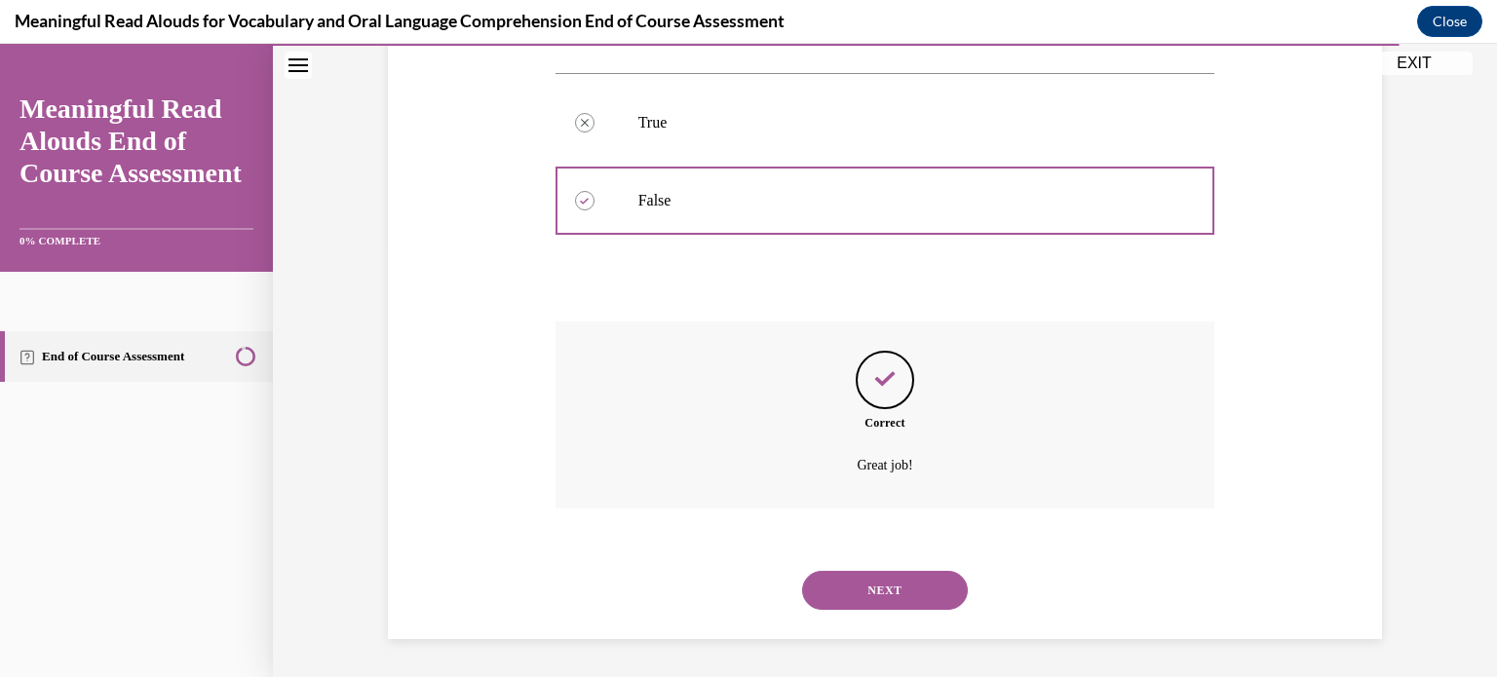
click at [875, 592] on button "NEXT" at bounding box center [885, 590] width 166 height 39
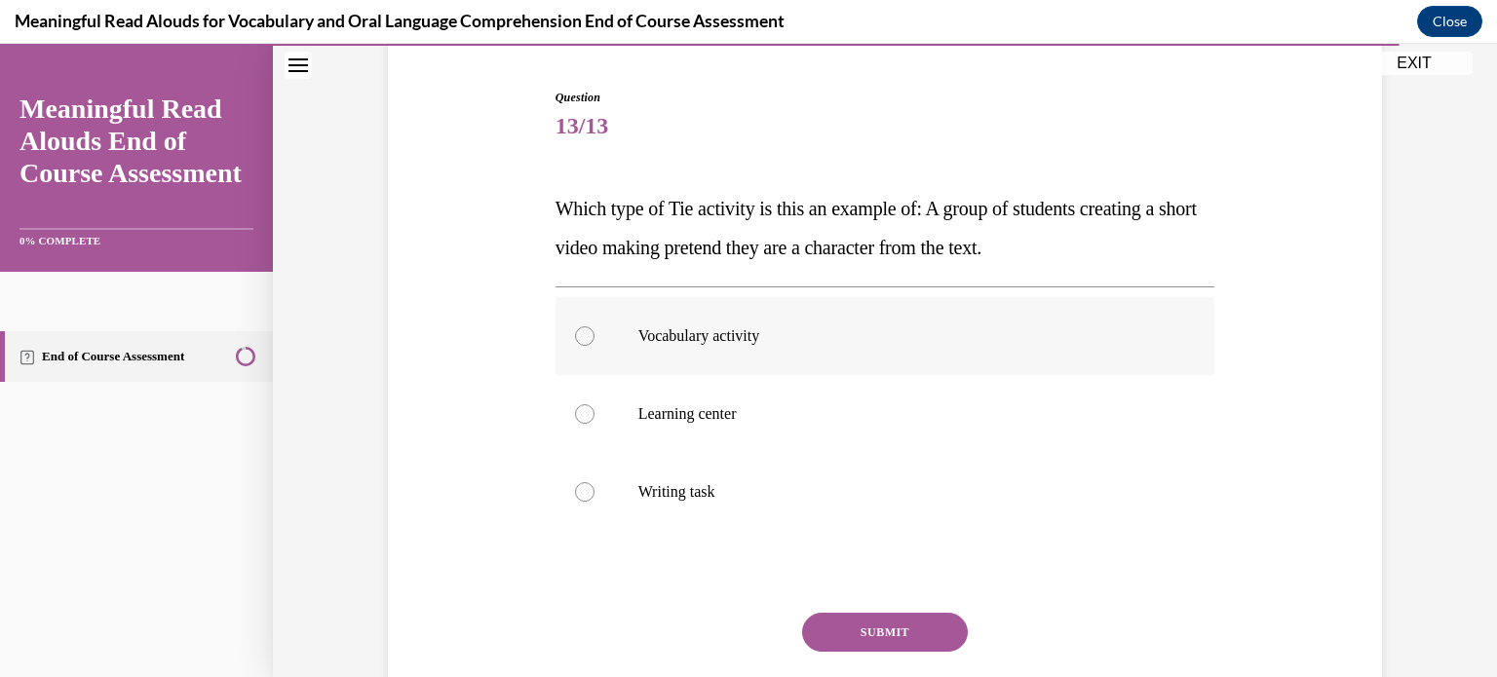
scroll to position [185, 0]
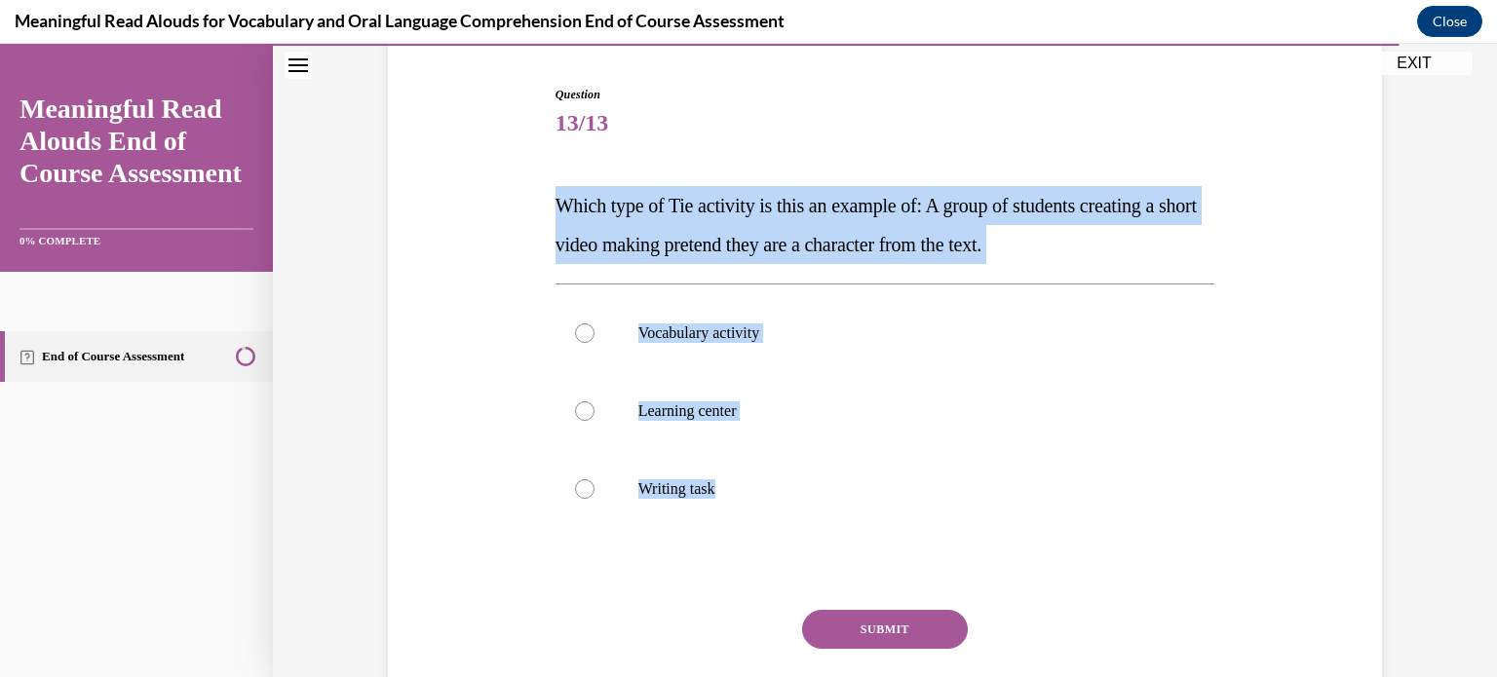
drag, startPoint x: 540, startPoint y: 197, endPoint x: 807, endPoint y: 527, distance: 424.8
click at [807, 527] on div "Question 13/13 Which type of Tie activity is this an example of: A group of stu…" at bounding box center [885, 398] width 1004 height 743
copy div "Which type of Tie activity is this an example of: A group of students creating …"
click at [575, 407] on div at bounding box center [584, 411] width 19 height 19
click at [575, 407] on input "Learning center" at bounding box center [584, 411] width 19 height 19
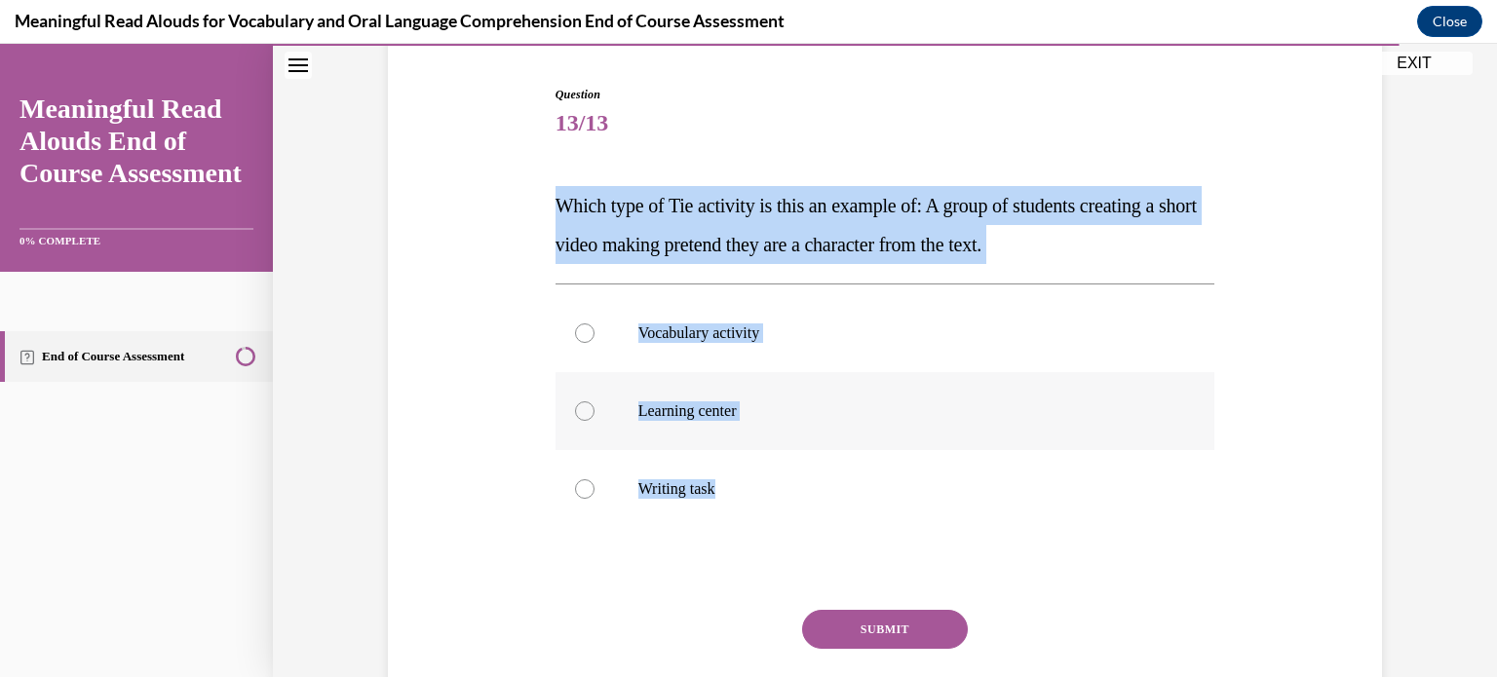
radio input "true"
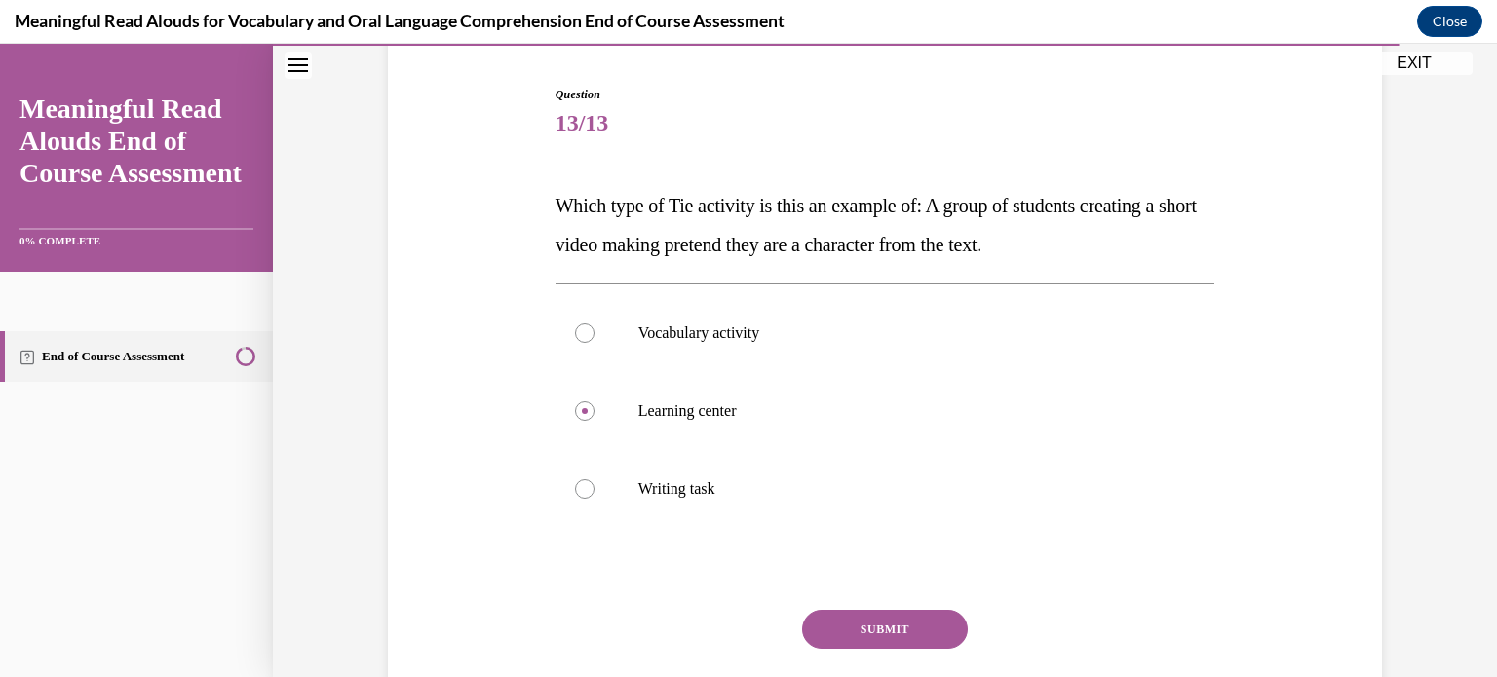
click at [843, 620] on button "SUBMIT" at bounding box center [885, 629] width 166 height 39
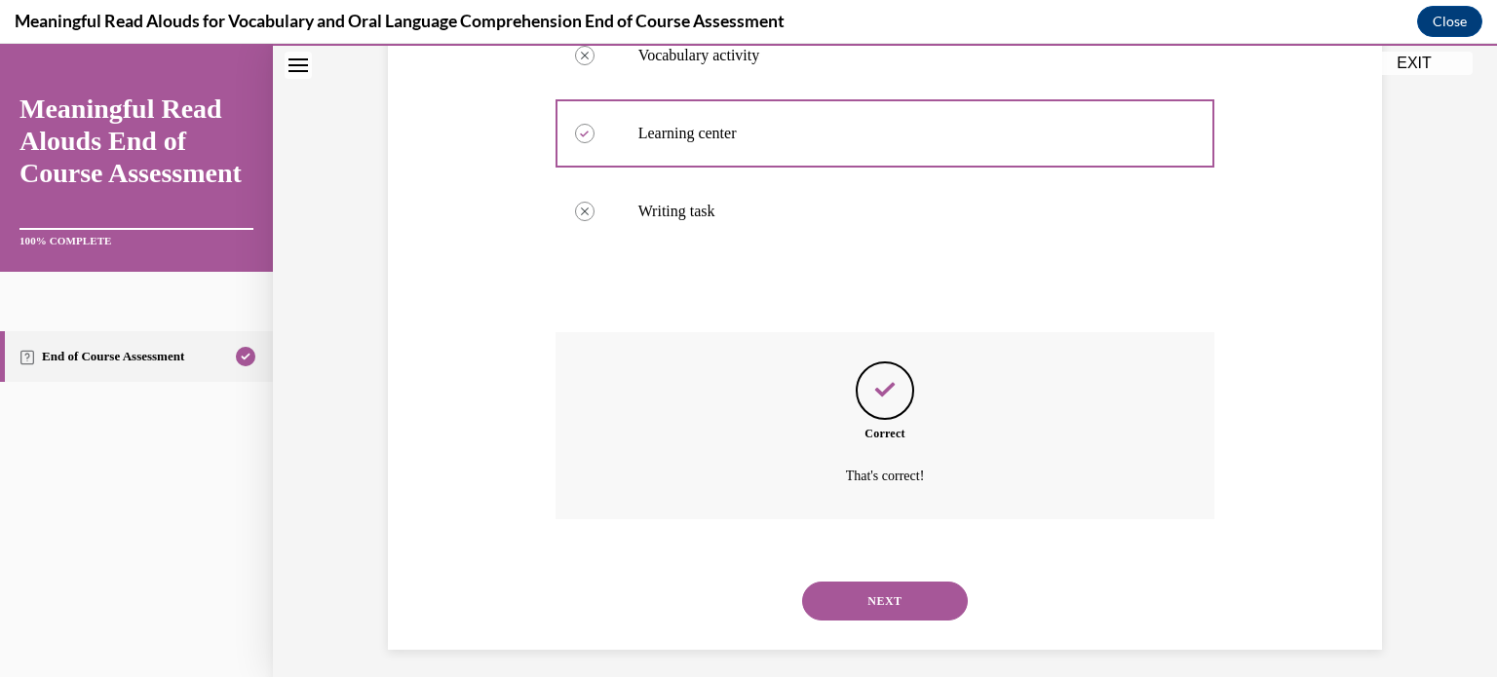
scroll to position [474, 0]
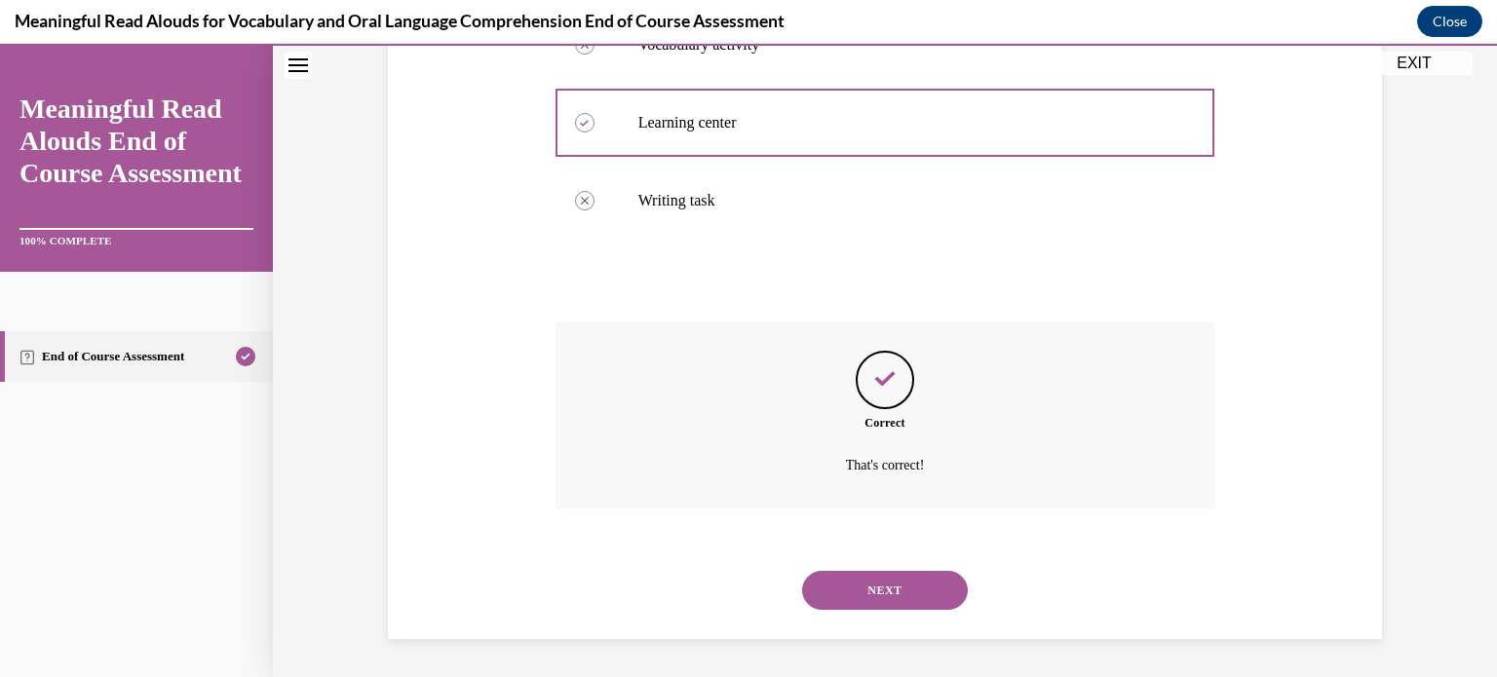
click at [884, 590] on button "NEXT" at bounding box center [885, 590] width 166 height 39
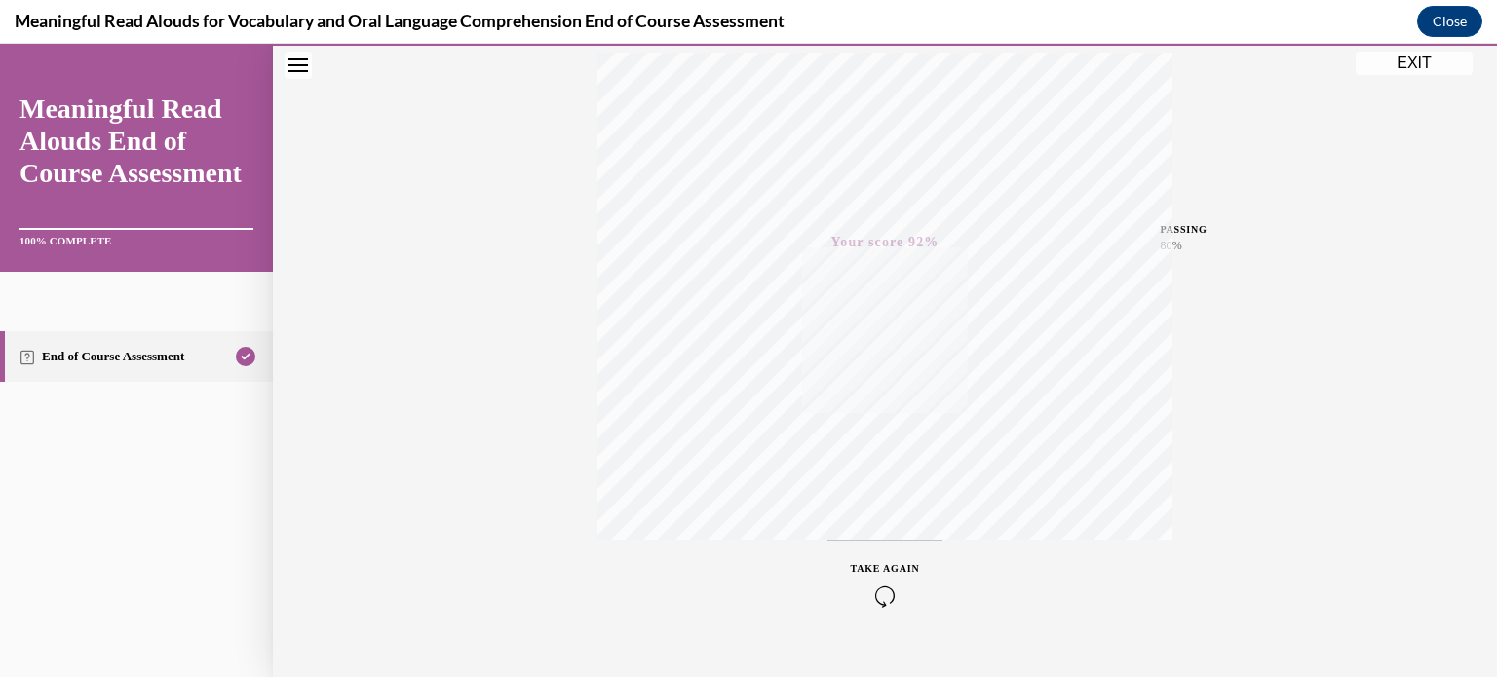
scroll to position [365, 0]
drag, startPoint x: 1268, startPoint y: 414, endPoint x: 1291, endPoint y: 369, distance: 50.6
click at [1291, 369] on div "Quiz Results PASSING 80% Your score 92% Passed PASSING 80% Your score Your scor…" at bounding box center [885, 210] width 1224 height 938
click at [1414, 63] on button "EXIT" at bounding box center [1414, 63] width 117 height 23
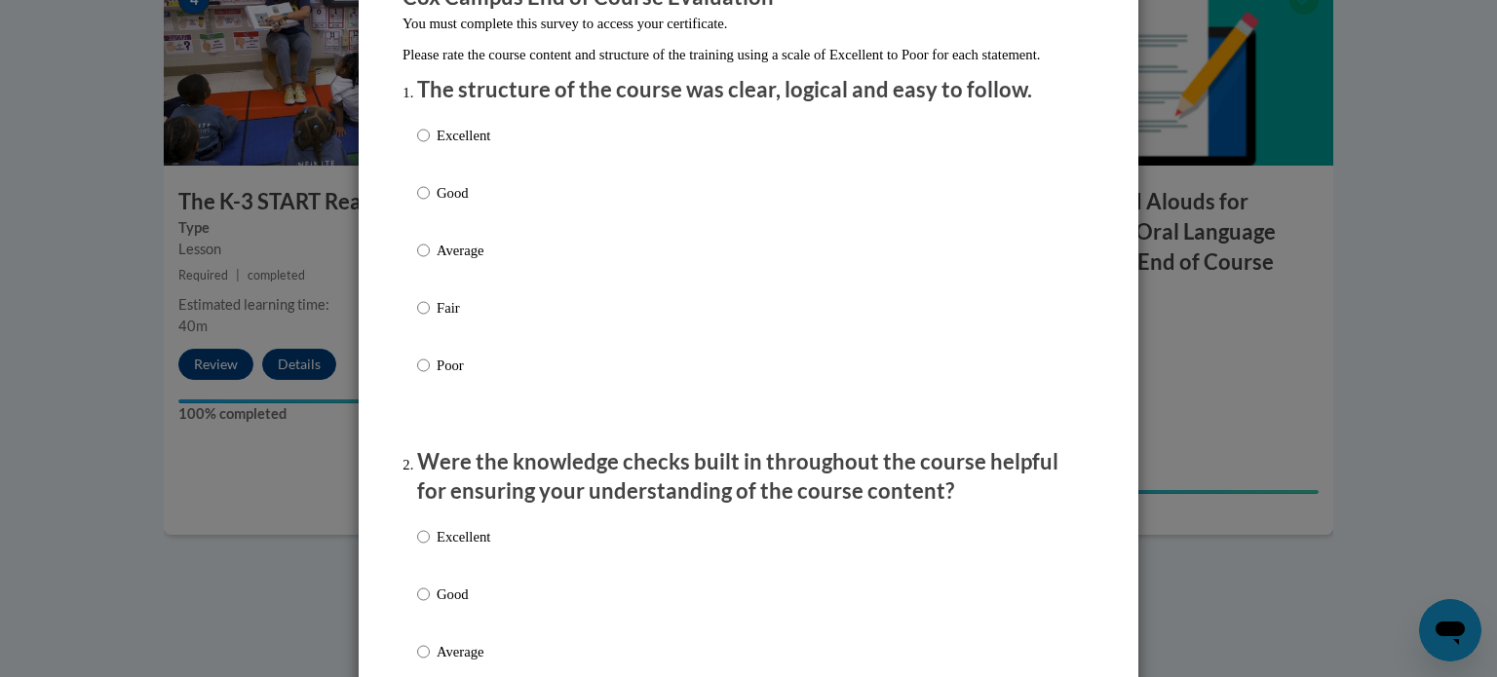
scroll to position [198, 0]
click at [417, 145] on input "Excellent" at bounding box center [423, 134] width 13 height 21
radio input "true"
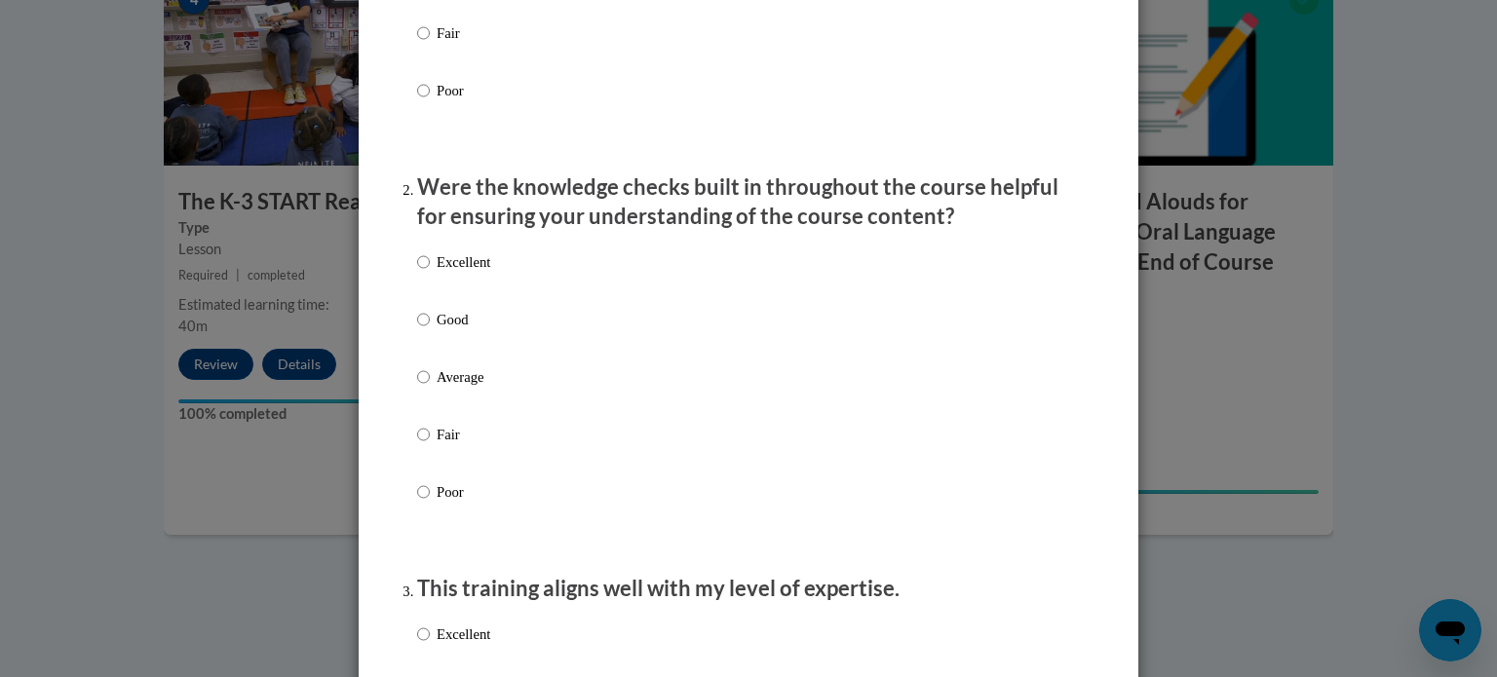
scroll to position [472, 0]
click at [417, 273] on input "Excellent" at bounding box center [423, 261] width 13 height 21
radio input "true"
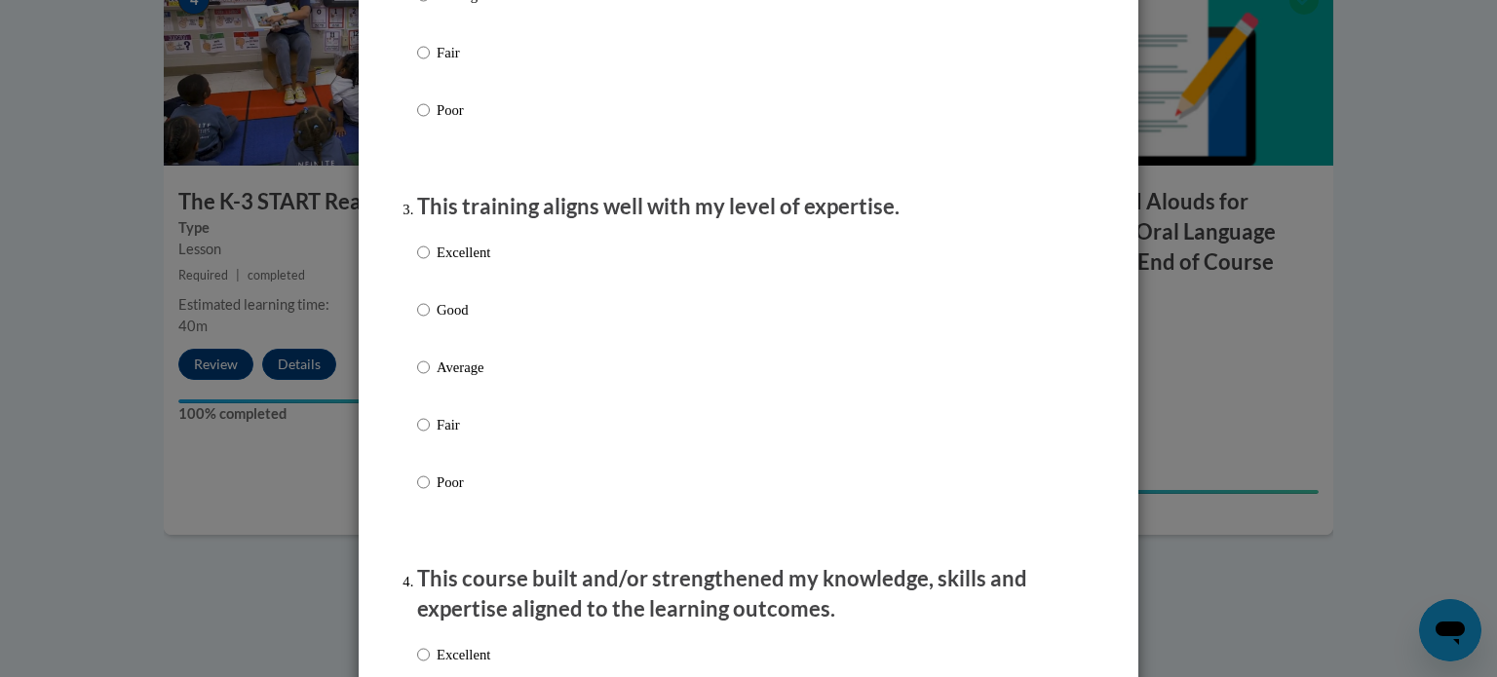
scroll to position [856, 0]
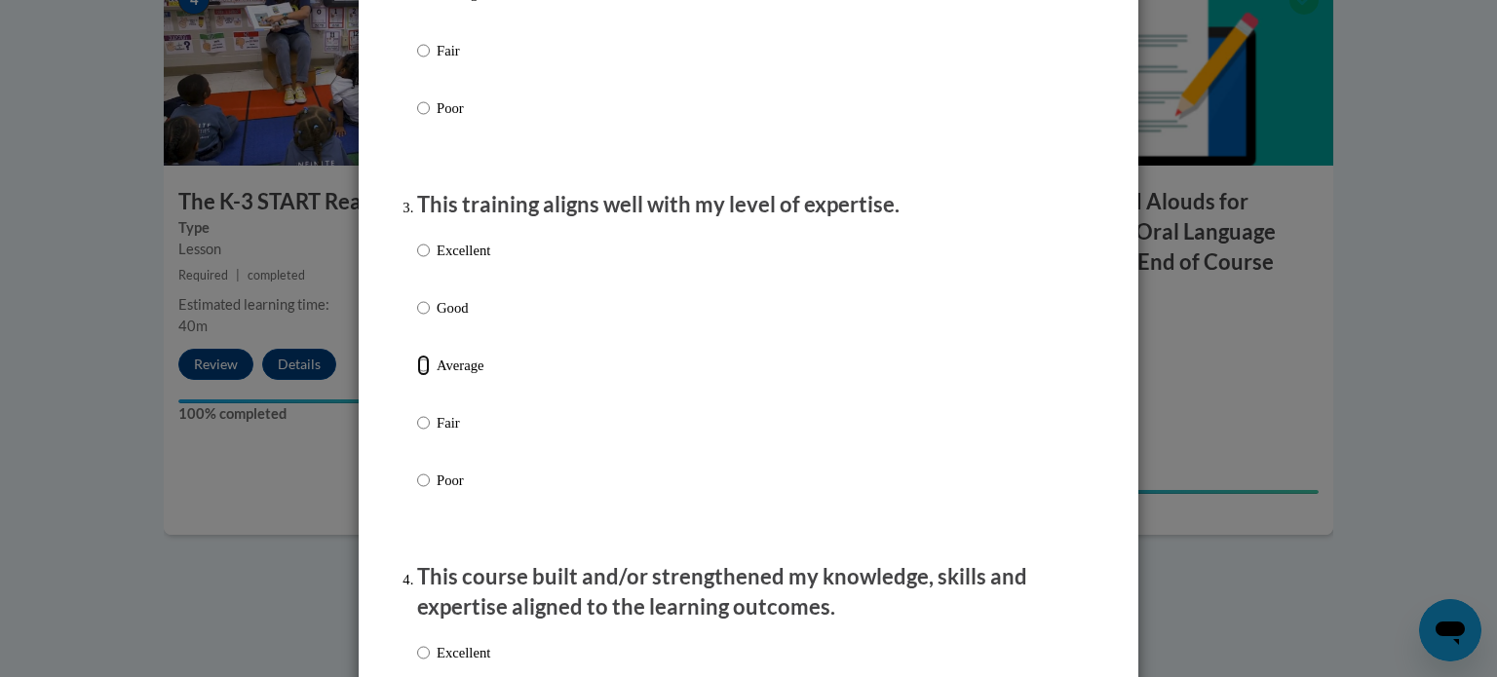
click at [417, 376] on input "Average" at bounding box center [423, 365] width 13 height 21
radio input "true"
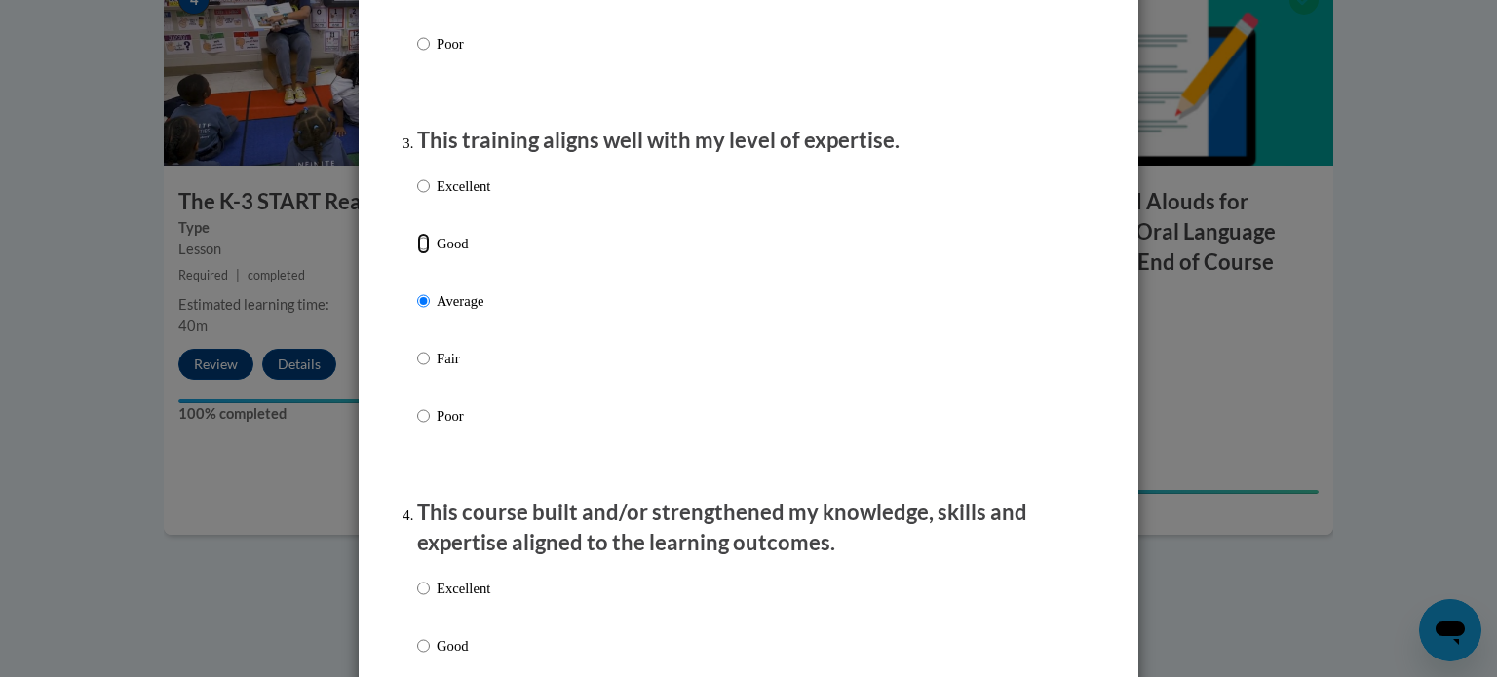
click at [417, 254] on input "Good" at bounding box center [423, 243] width 13 height 21
radio input "true"
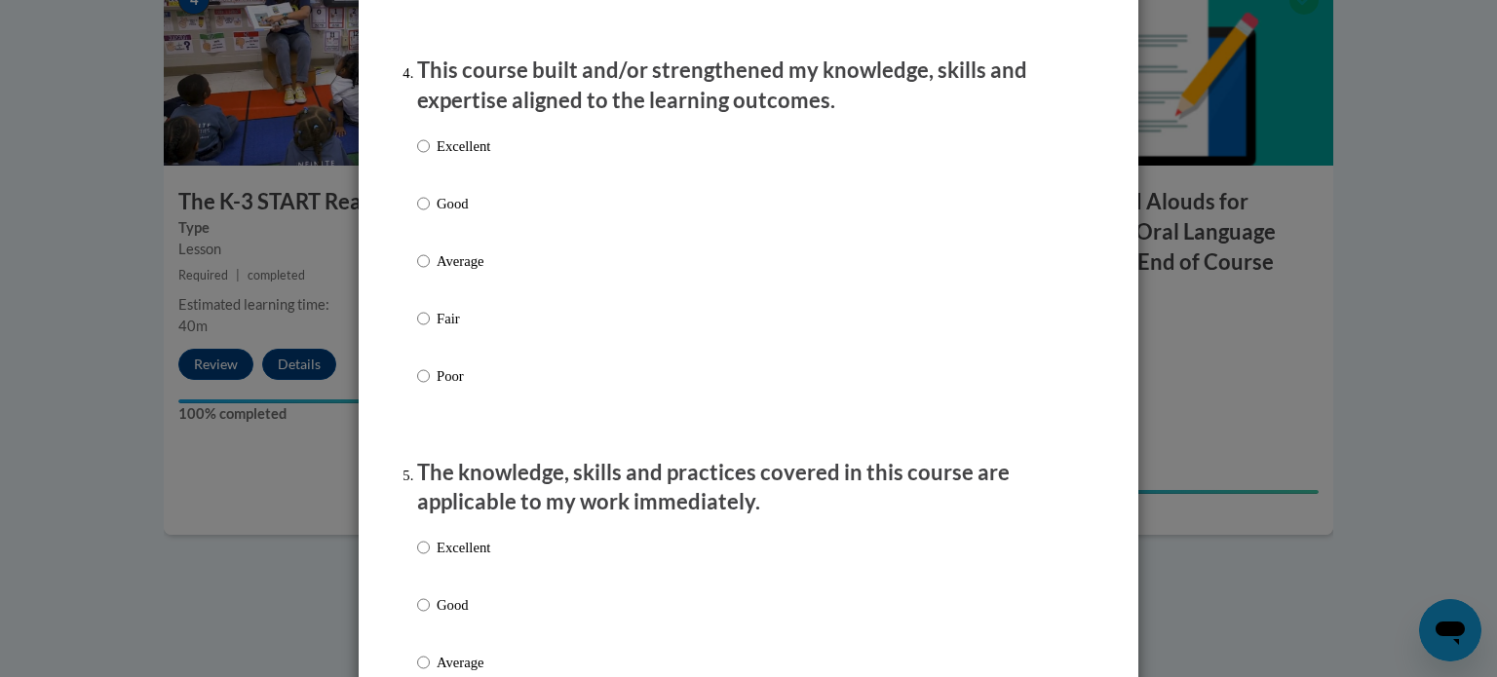
scroll to position [1379, 0]
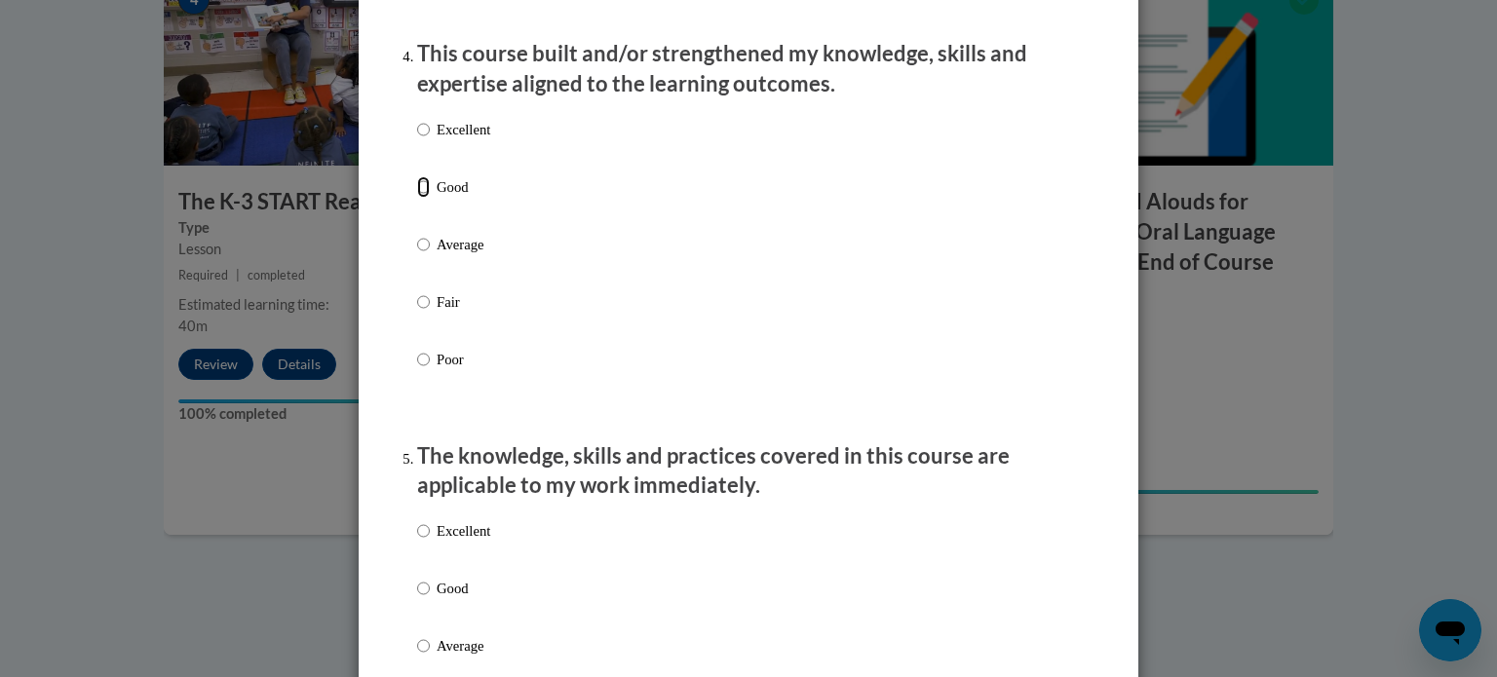
click at [417, 198] on input "Good" at bounding box center [423, 186] width 13 height 21
radio input "true"
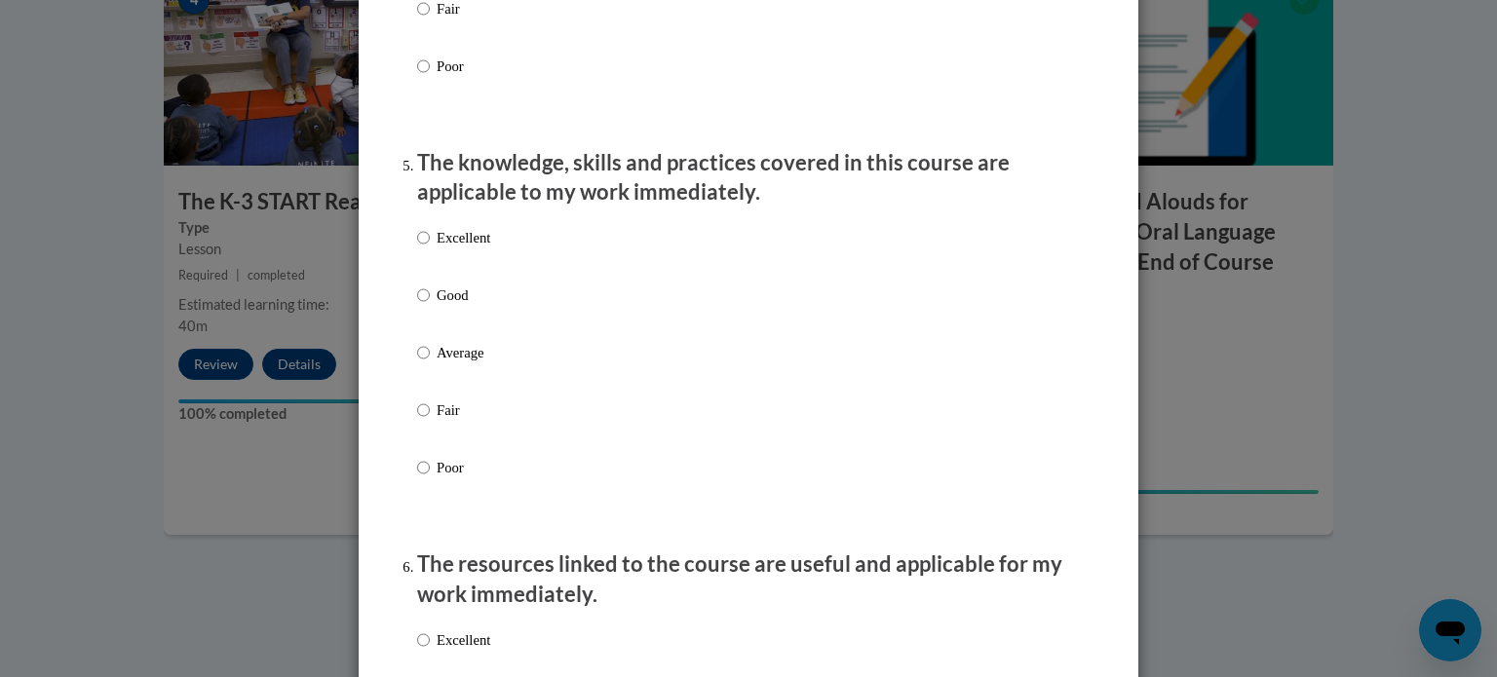
scroll to position [1673, 0]
click at [417, 364] on input "Average" at bounding box center [423, 352] width 13 height 21
radio input "true"
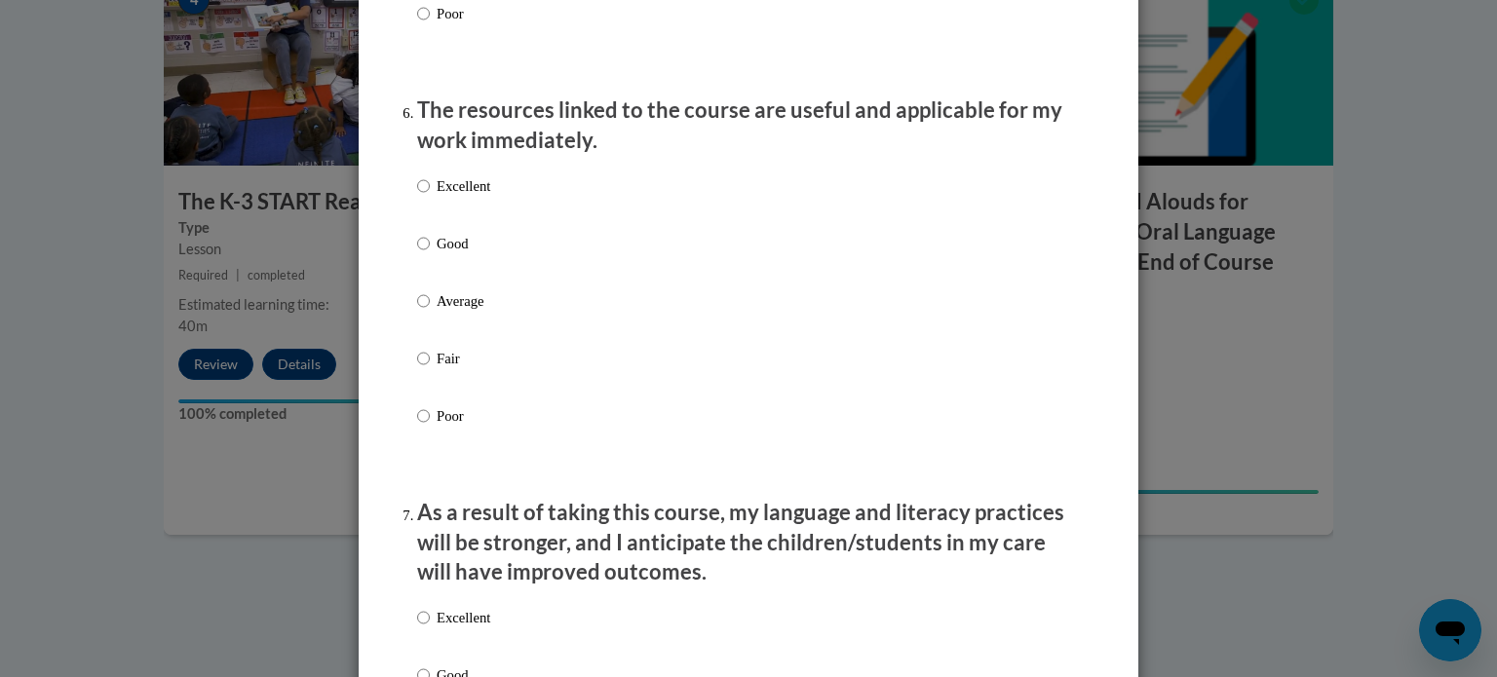
scroll to position [2129, 0]
click at [417, 252] on input "Good" at bounding box center [423, 241] width 13 height 21
radio input "true"
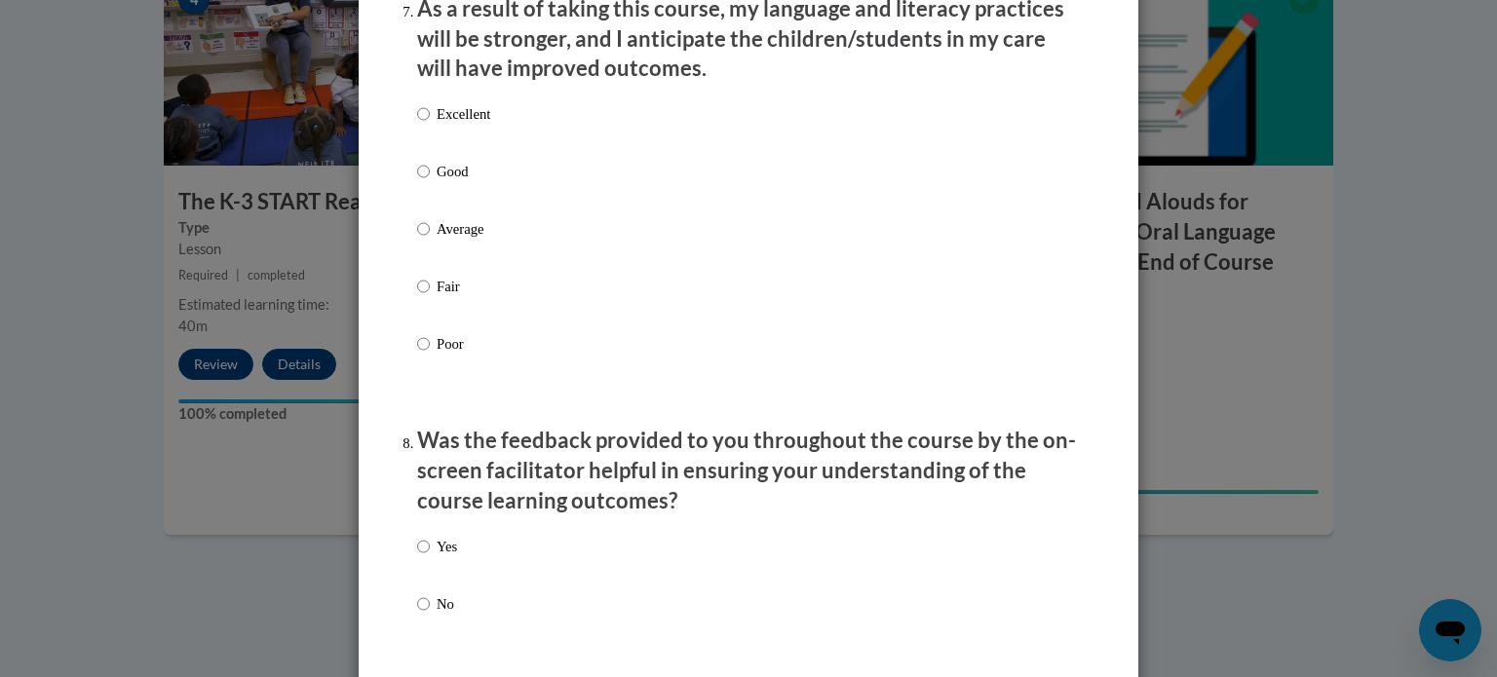
scroll to position [2632, 0]
click at [417, 181] on input "Good" at bounding box center [423, 170] width 13 height 21
radio input "true"
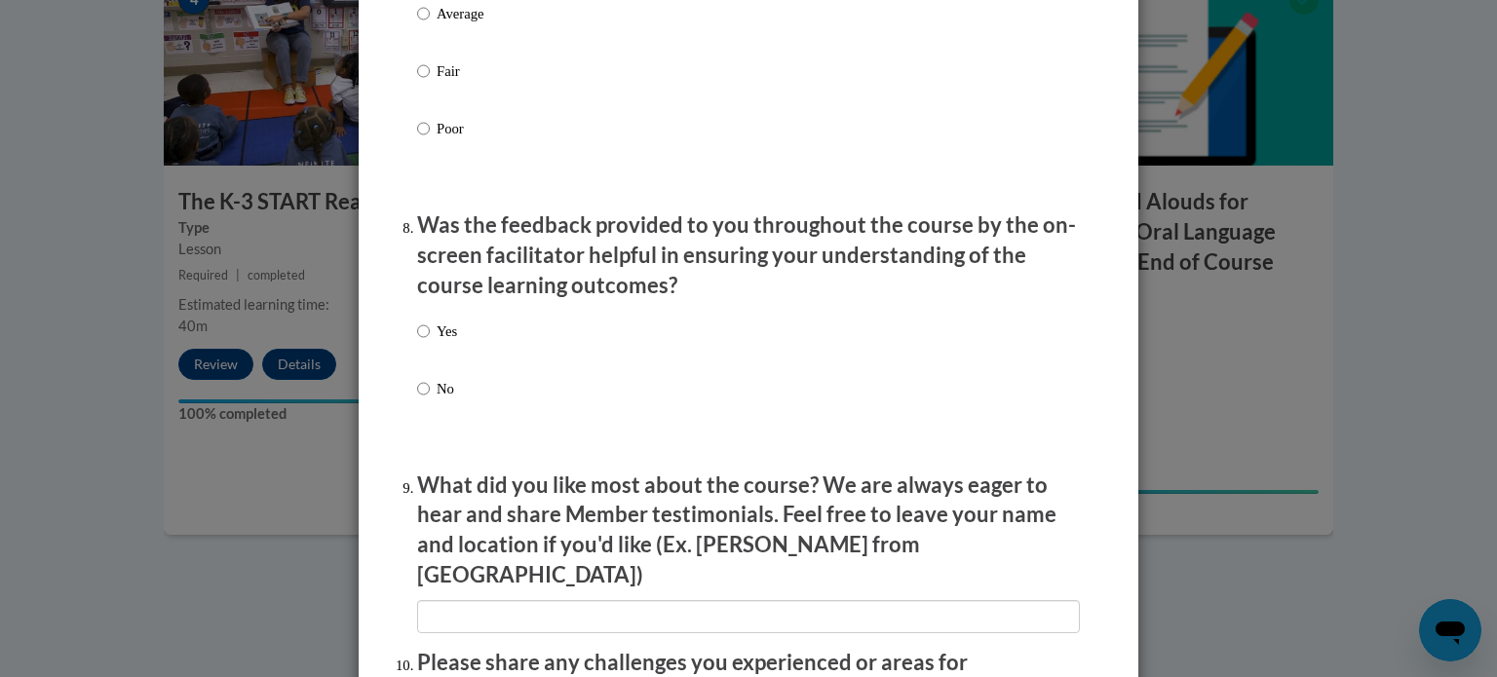
scroll to position [2858, 0]
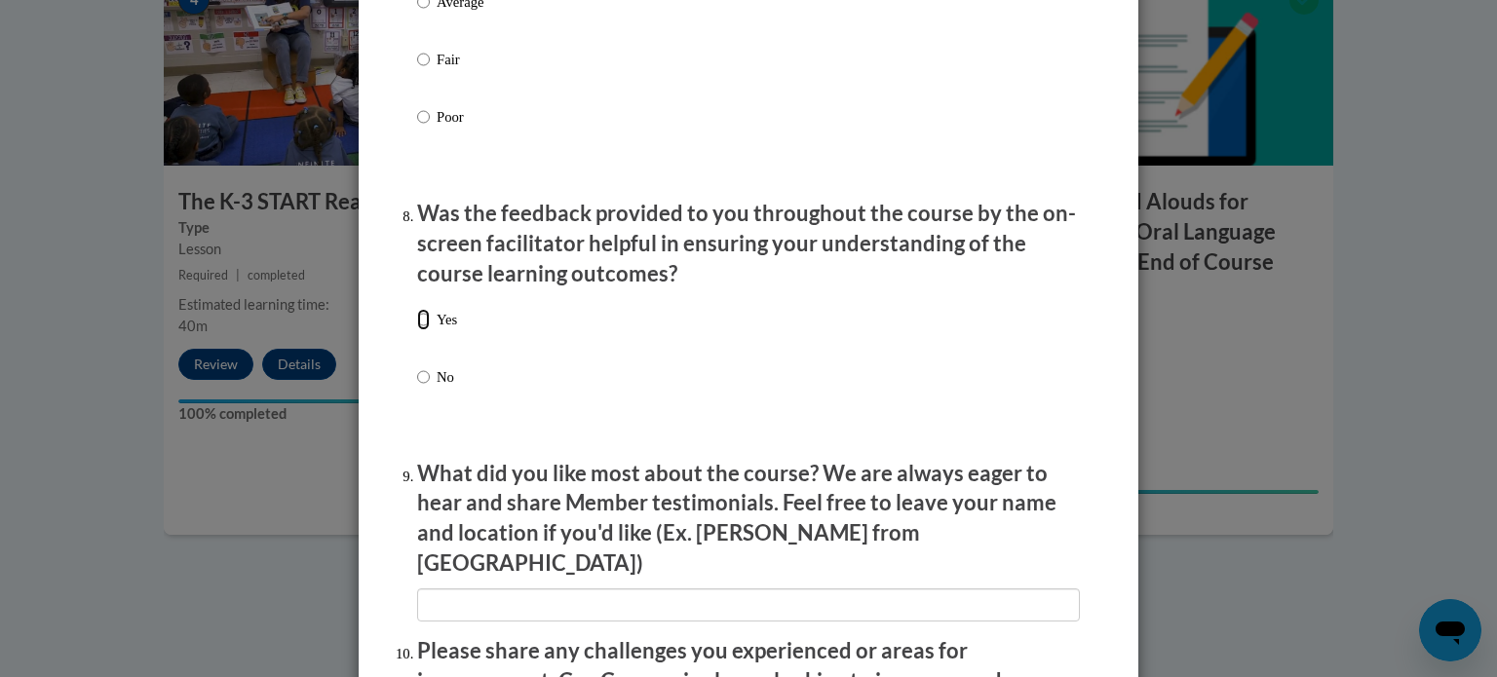
click at [417, 330] on input "Yes" at bounding box center [423, 319] width 13 height 21
radio input "true"
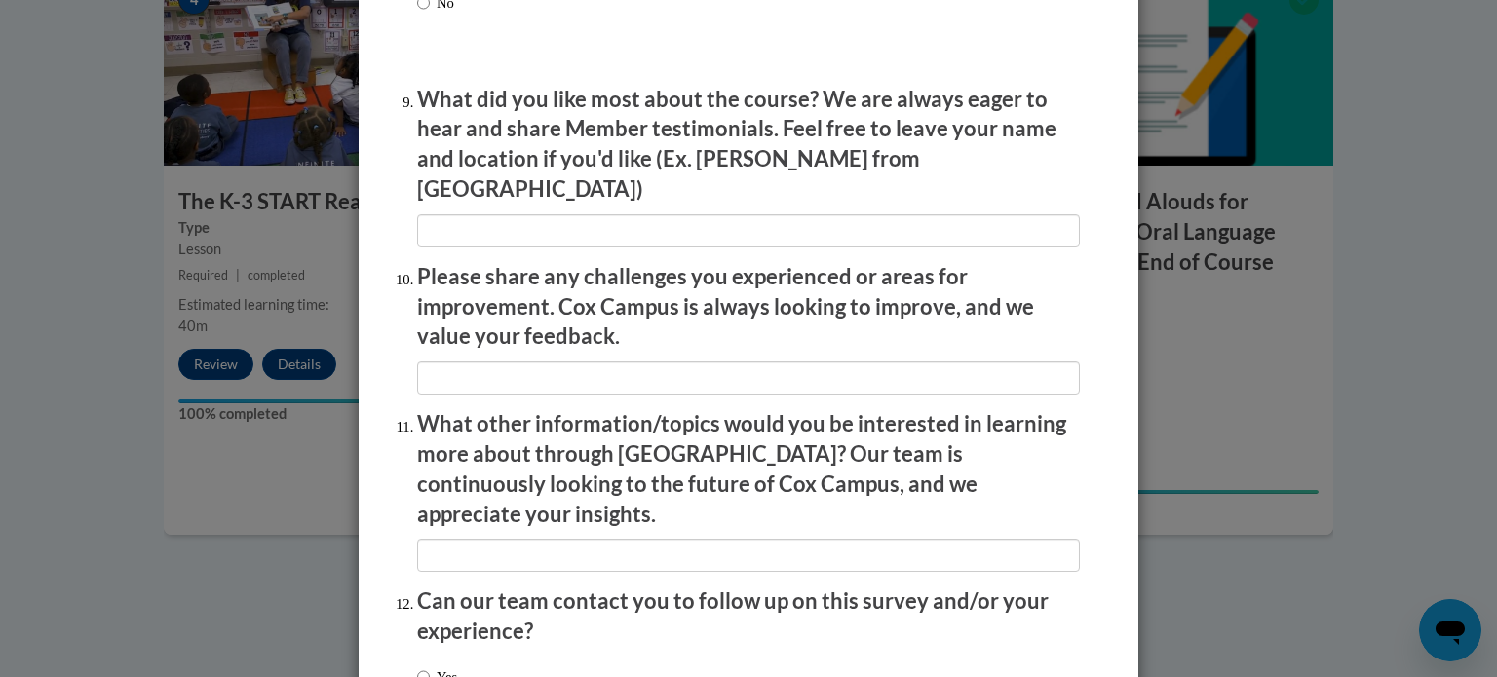
scroll to position [3381, 0]
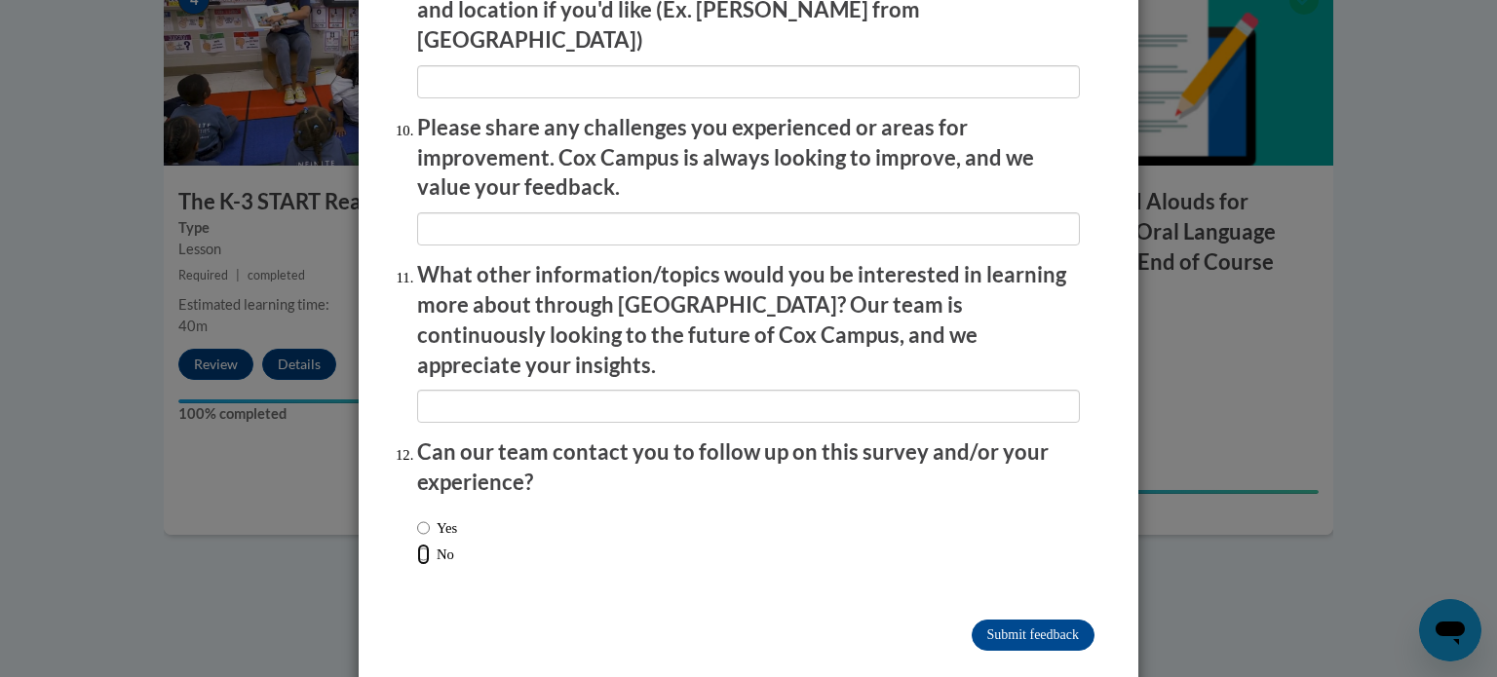
click at [417, 544] on input "No" at bounding box center [423, 554] width 13 height 21
radio input "true"
click at [994, 620] on input "Submit feedback" at bounding box center [1033, 635] width 123 height 31
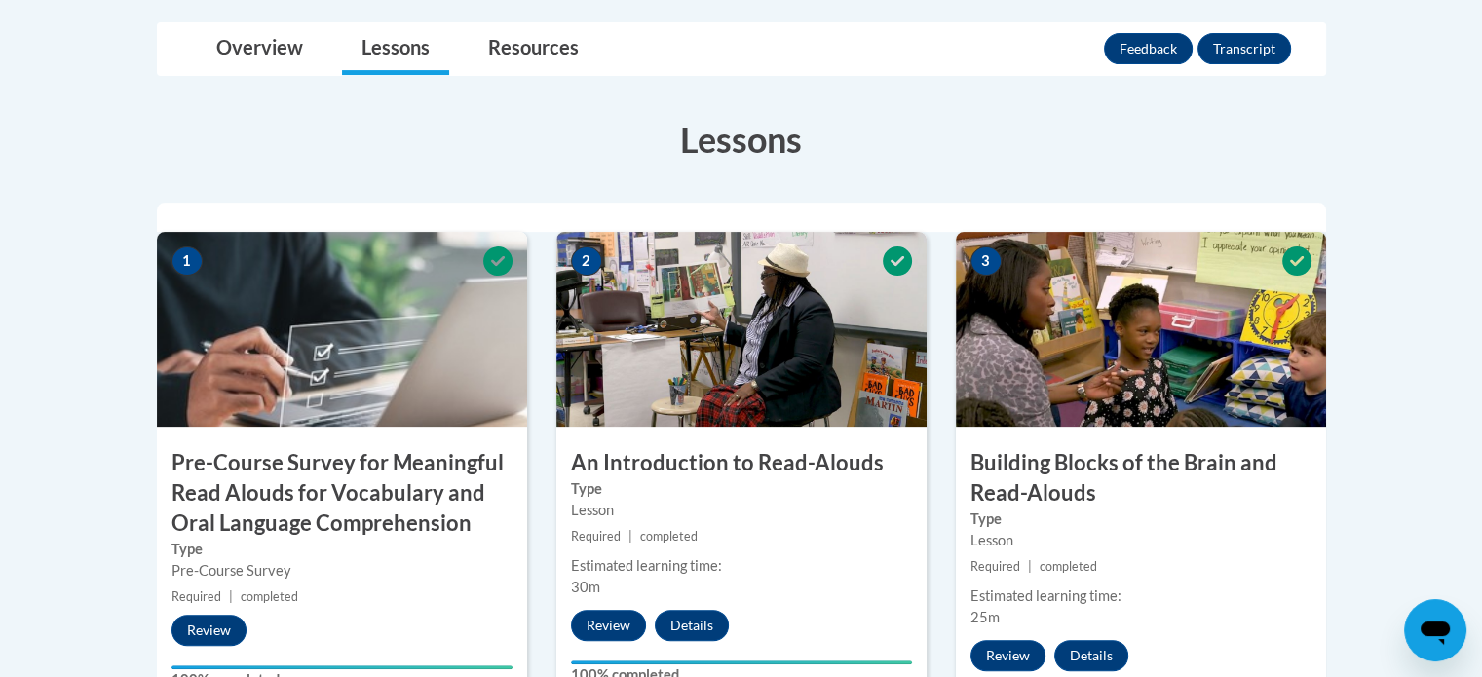
scroll to position [490, 0]
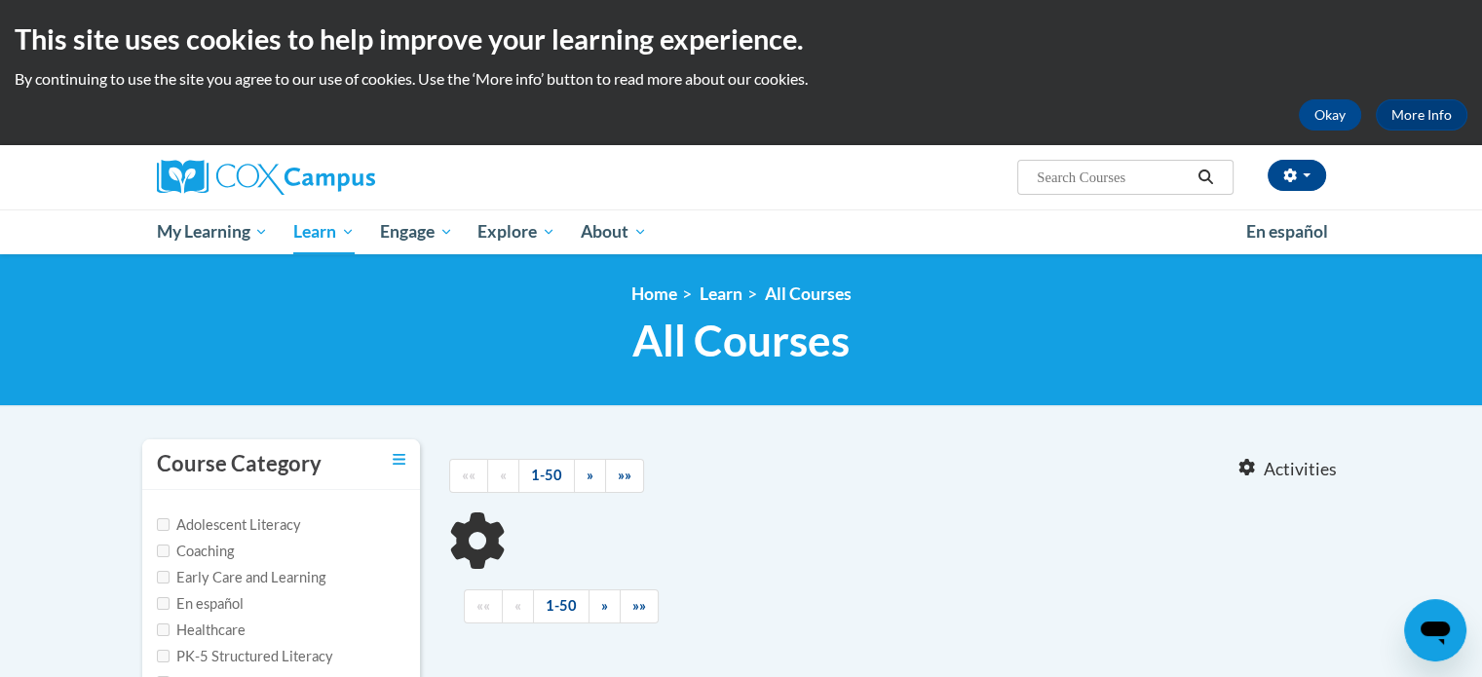
type input "vocabulary instruction"
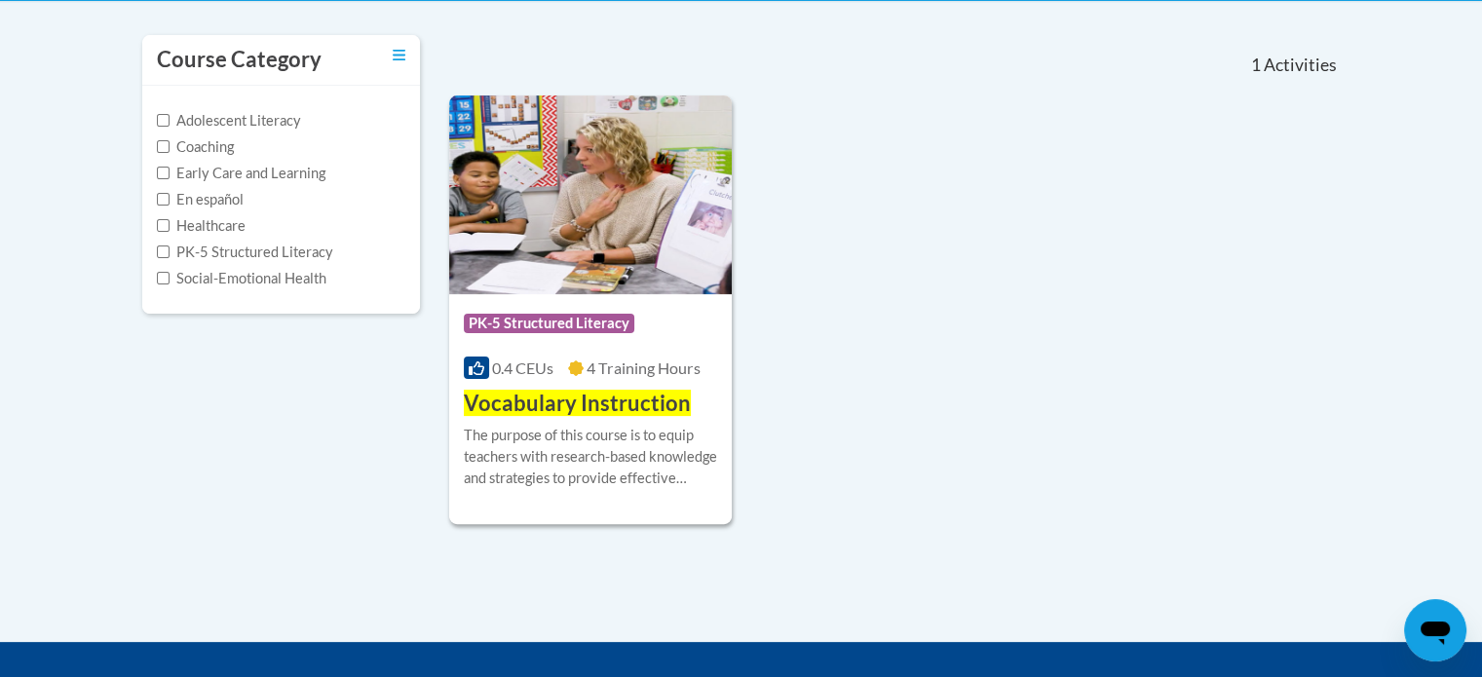
scroll to position [405, 0]
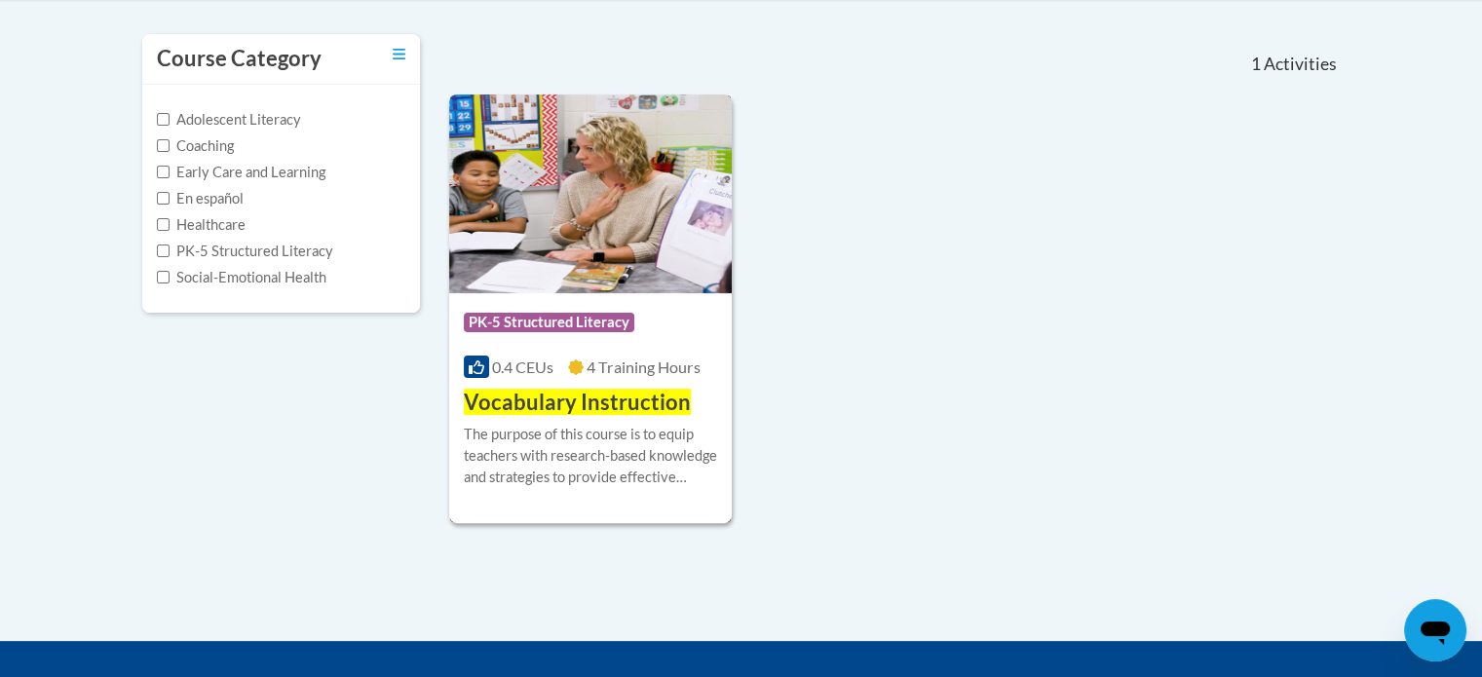
click at [588, 219] on img at bounding box center [591, 194] width 284 height 199
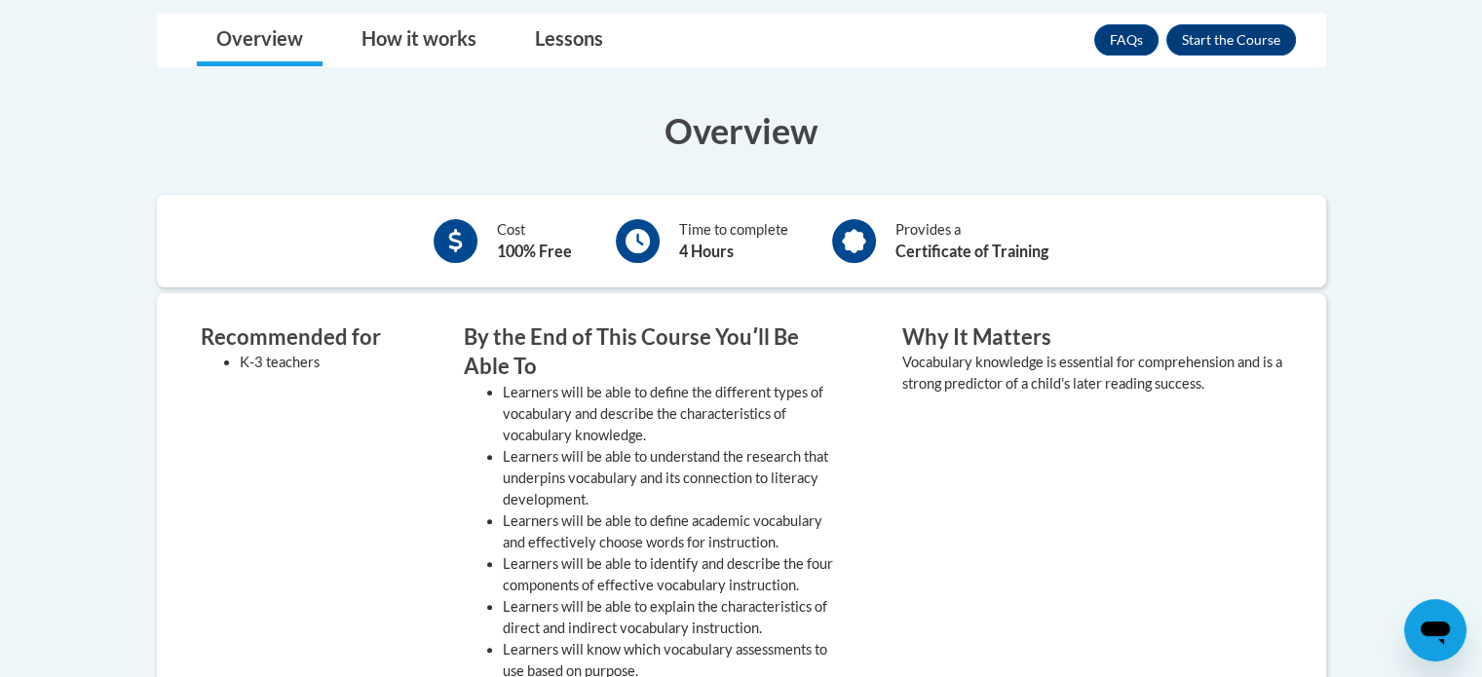
scroll to position [538, 0]
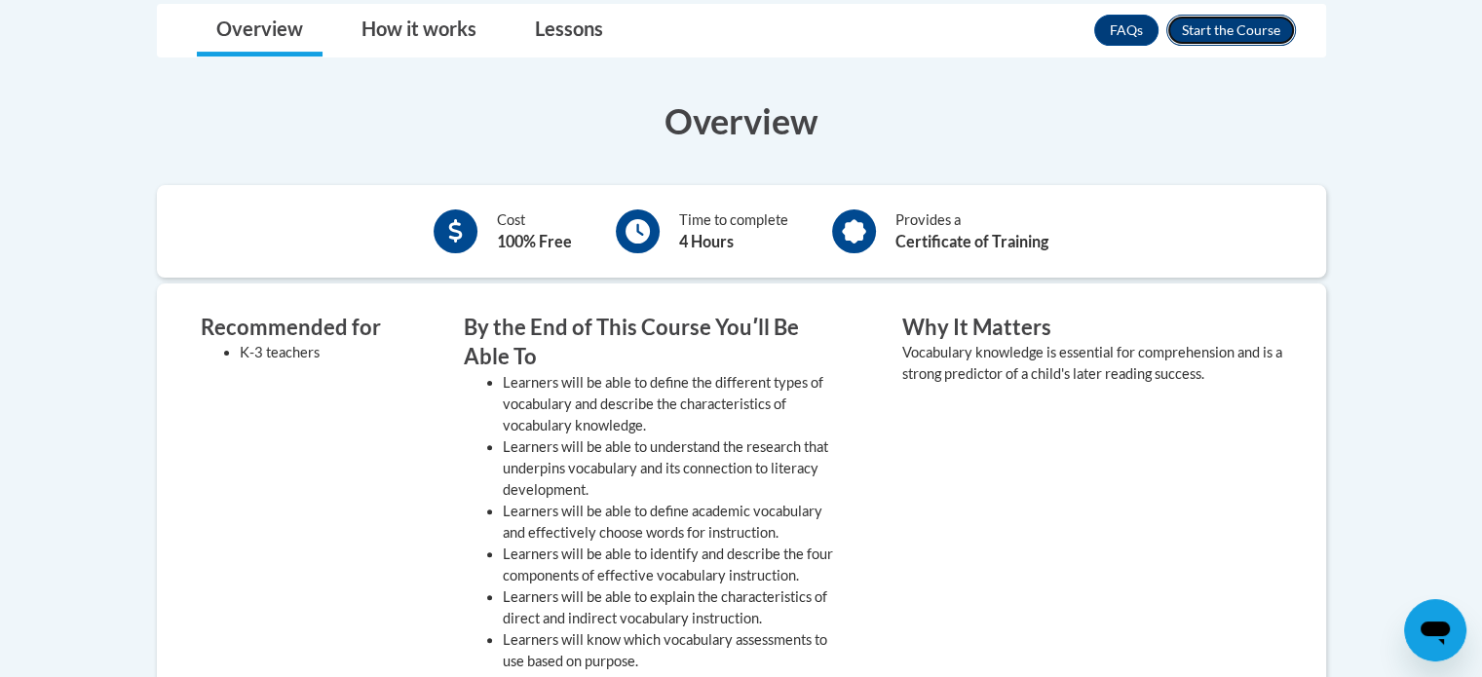
click at [1209, 26] on button "Enroll" at bounding box center [1232, 30] width 130 height 31
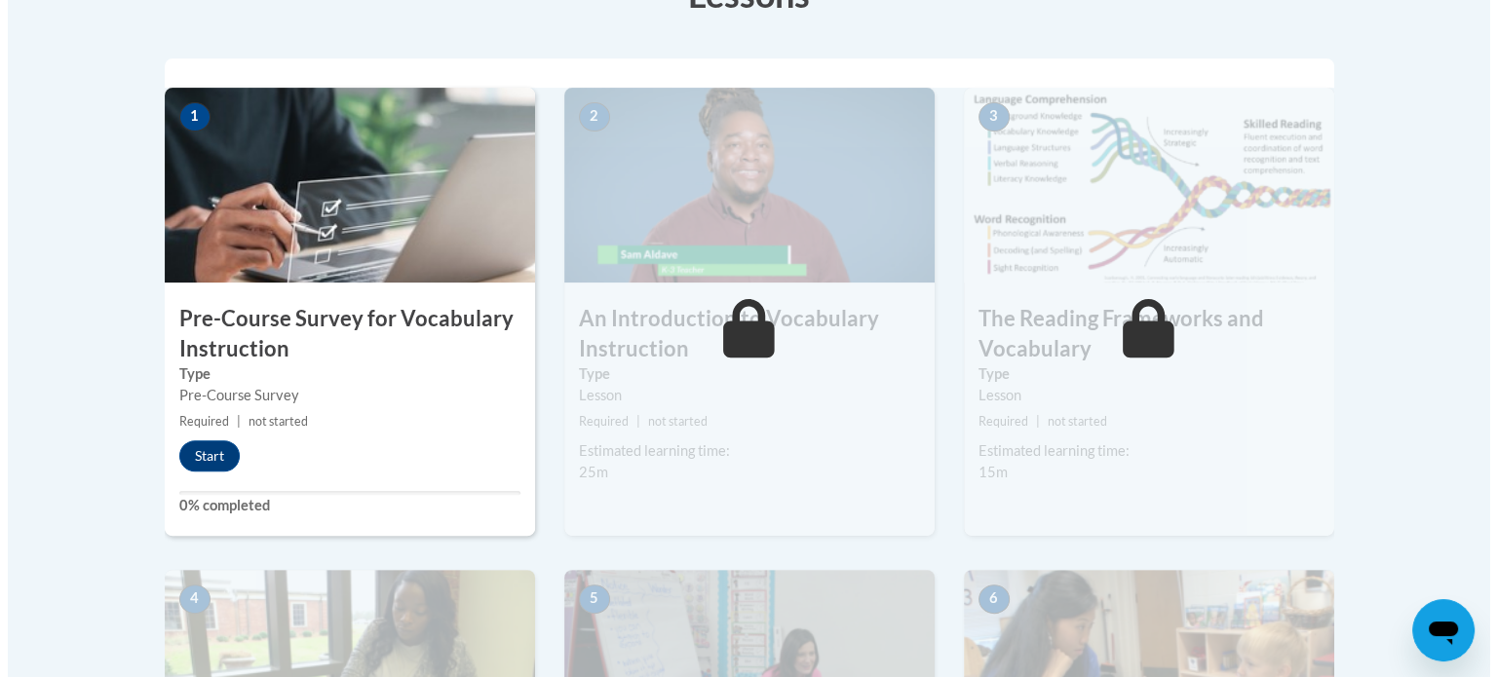
scroll to position [596, 0]
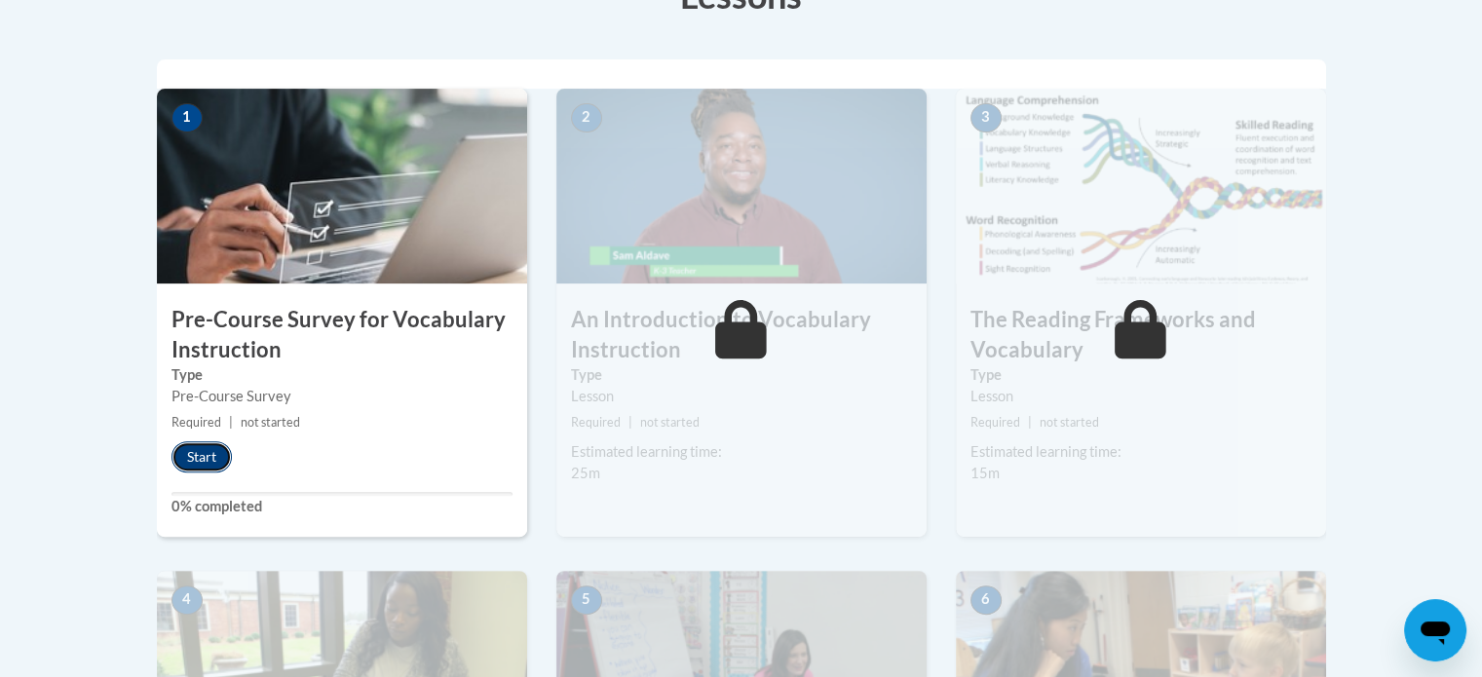
click at [206, 459] on button "Start" at bounding box center [202, 457] width 60 height 31
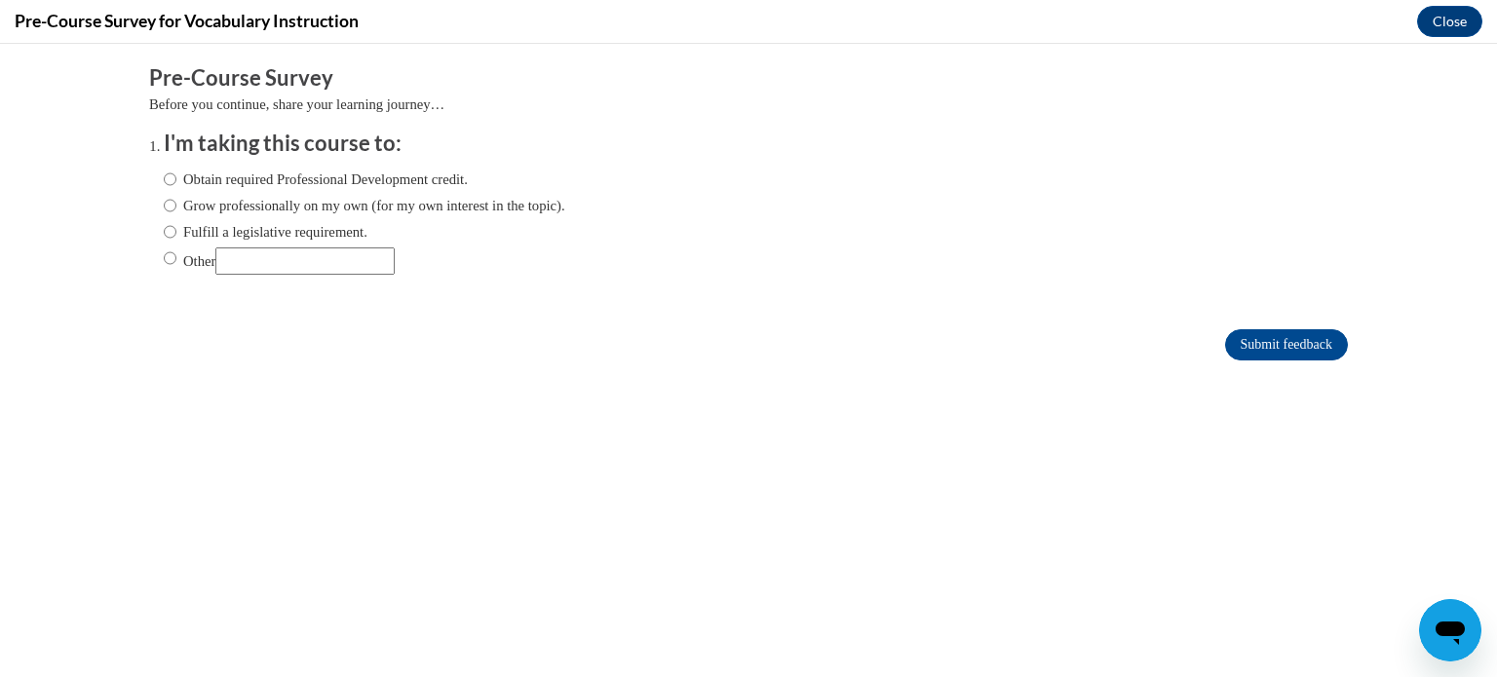
scroll to position [0, 0]
click at [164, 174] on input "Obtain required Professional Development credit." at bounding box center [170, 179] width 13 height 21
radio input "true"
click at [1268, 339] on input "Submit feedback" at bounding box center [1286, 344] width 123 height 31
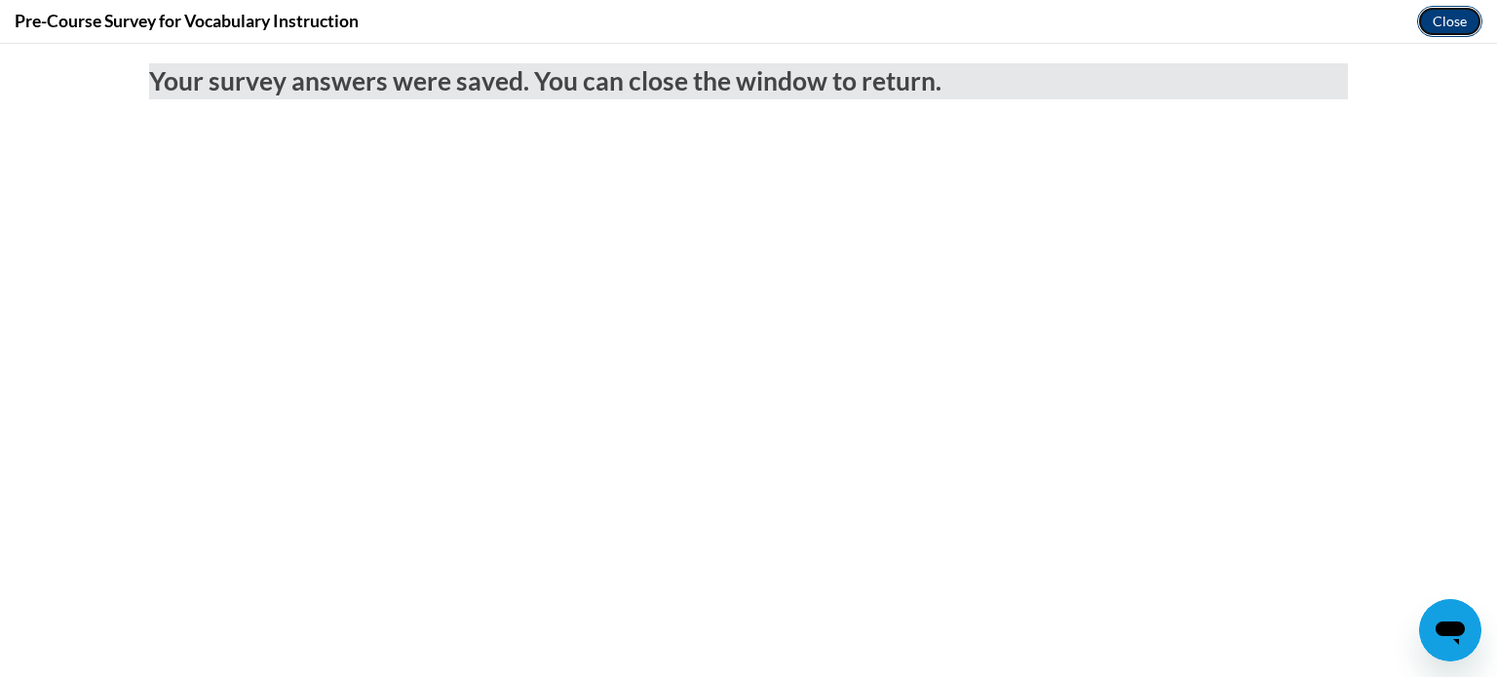
click at [1452, 18] on button "Close" at bounding box center [1449, 21] width 65 height 31
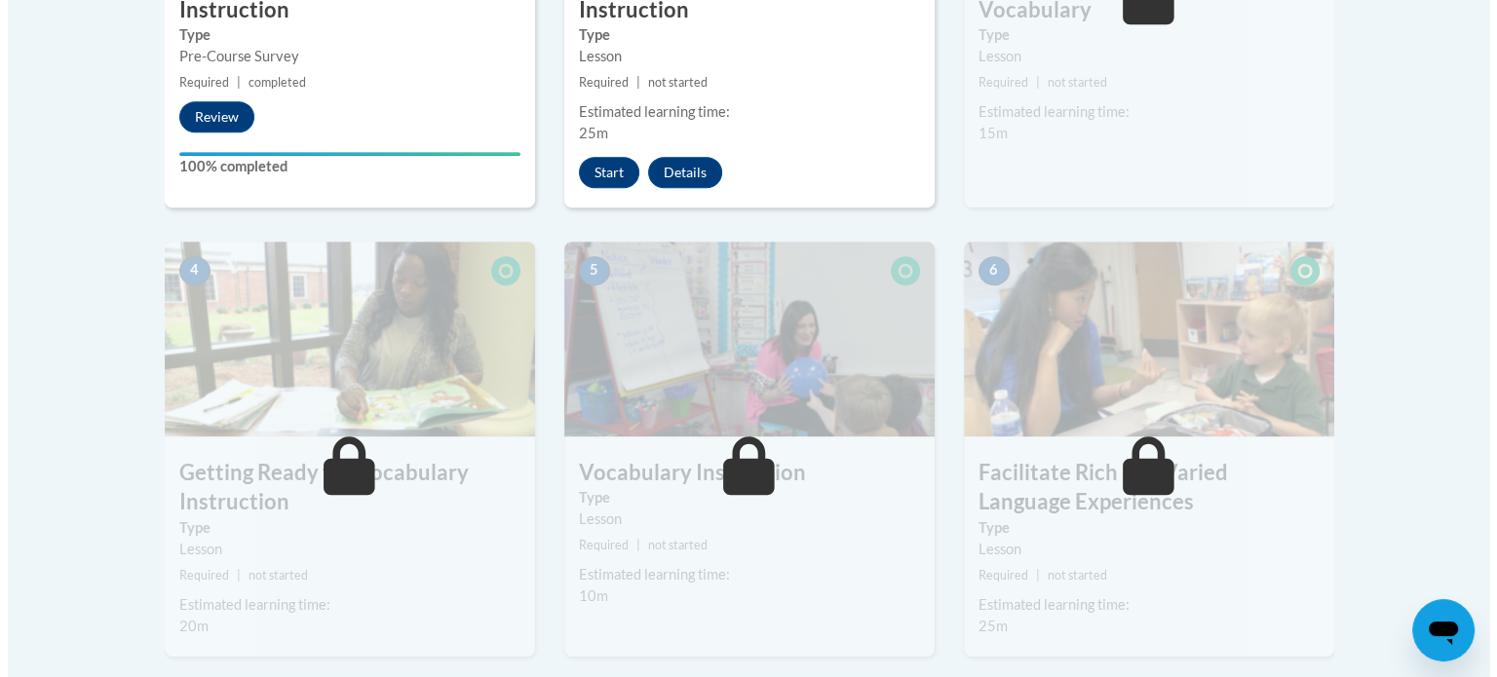
scroll to position [935, 0]
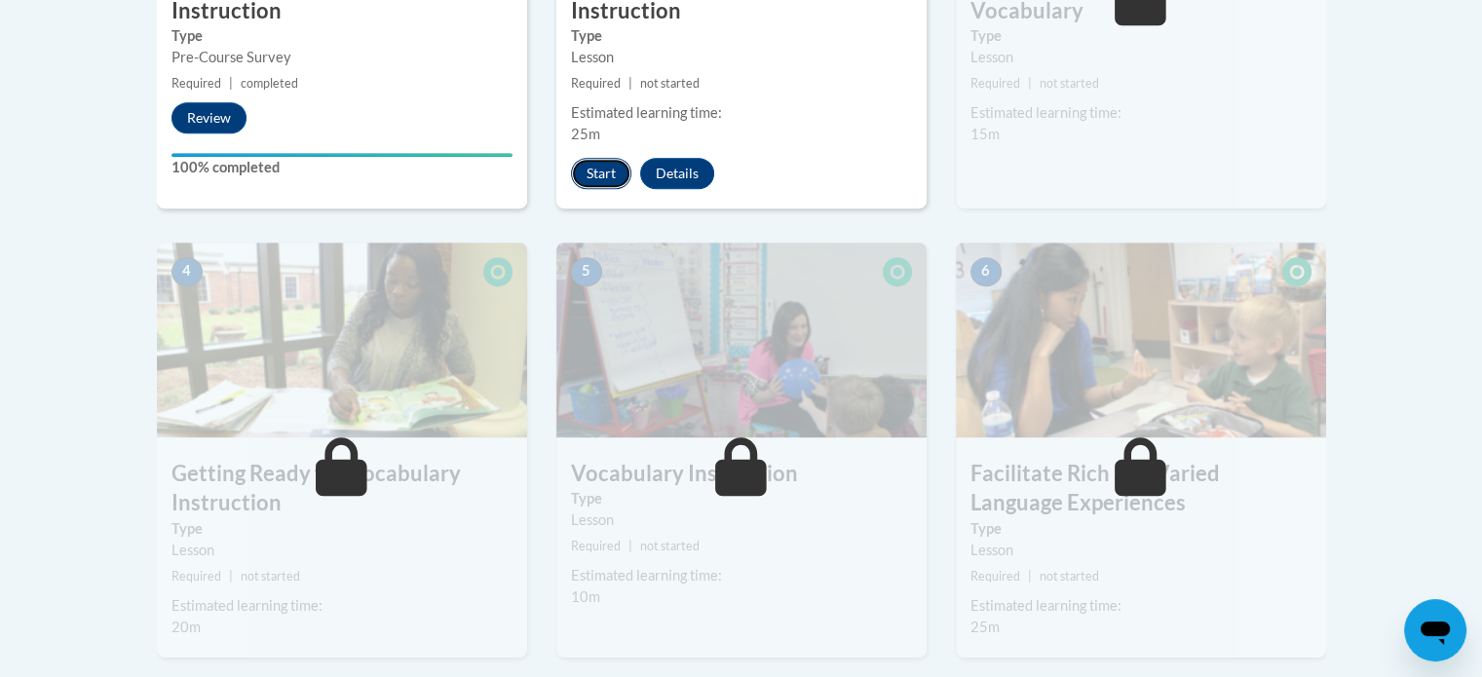
click at [605, 173] on button "Start" at bounding box center [601, 173] width 60 height 31
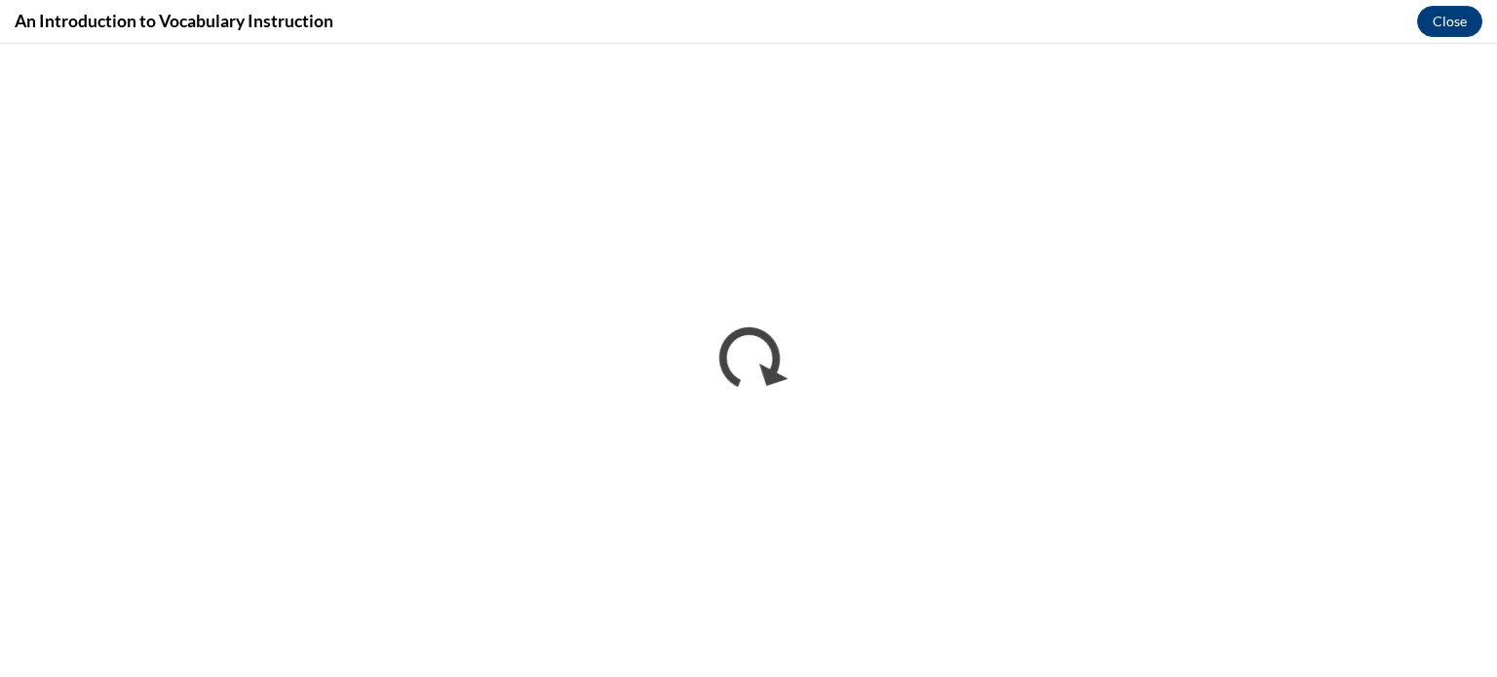
scroll to position [0, 0]
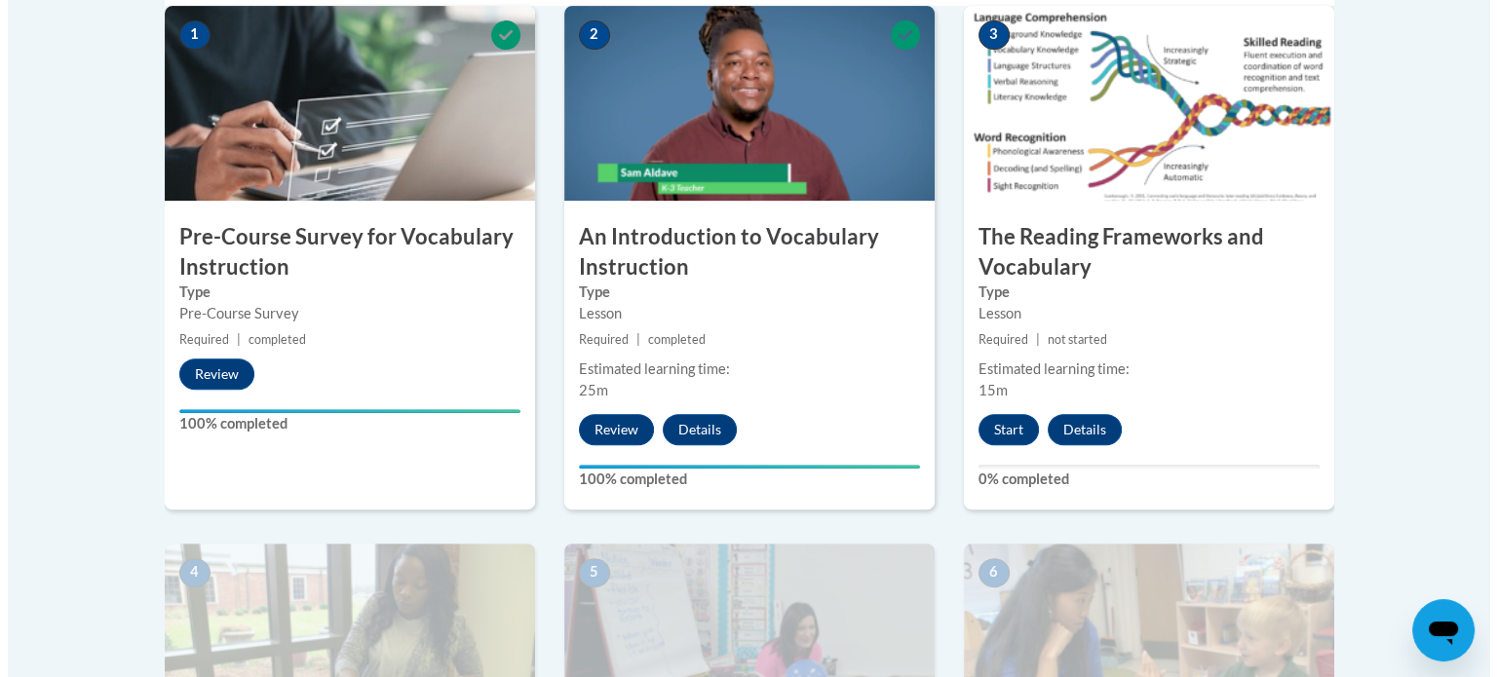
scroll to position [682, 0]
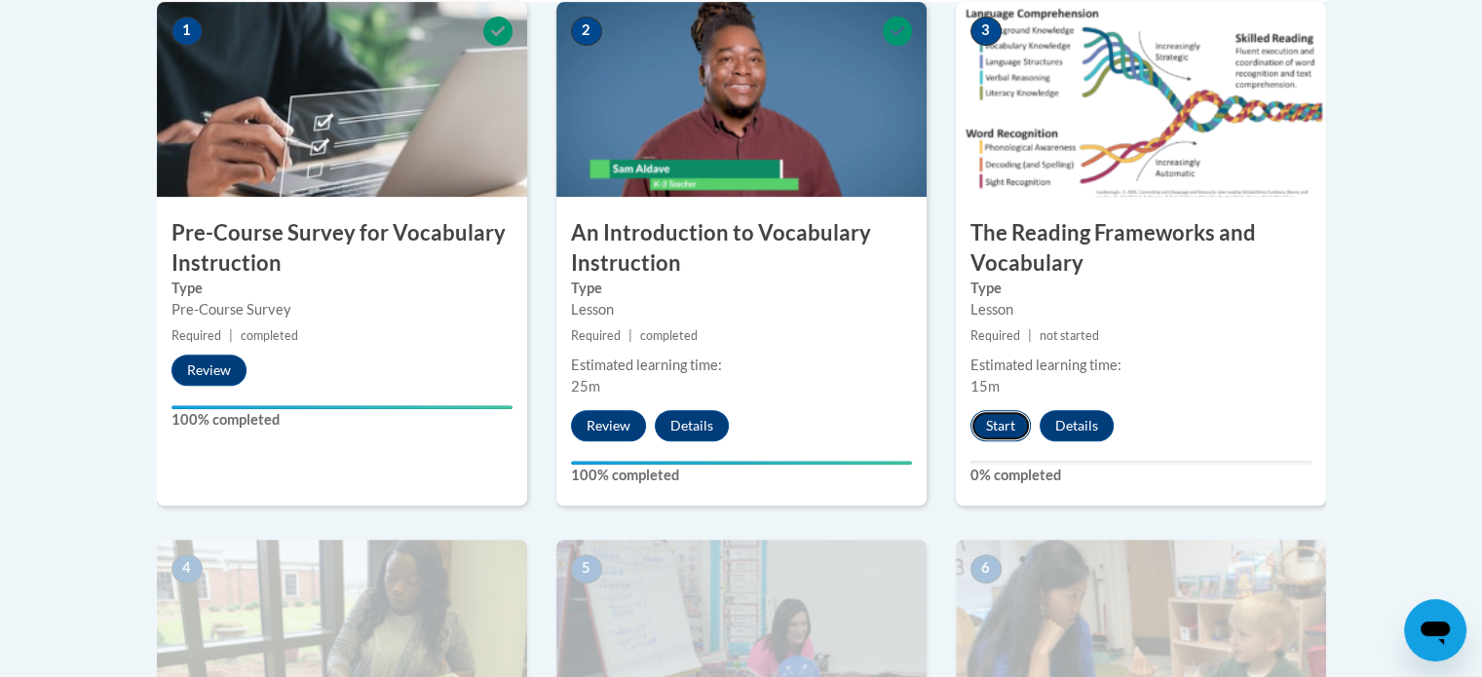
click at [998, 428] on button "Start" at bounding box center [1001, 425] width 60 height 31
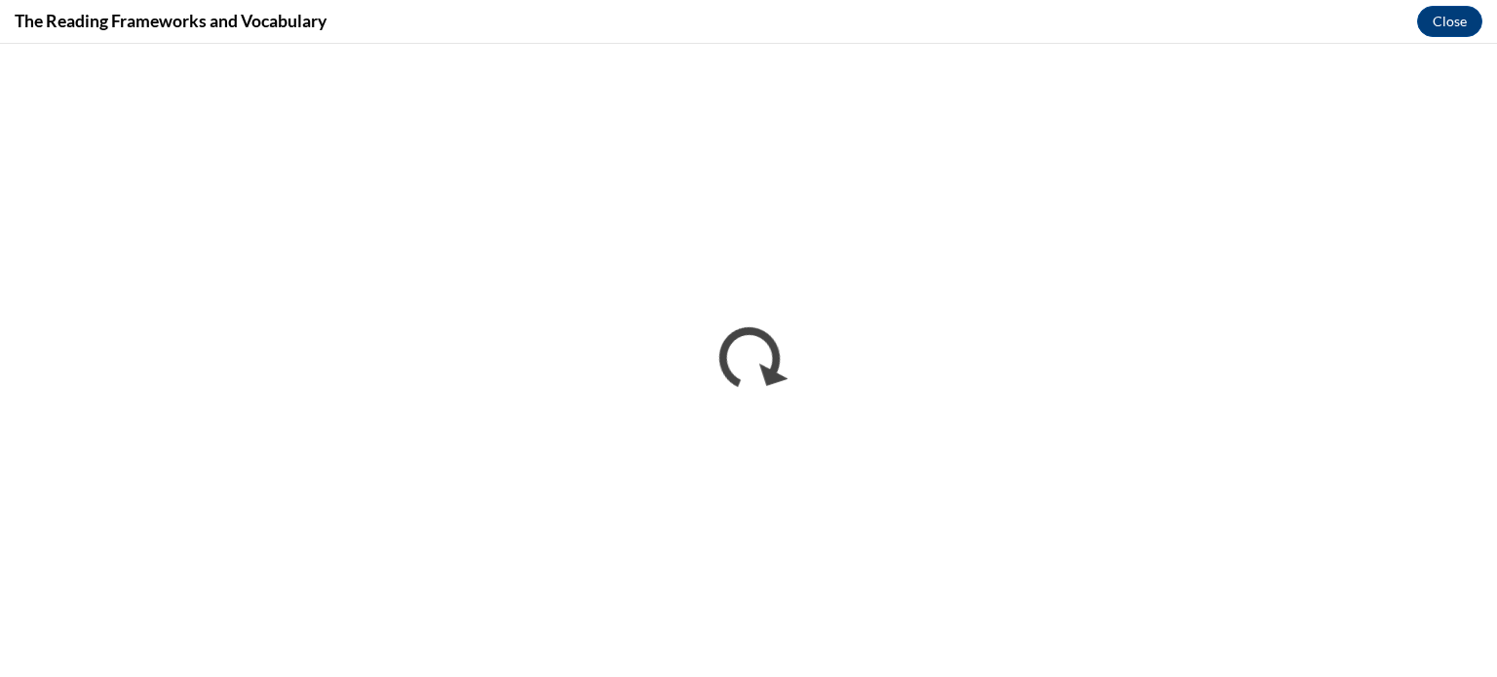
scroll to position [0, 0]
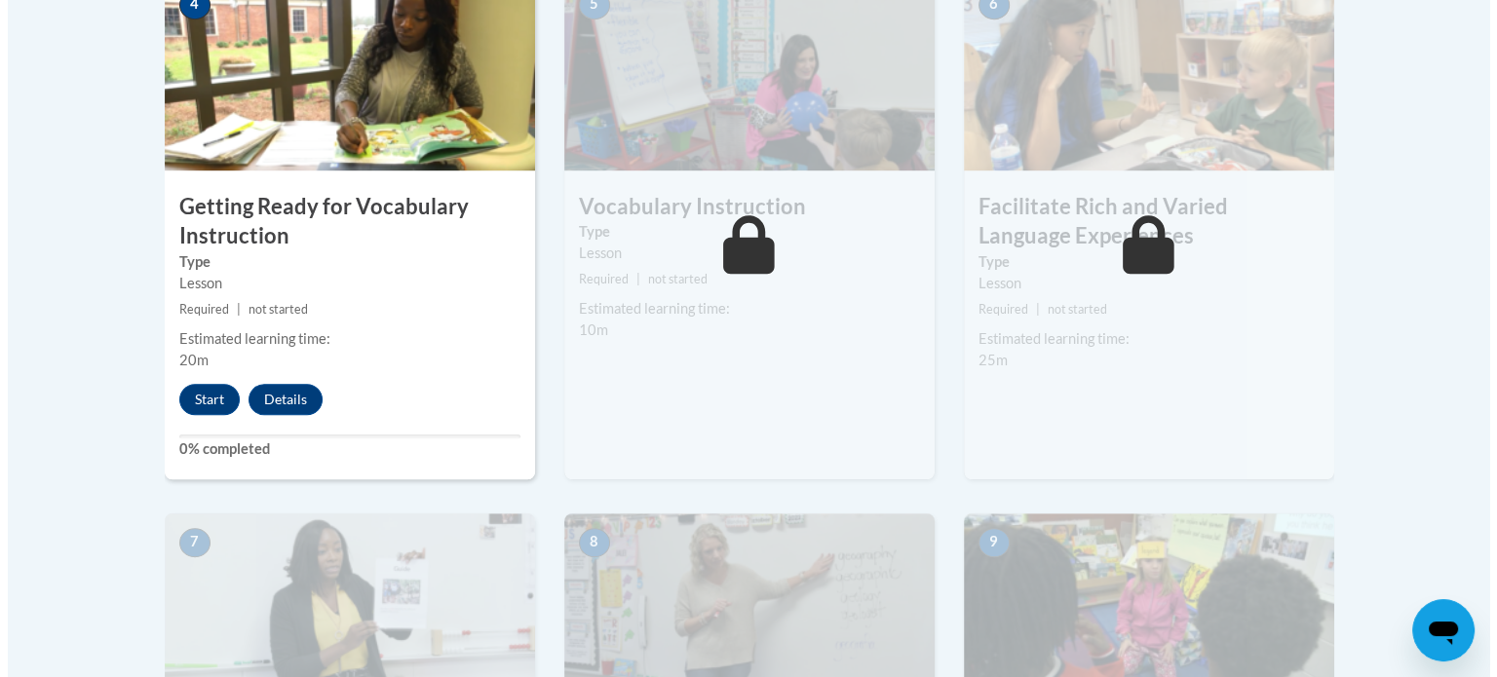
scroll to position [1267, 0]
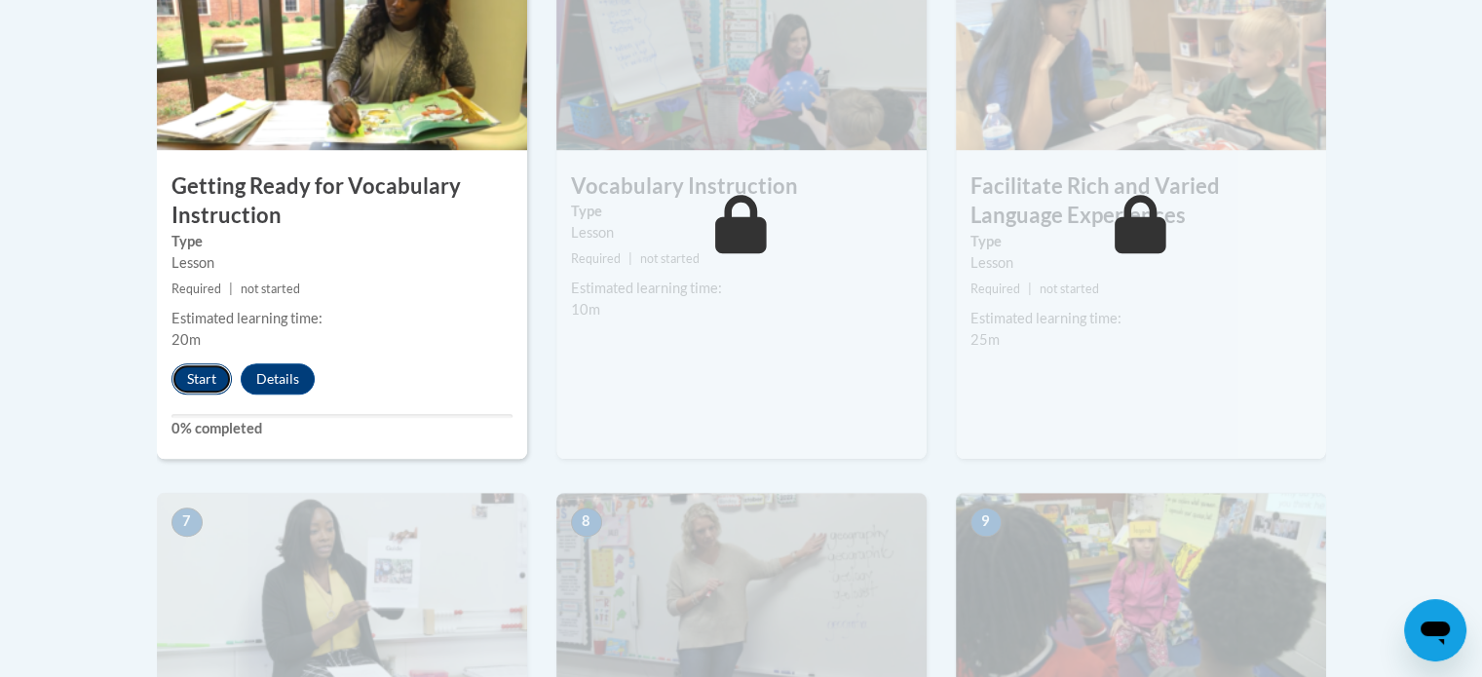
click at [186, 365] on button "Start" at bounding box center [202, 379] width 60 height 31
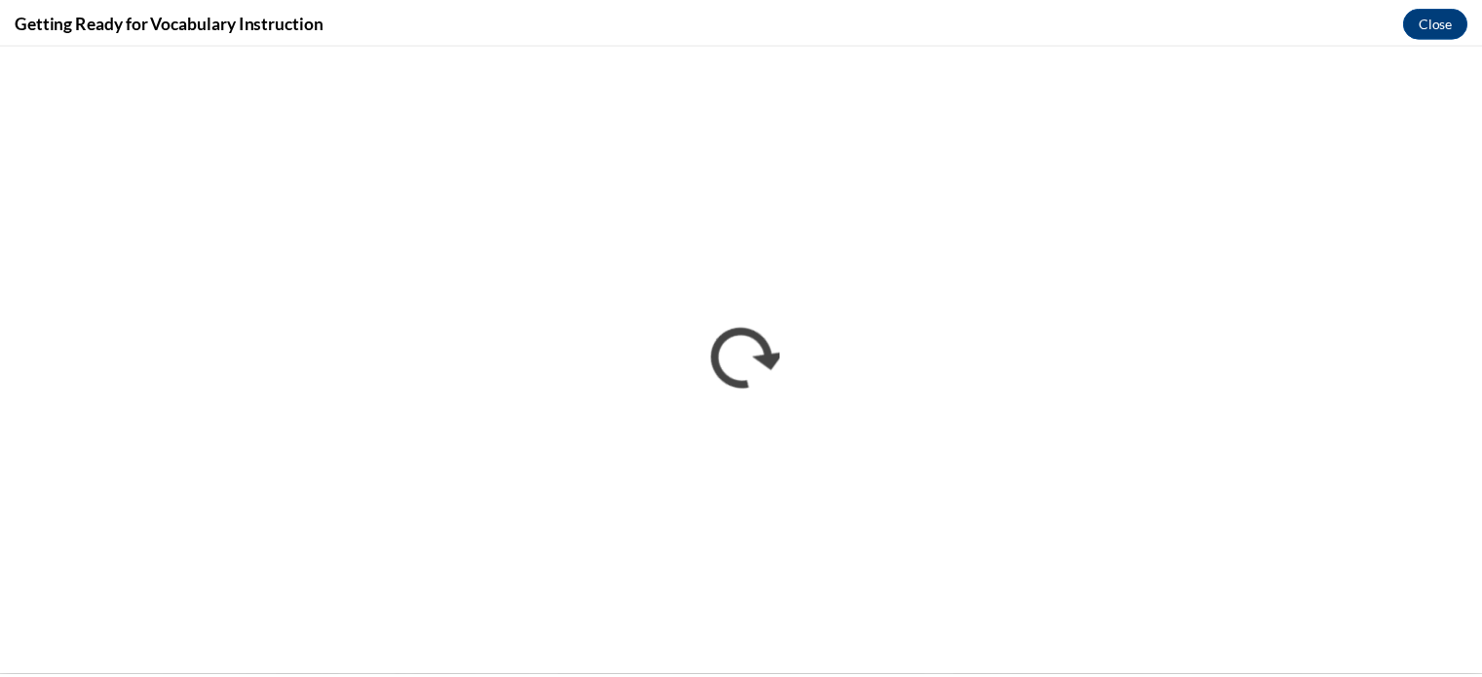
scroll to position [0, 0]
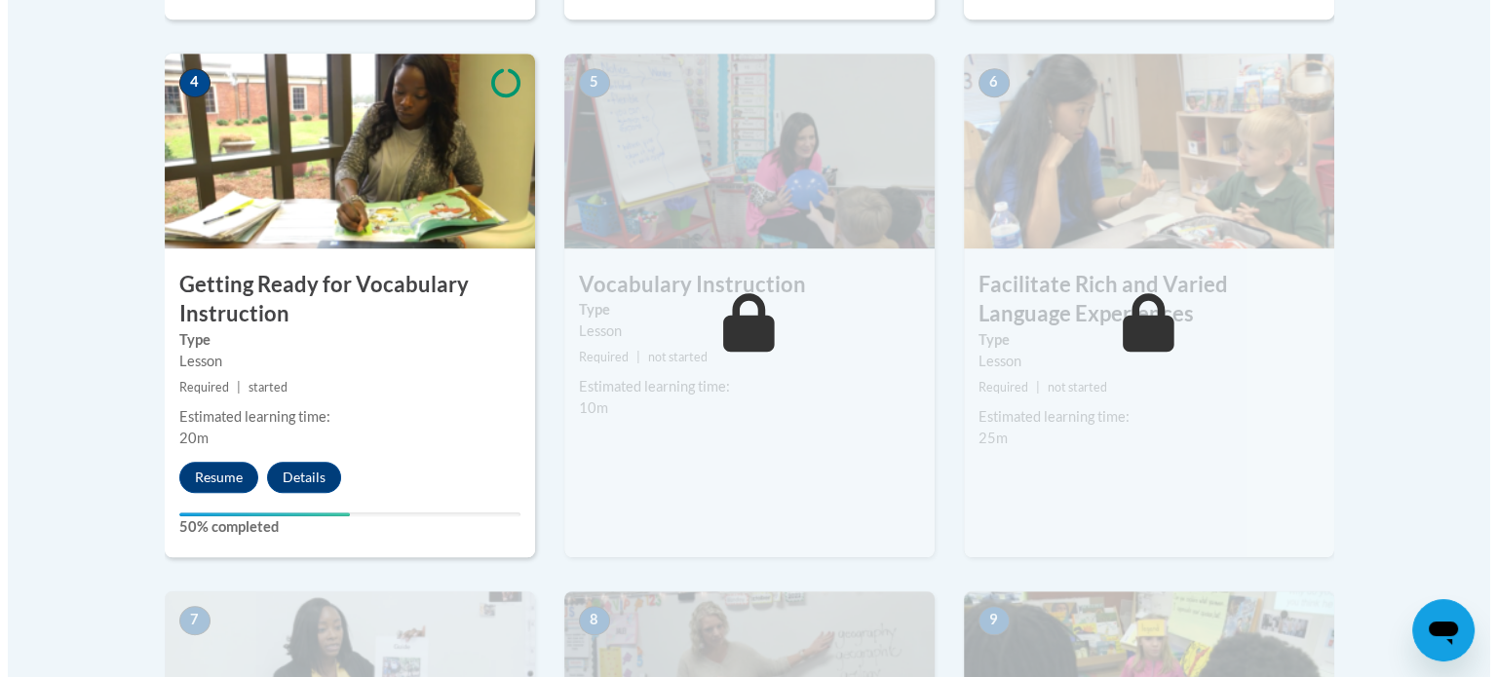
scroll to position [1170, 0]
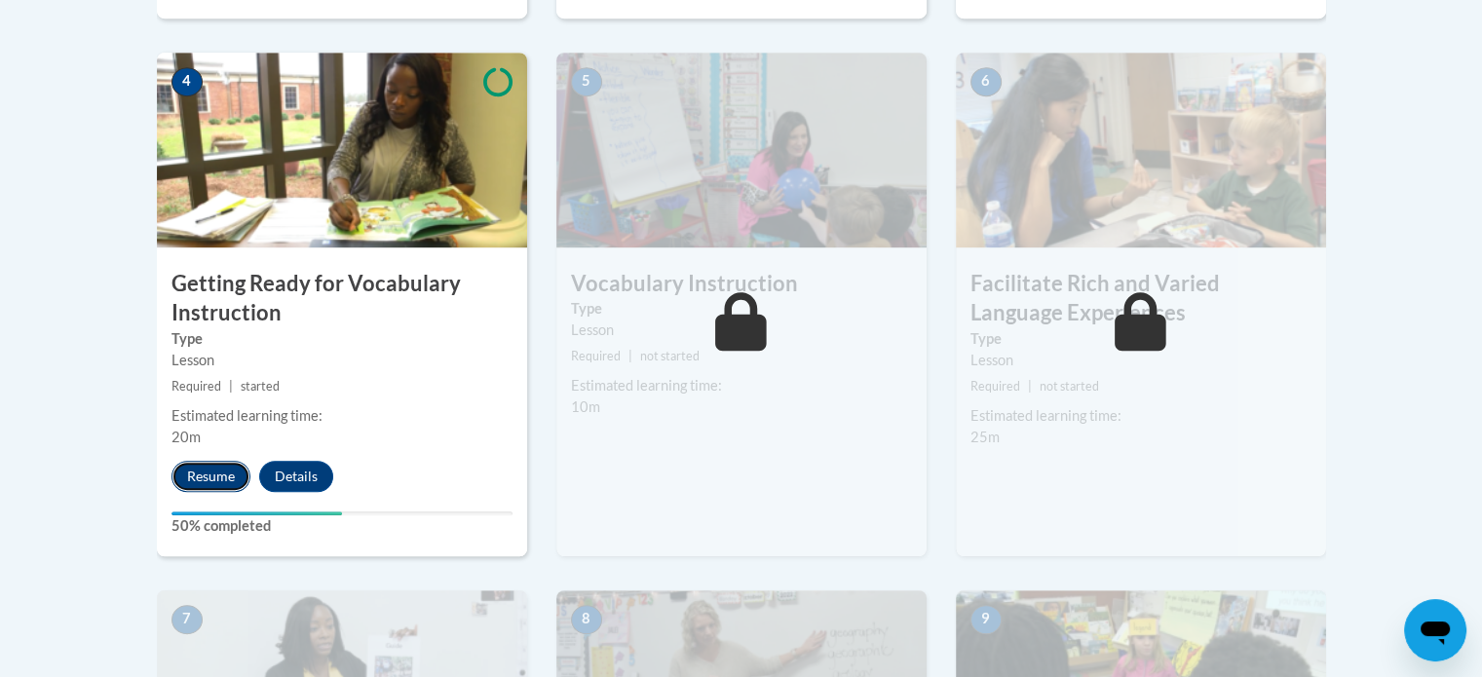
click at [207, 479] on button "Resume" at bounding box center [211, 476] width 79 height 31
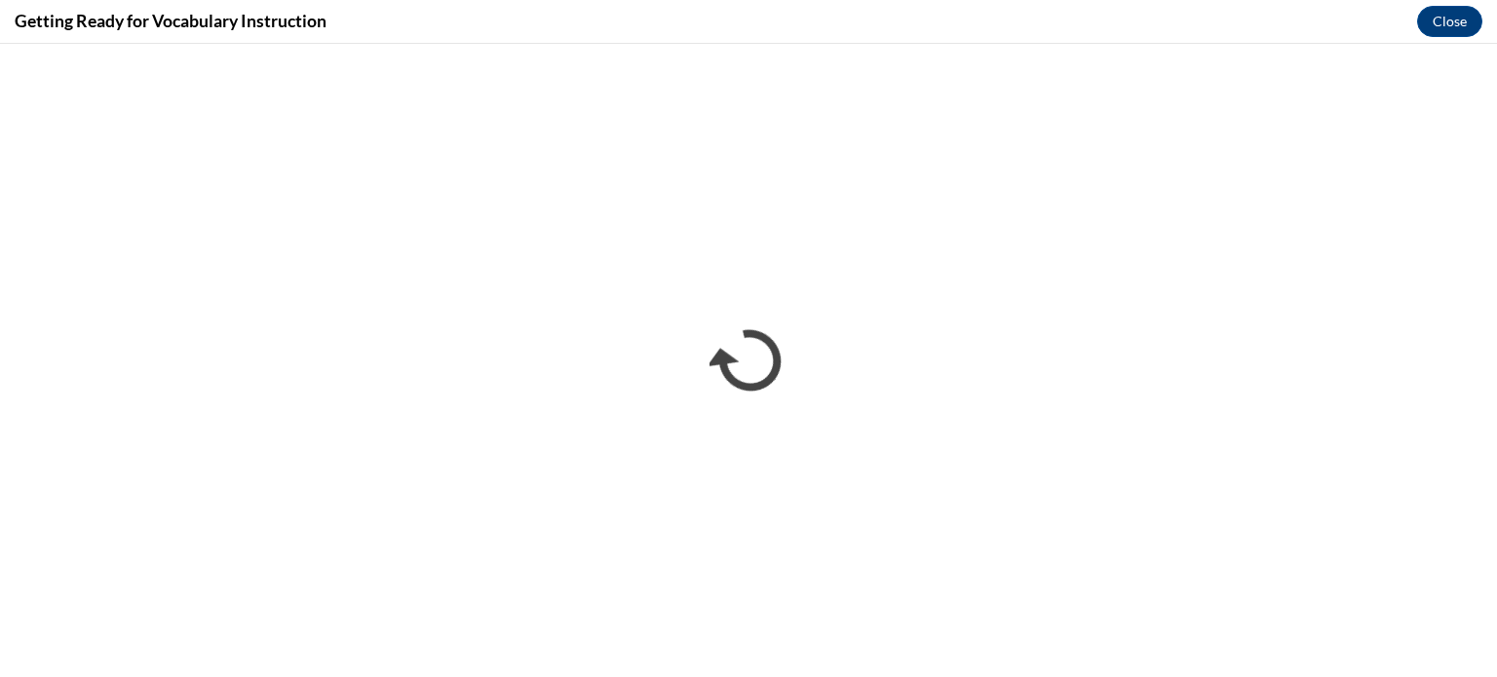
scroll to position [0, 0]
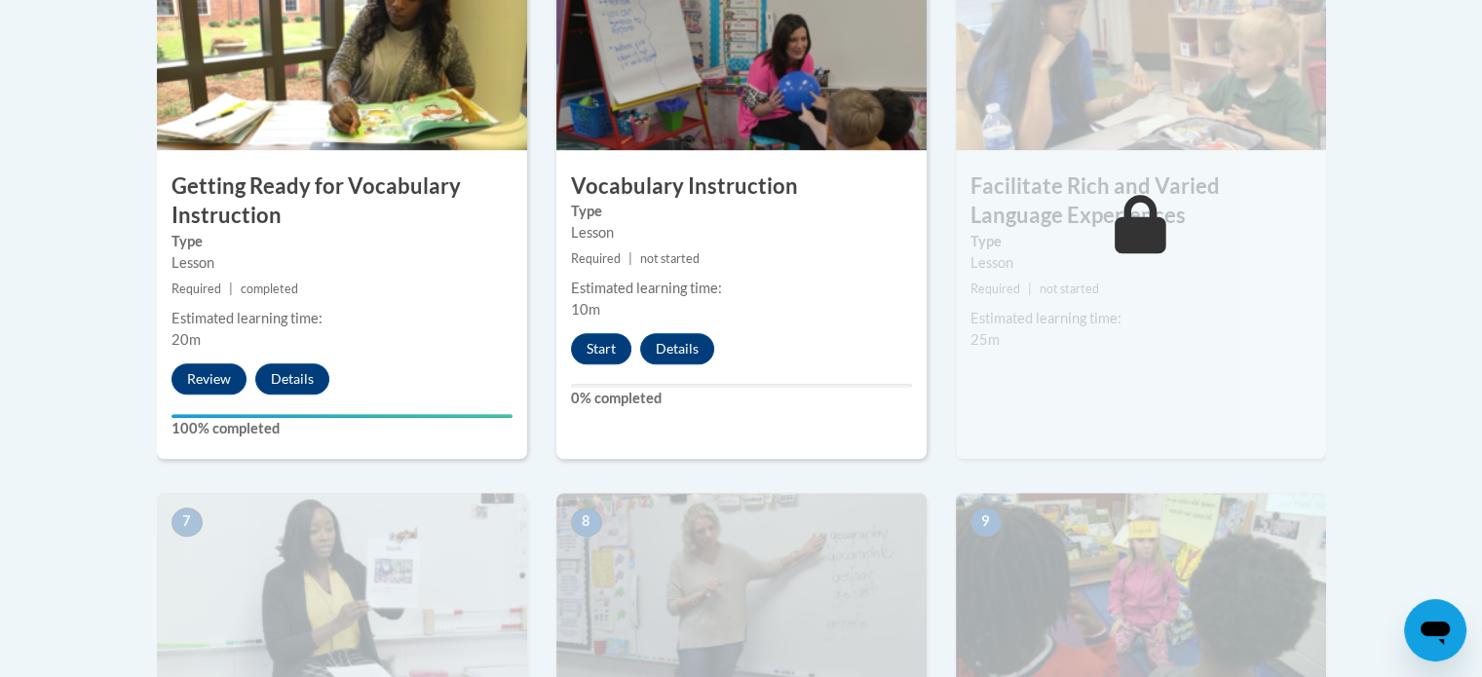
scroll to position [1267, 0]
